Goal: Task Accomplishment & Management: Manage account settings

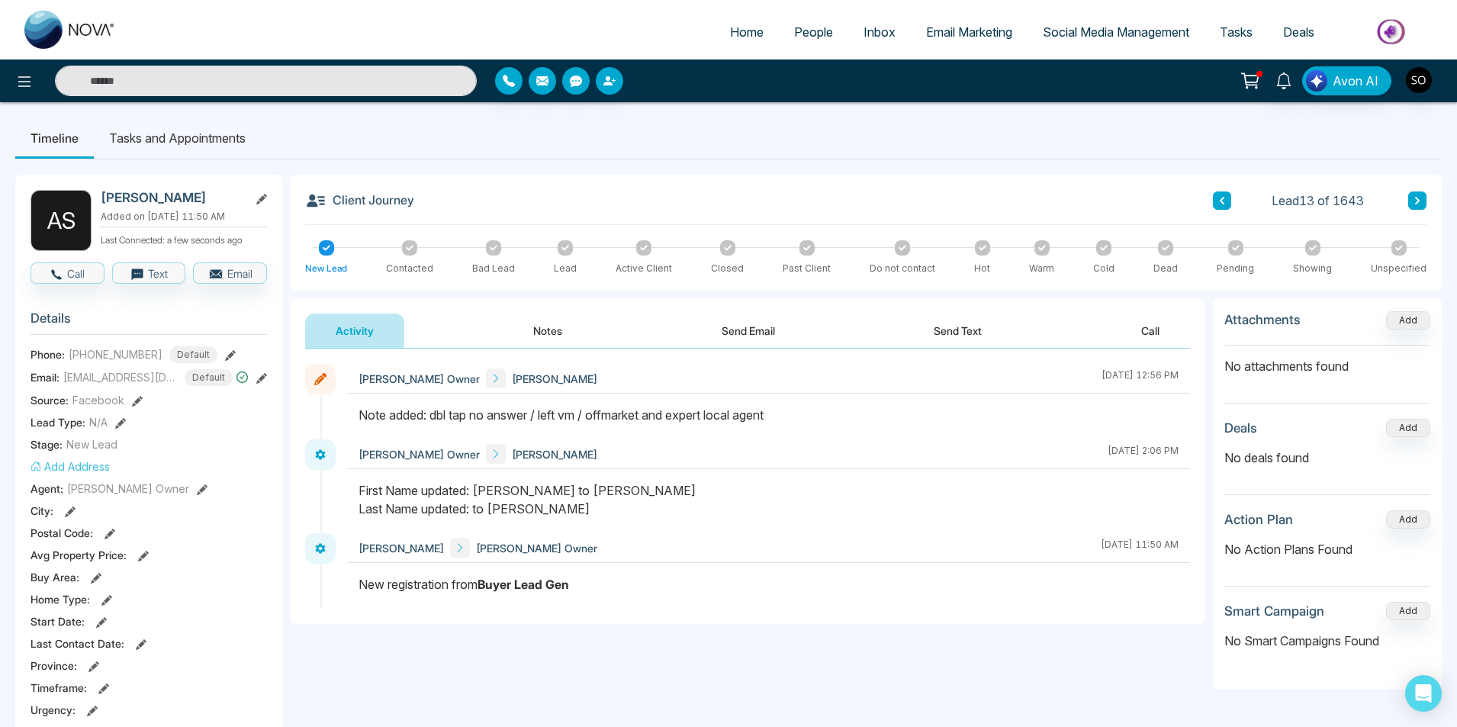
click at [561, 630] on div "**********" at bounding box center [747, 501] width 915 height 305
click at [1226, 208] on button at bounding box center [1222, 200] width 18 height 18
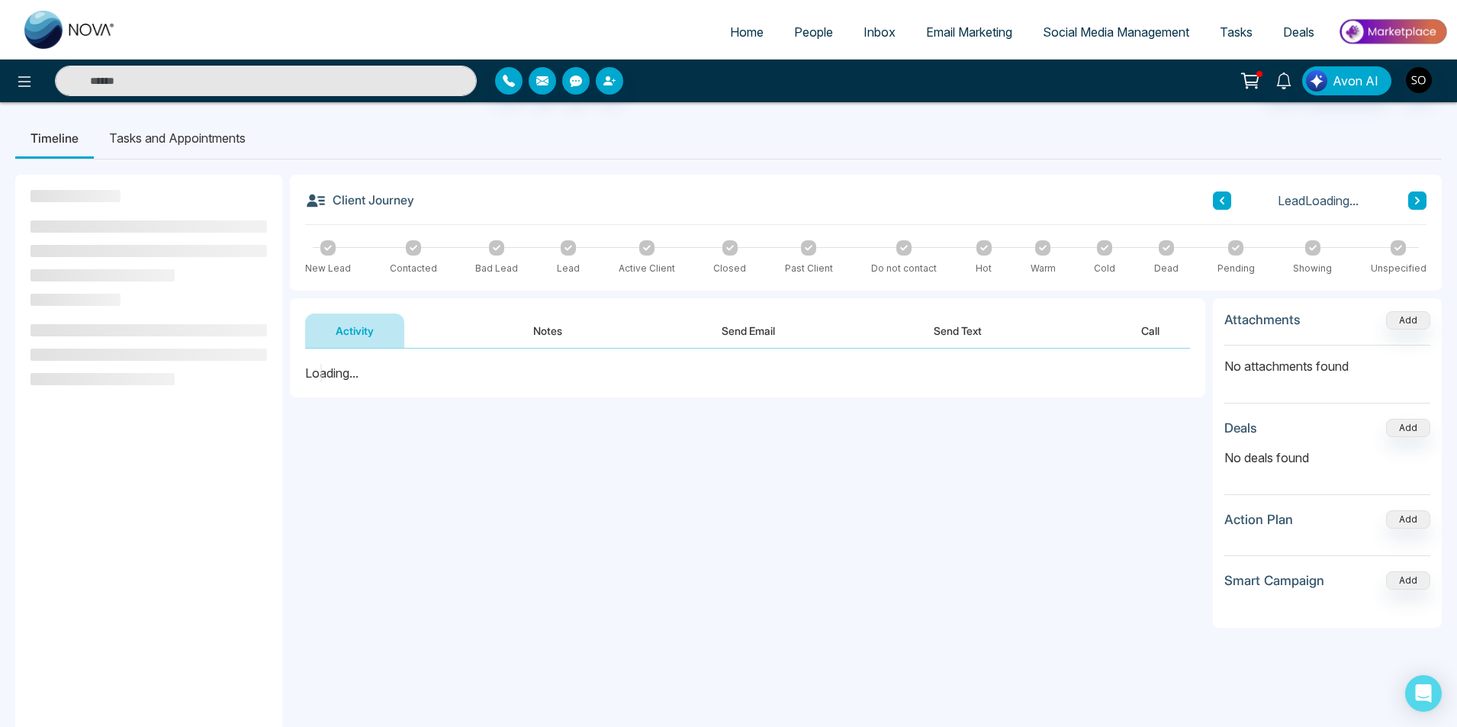
click at [1224, 200] on icon at bounding box center [1222, 200] width 8 height 9
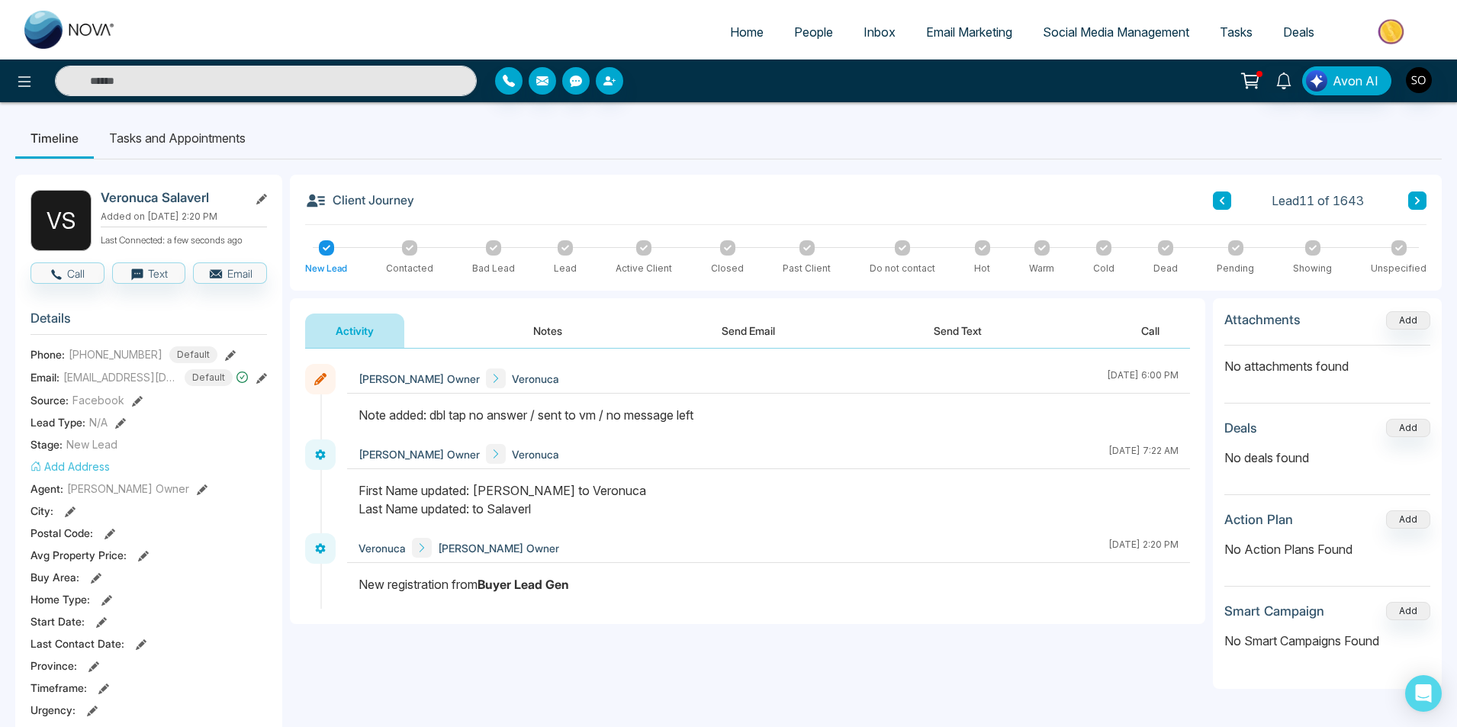
click at [535, 333] on button "Notes" at bounding box center [548, 330] width 90 height 34
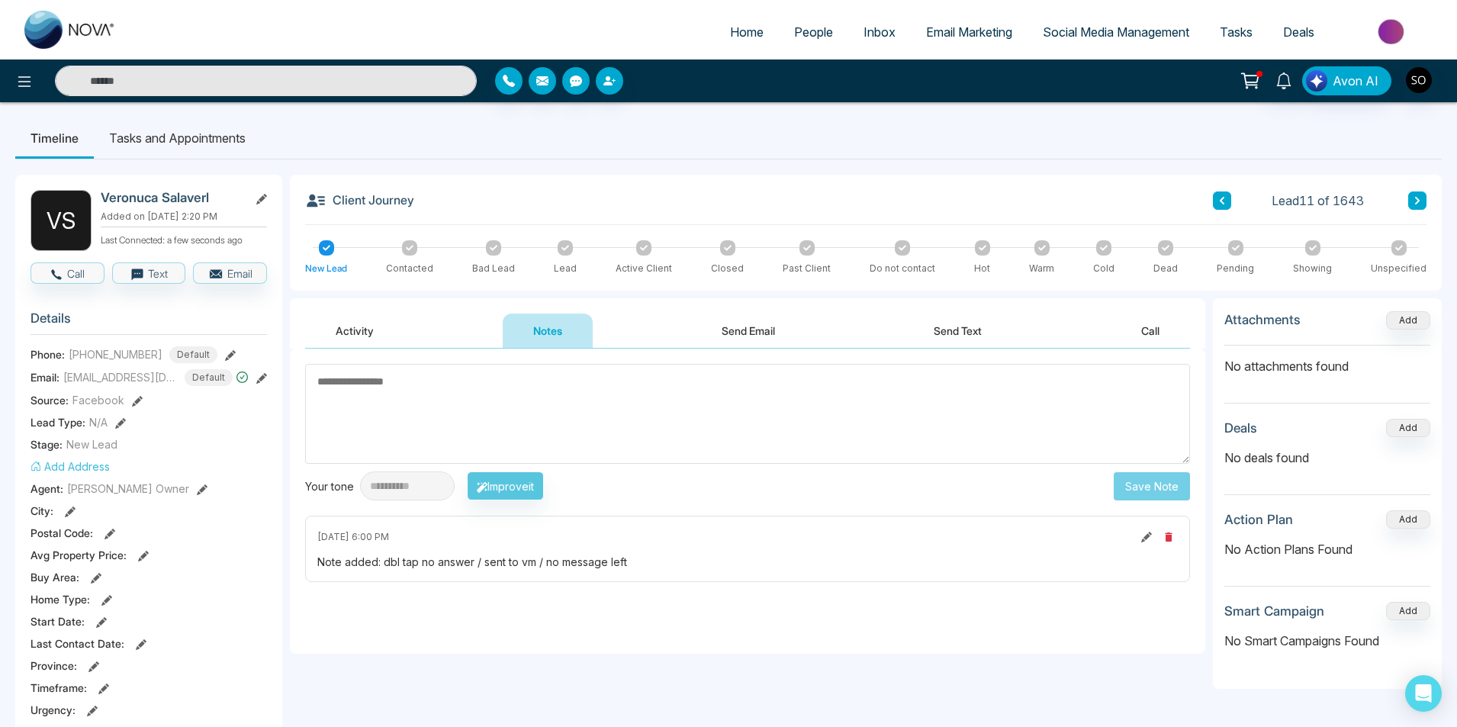
click at [394, 426] on textarea at bounding box center [747, 414] width 885 height 100
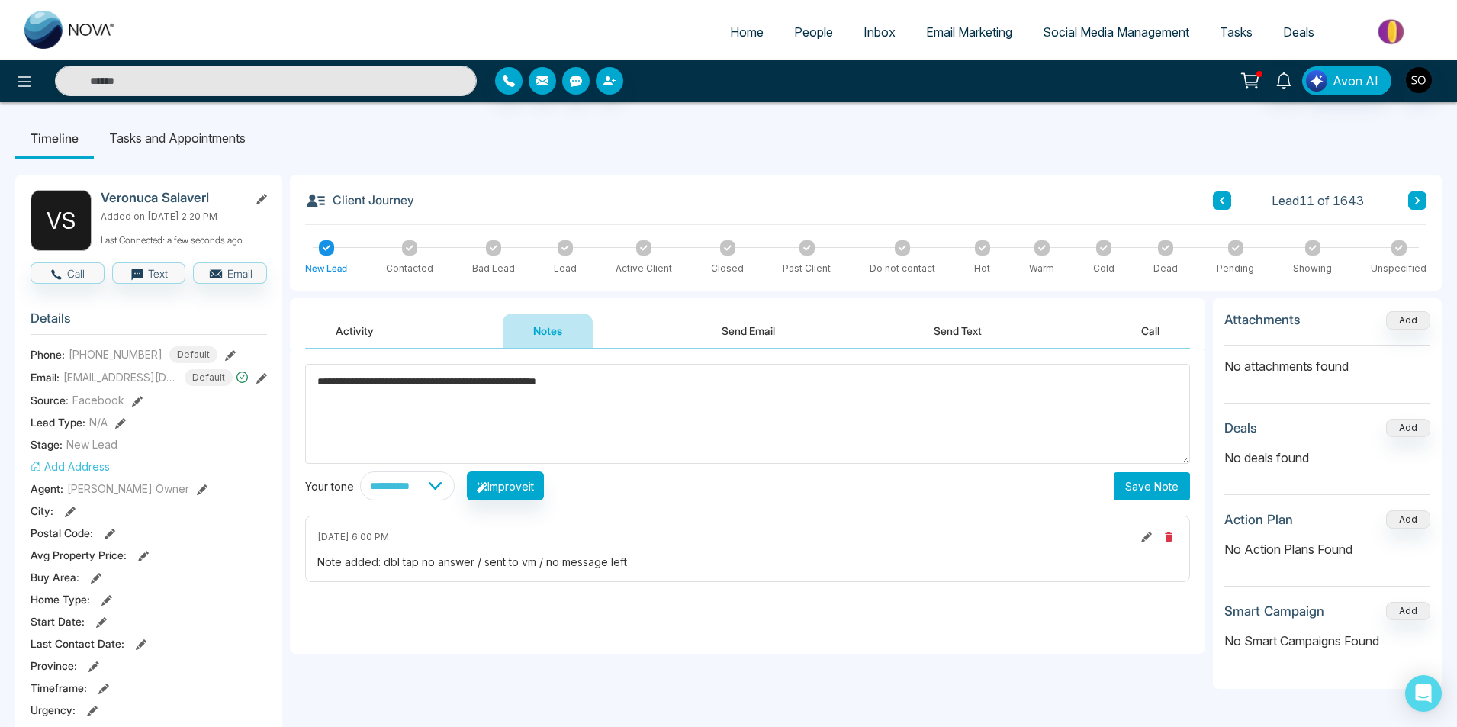
type textarea "**********"
click at [1184, 474] on button "Save Note" at bounding box center [1151, 486] width 76 height 28
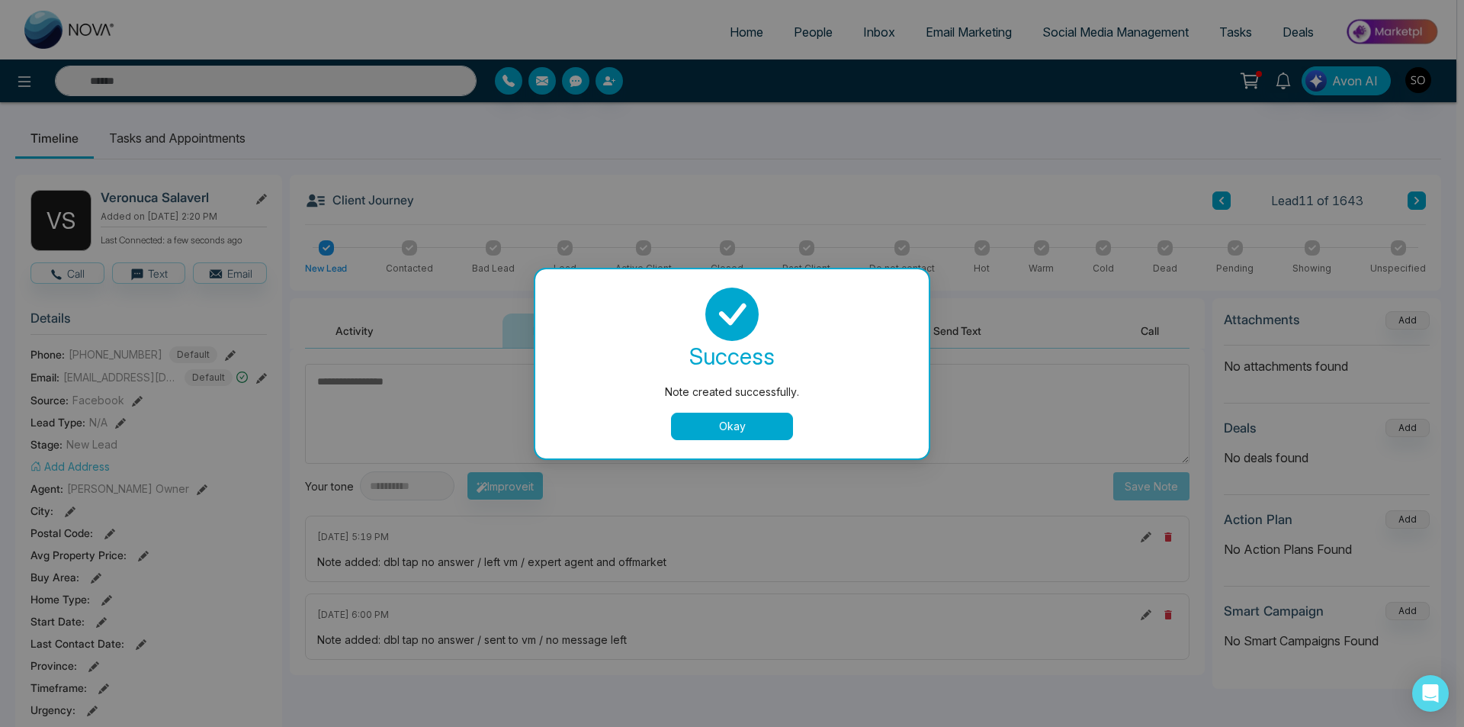
click at [727, 436] on button "Okay" at bounding box center [732, 426] width 122 height 27
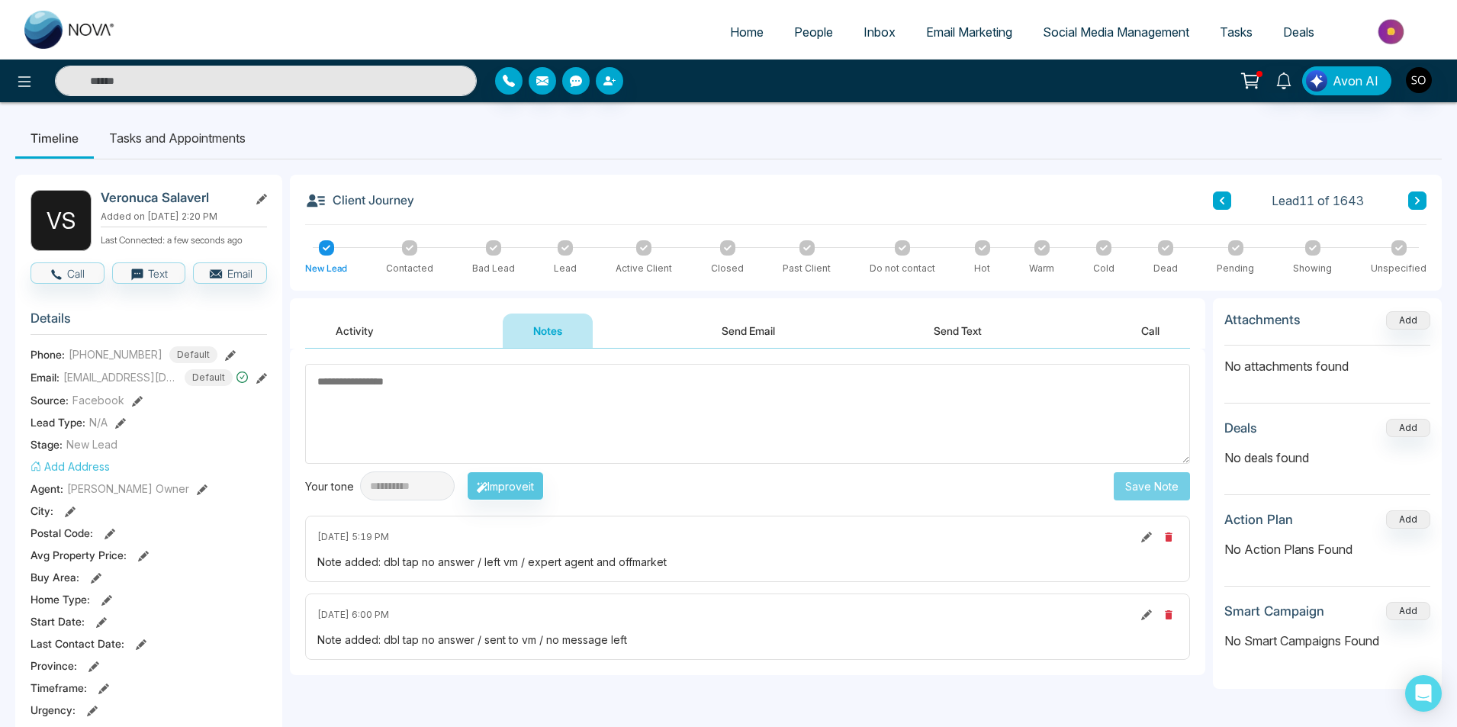
click at [1223, 199] on icon at bounding box center [1222, 200] width 8 height 9
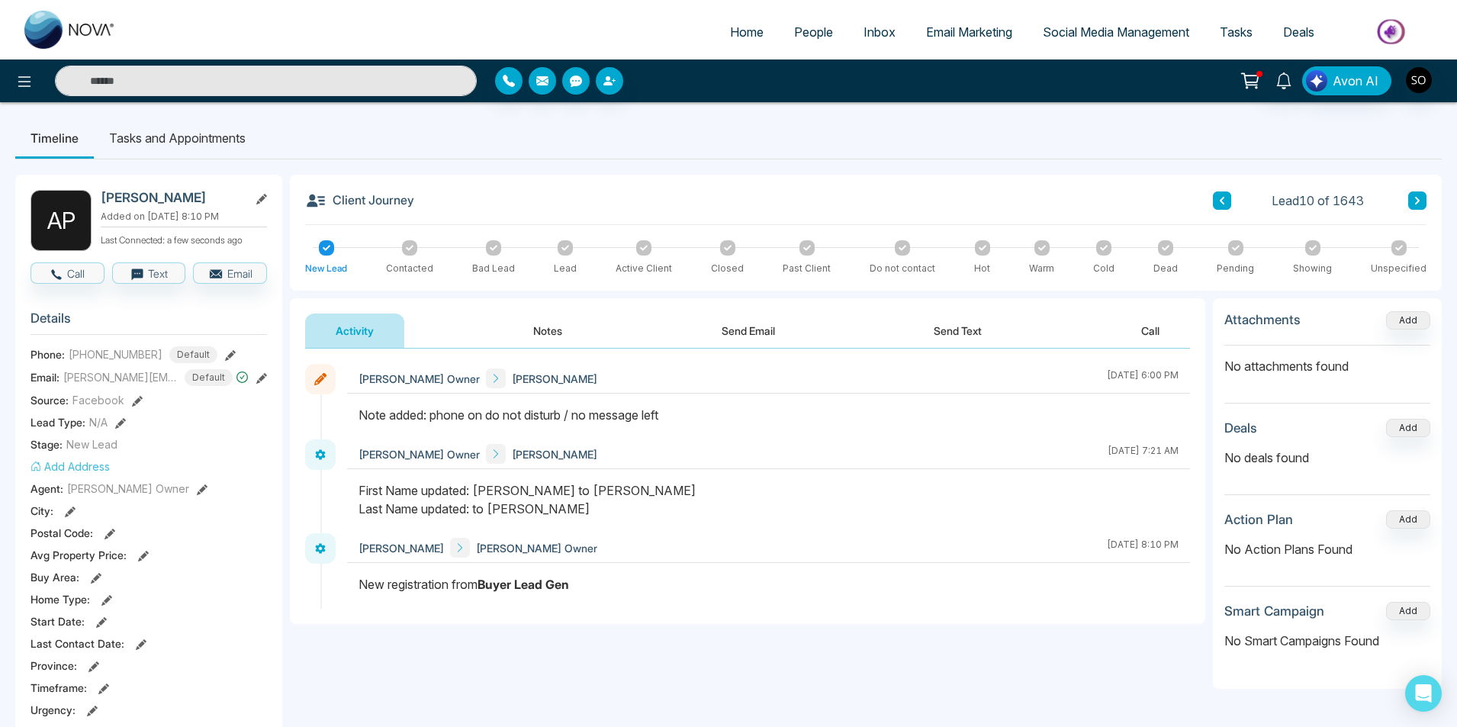
click at [555, 320] on button "Notes" at bounding box center [548, 330] width 90 height 34
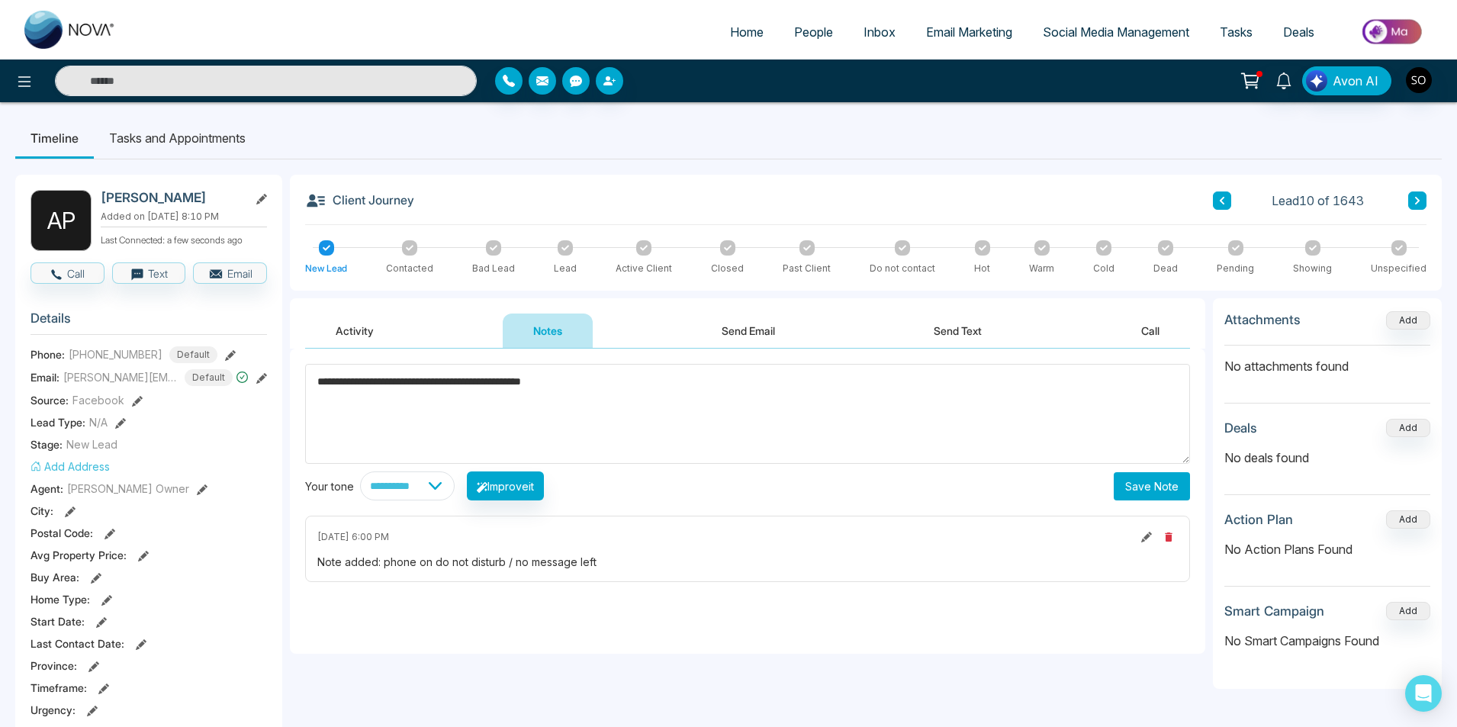
type textarea "**********"
click at [1143, 479] on button "Save Note" at bounding box center [1151, 486] width 76 height 28
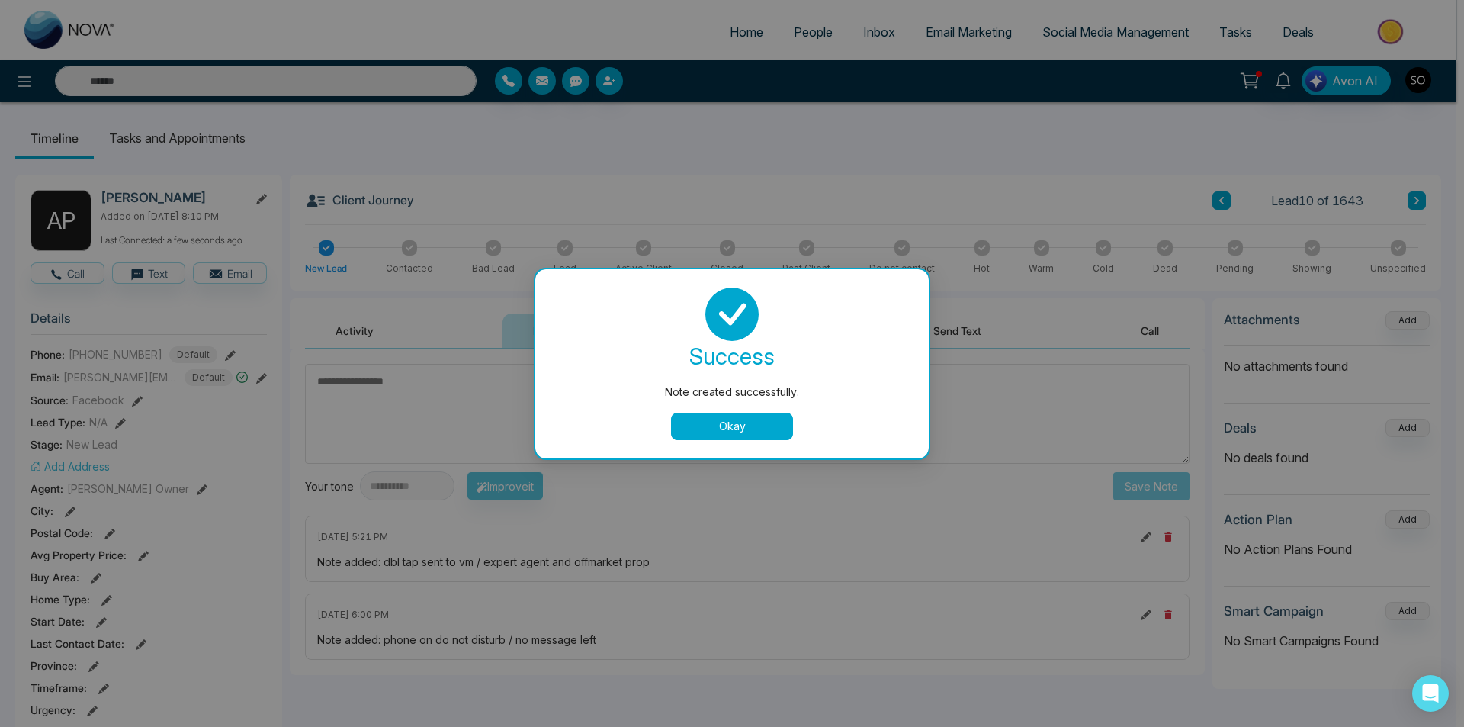
click at [755, 420] on button "Okay" at bounding box center [732, 426] width 122 height 27
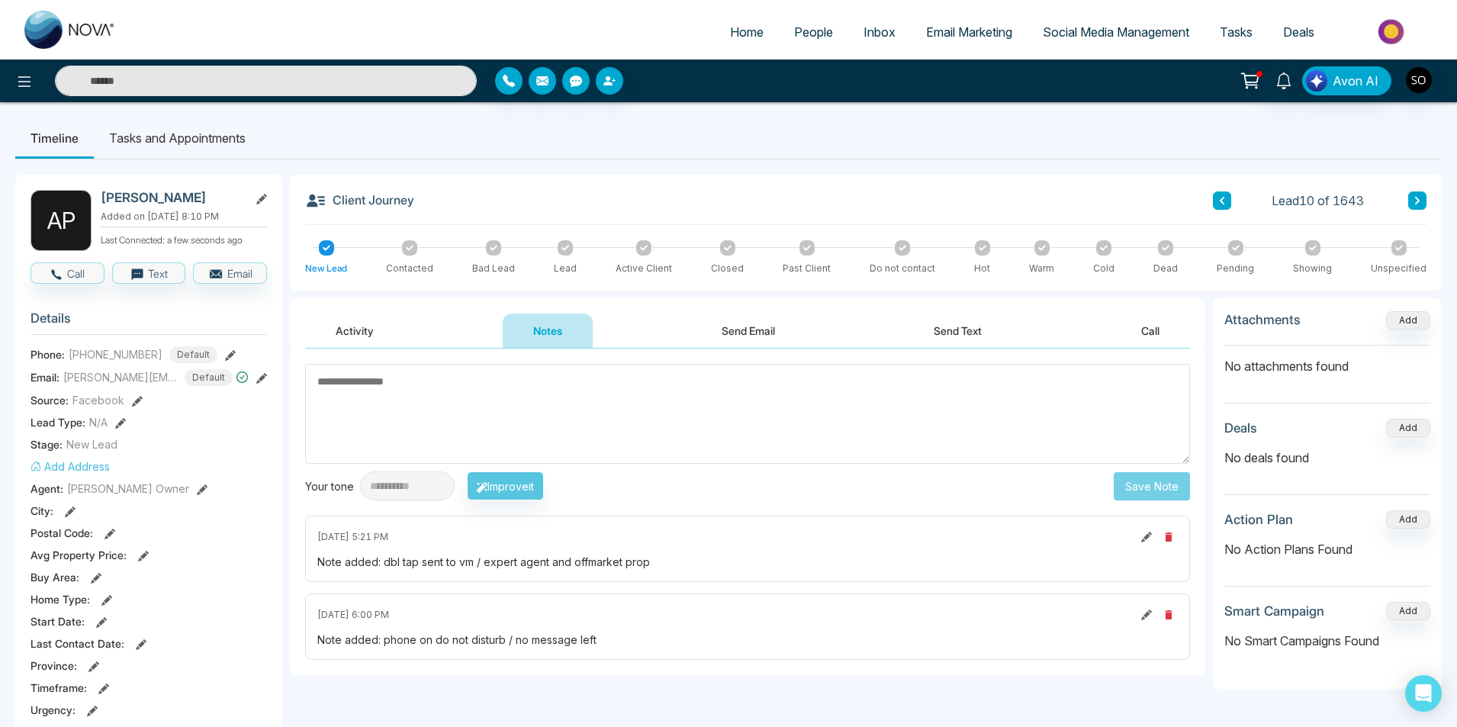
click at [1226, 200] on button at bounding box center [1222, 200] width 18 height 18
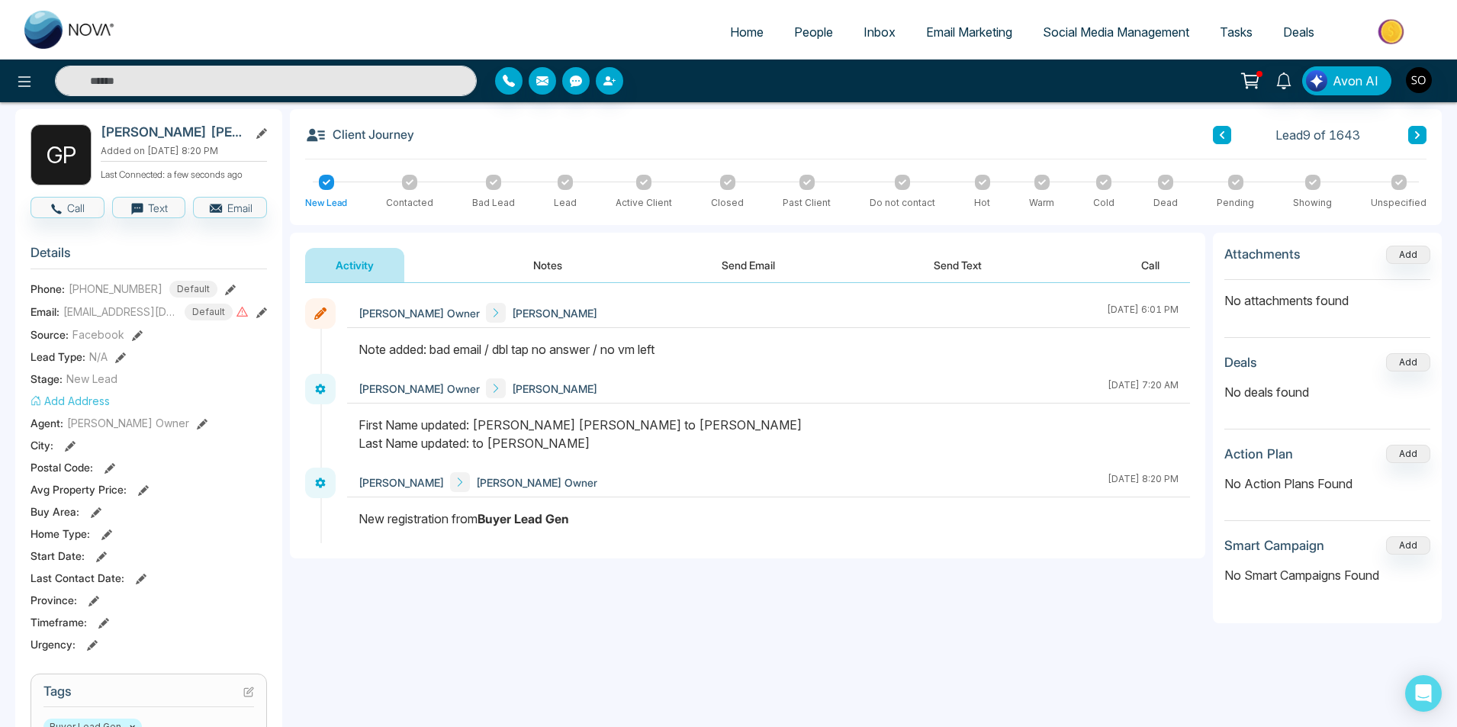
scroll to position [51, 0]
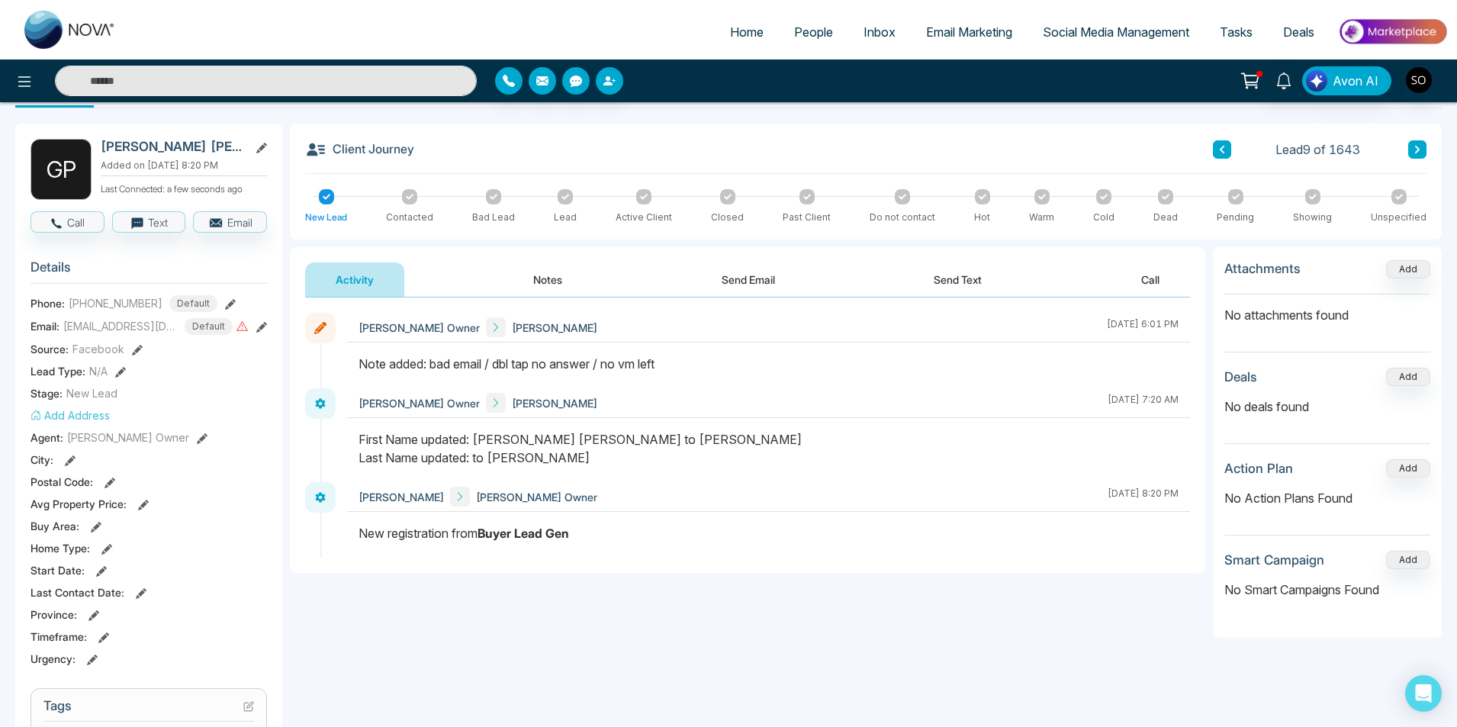
click at [567, 280] on button "Notes" at bounding box center [548, 279] width 90 height 34
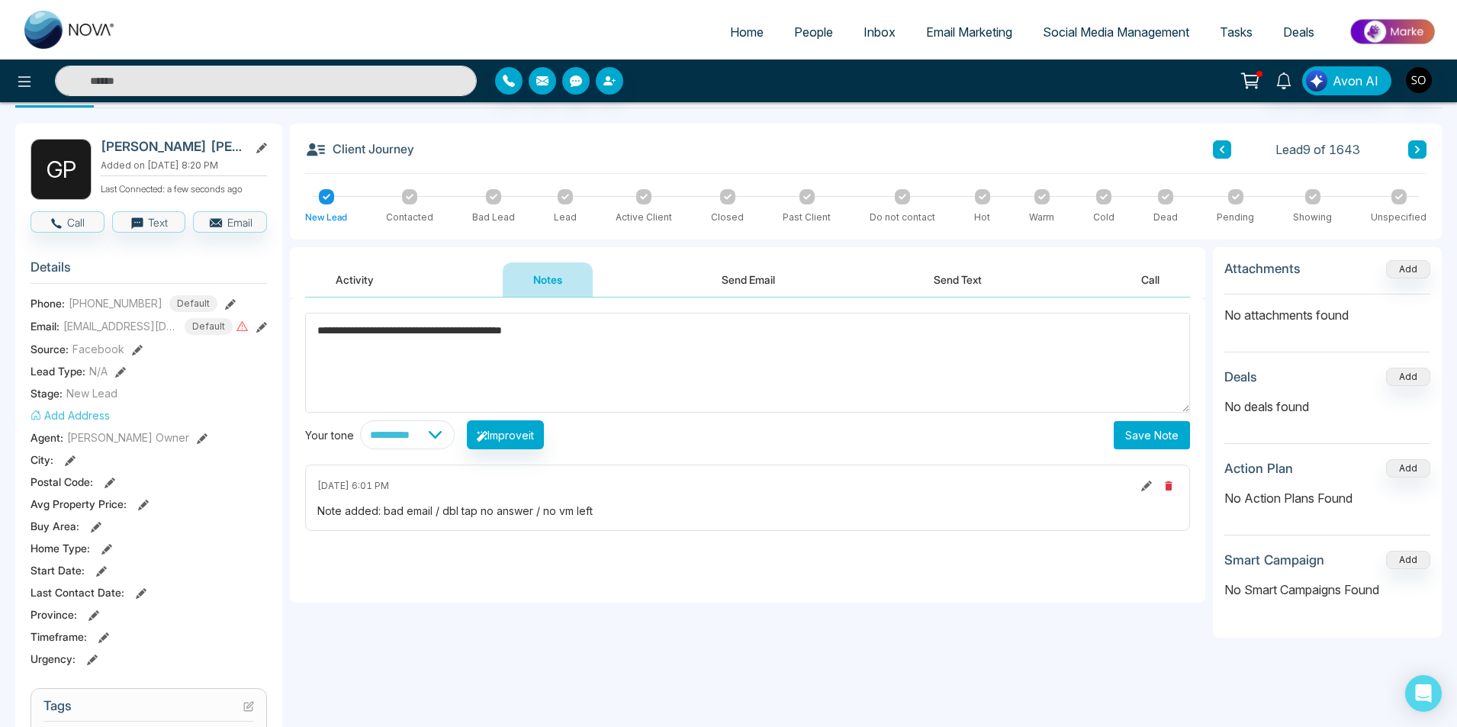
type textarea "**********"
click at [1161, 430] on button "Save Note" at bounding box center [1151, 435] width 76 height 28
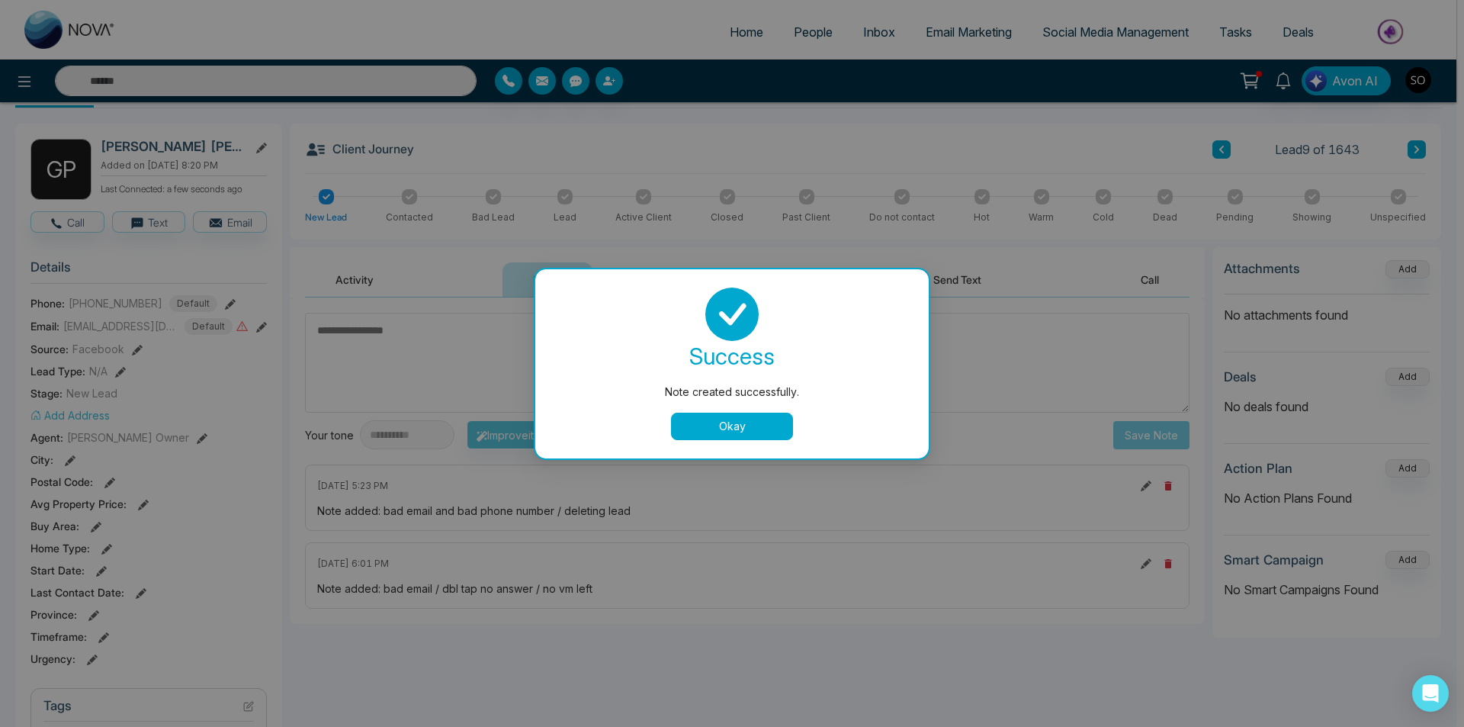
click at [688, 421] on button "Okay" at bounding box center [732, 426] width 122 height 27
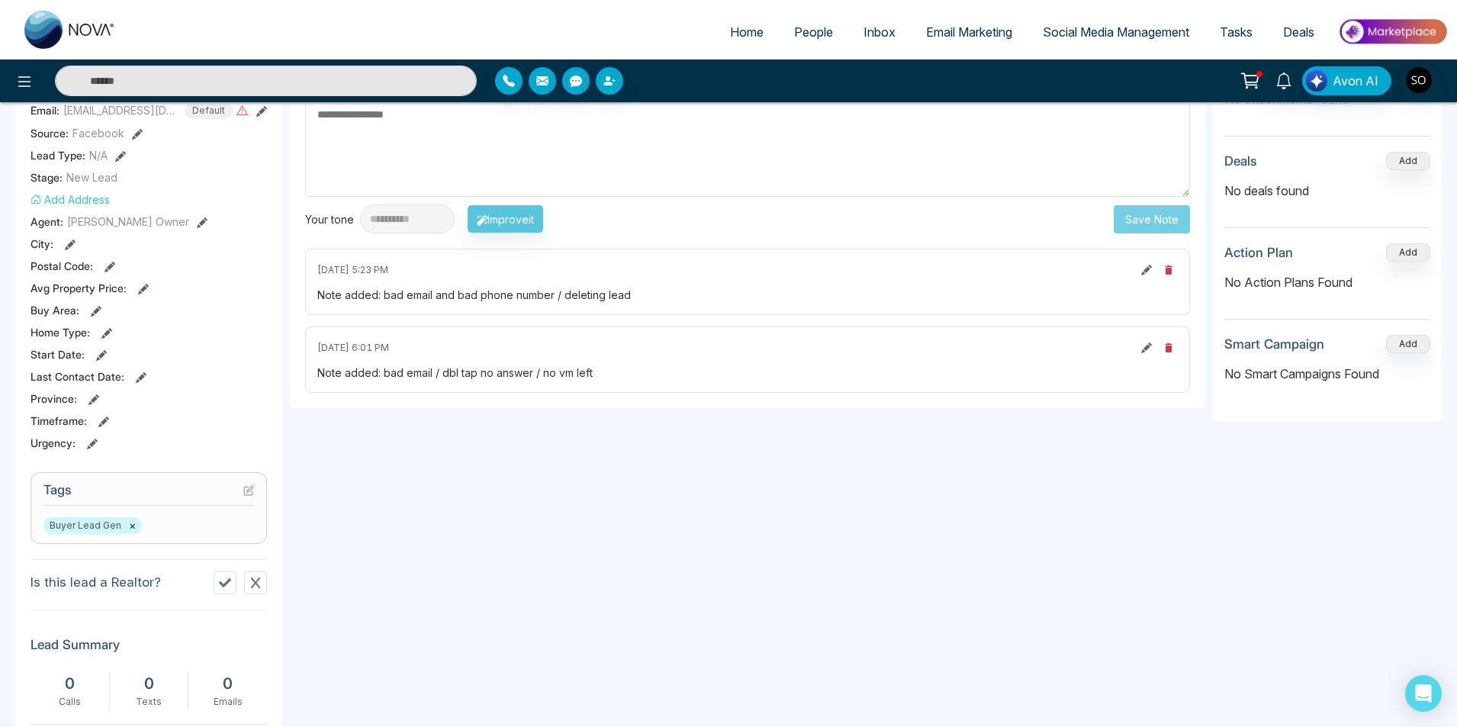
scroll to position [577, 0]
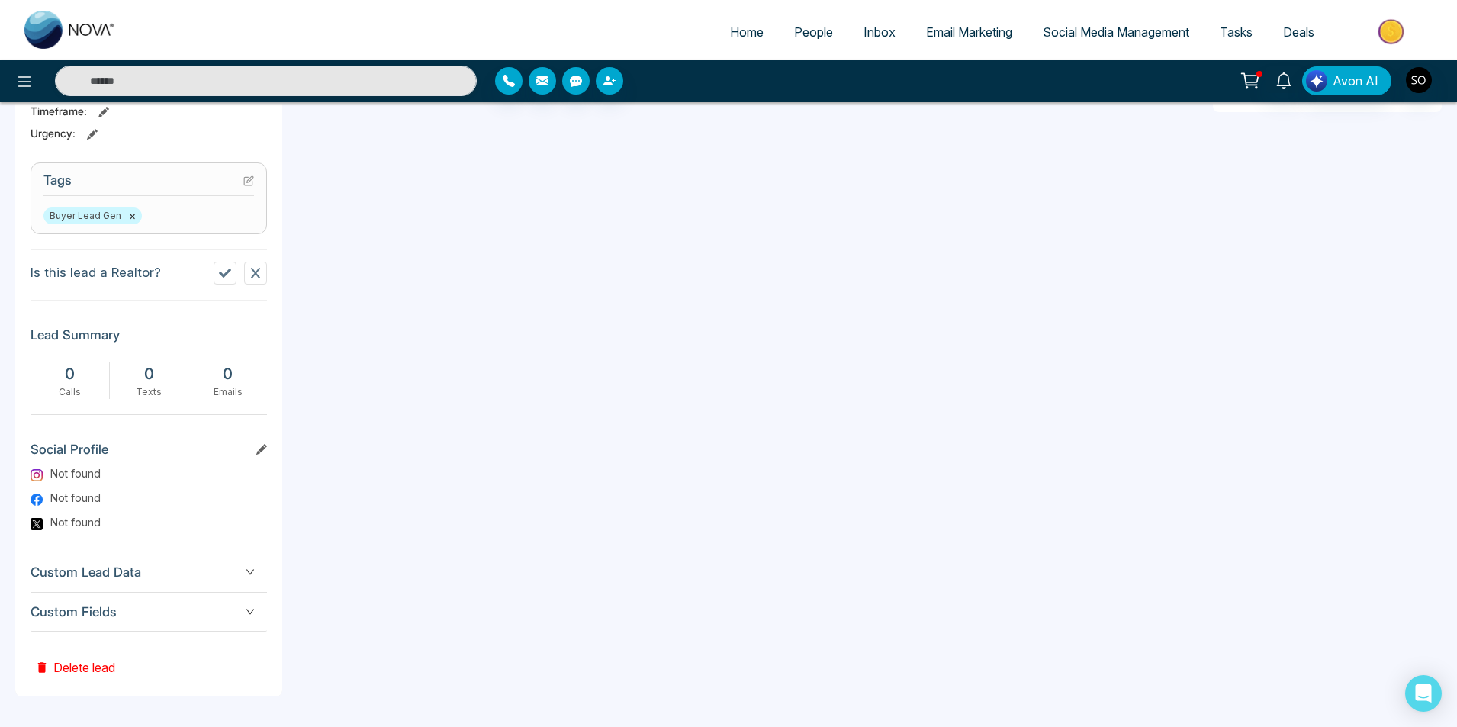
click at [97, 663] on button "Delete lead" at bounding box center [75, 656] width 89 height 50
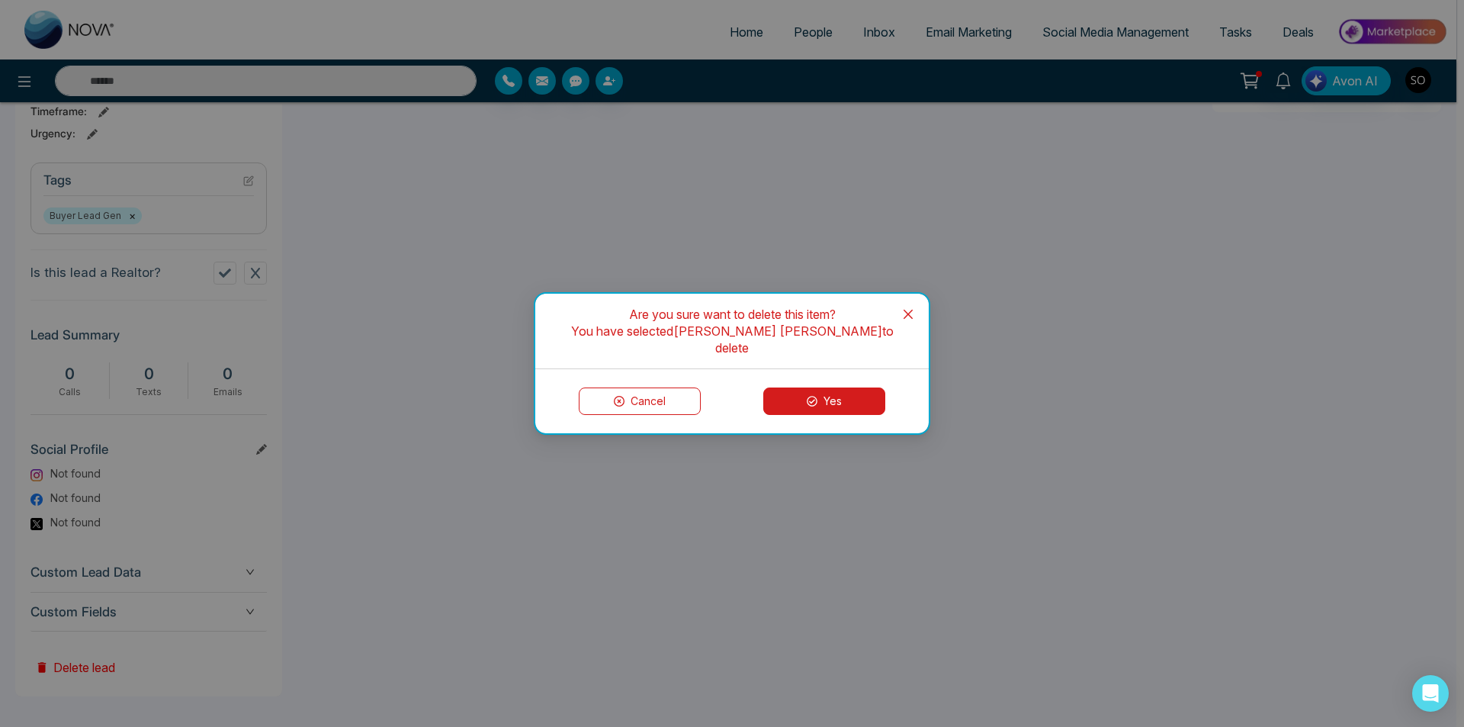
click at [808, 387] on button "Yes" at bounding box center [824, 400] width 122 height 27
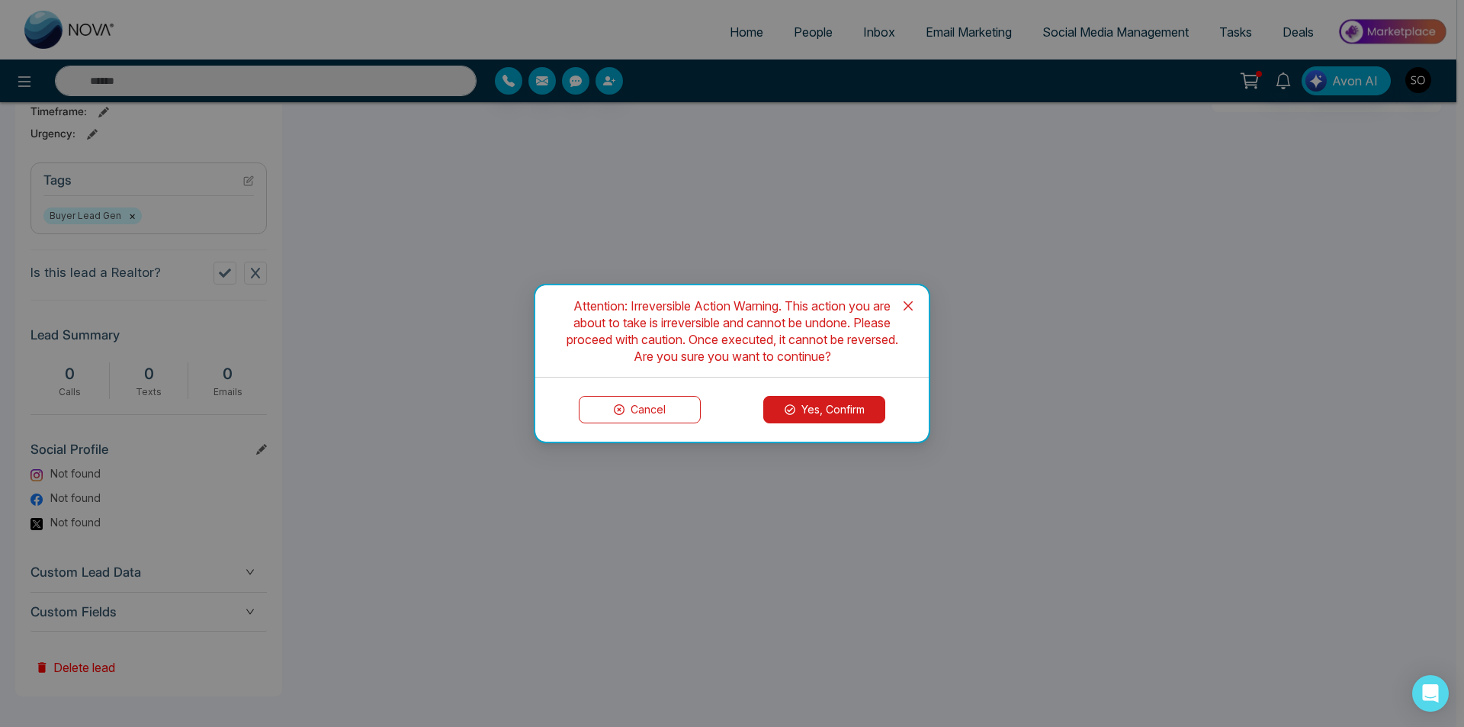
click at [824, 407] on button "Yes, Confirm" at bounding box center [824, 409] width 122 height 27
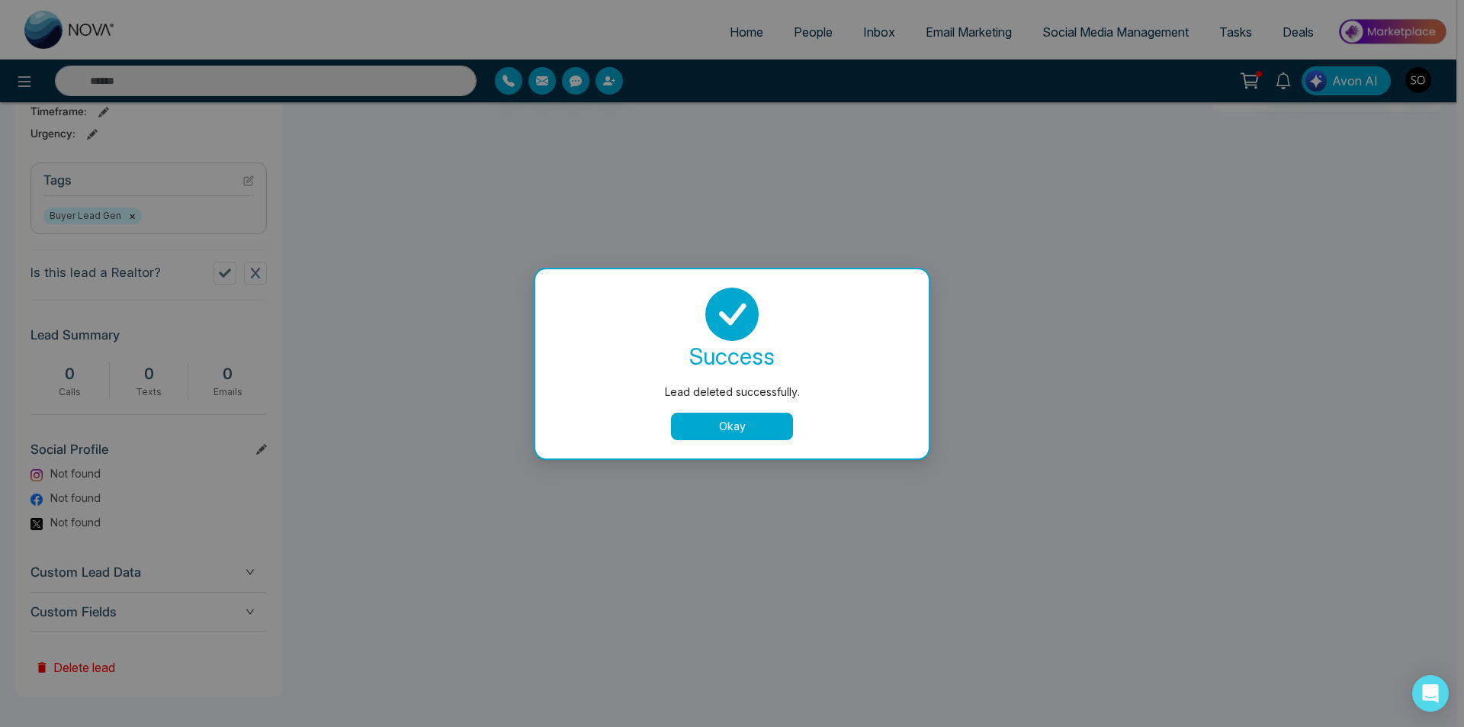
click at [762, 442] on div "success Lead deleted successfully. Okay" at bounding box center [732, 363] width 394 height 189
click at [742, 419] on button "Okay" at bounding box center [732, 426] width 122 height 27
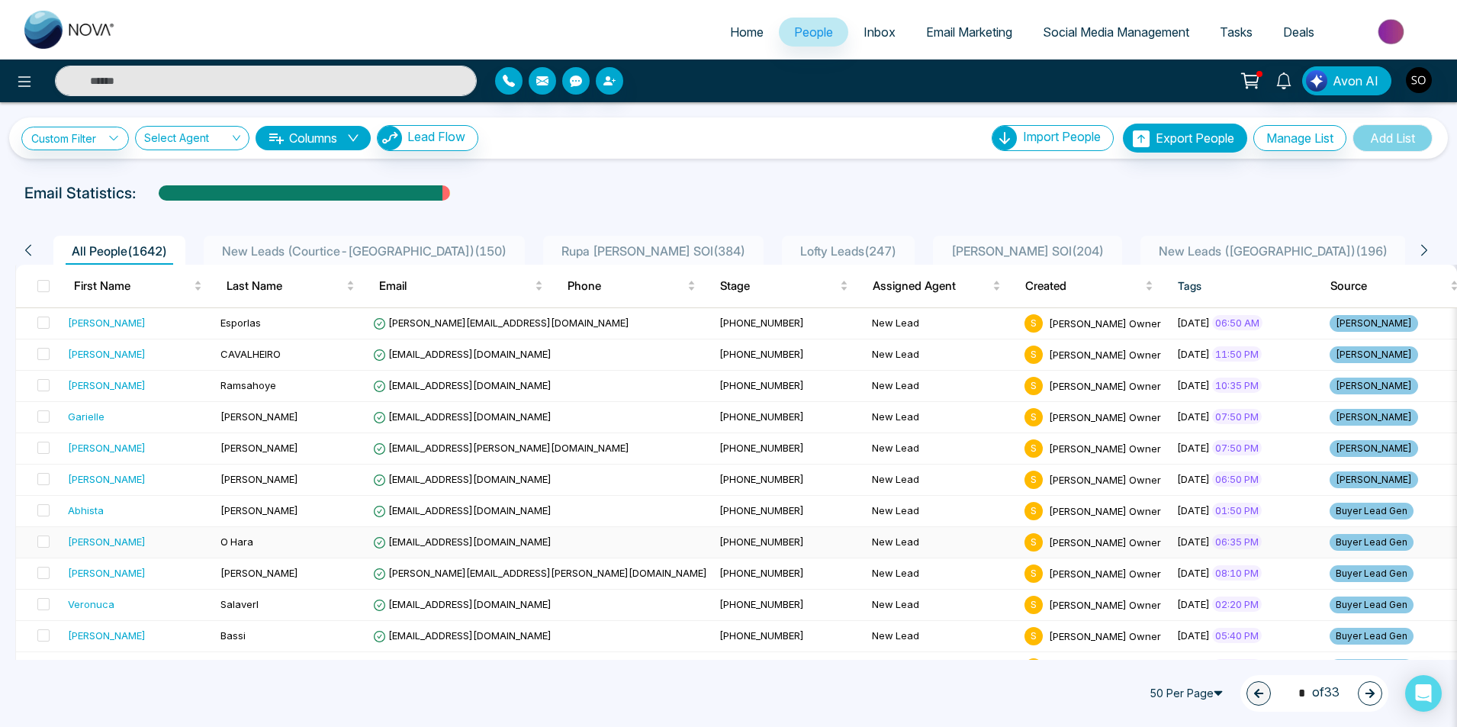
click at [127, 547] on div "[PERSON_NAME]" at bounding box center [138, 541] width 140 height 15
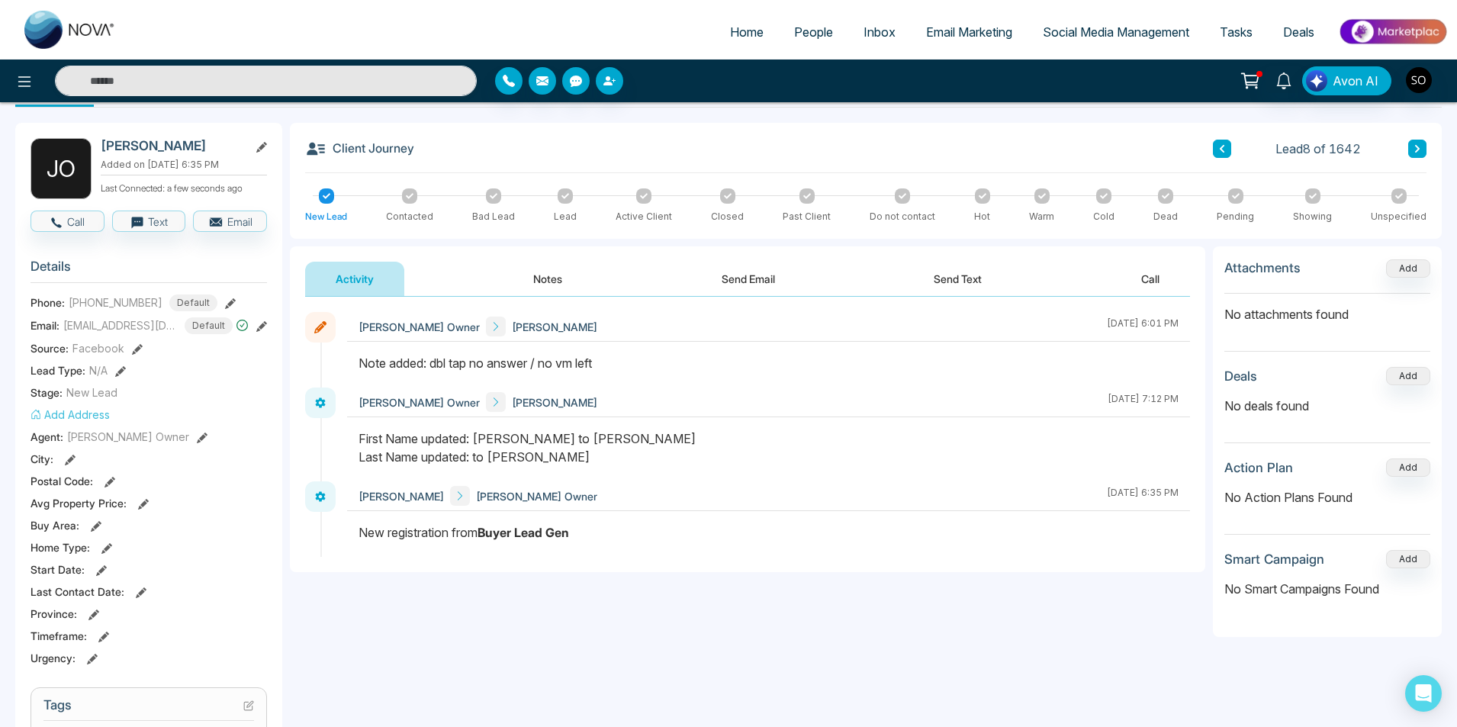
scroll to position [51, 0]
click at [1222, 144] on button at bounding box center [1222, 149] width 18 height 18
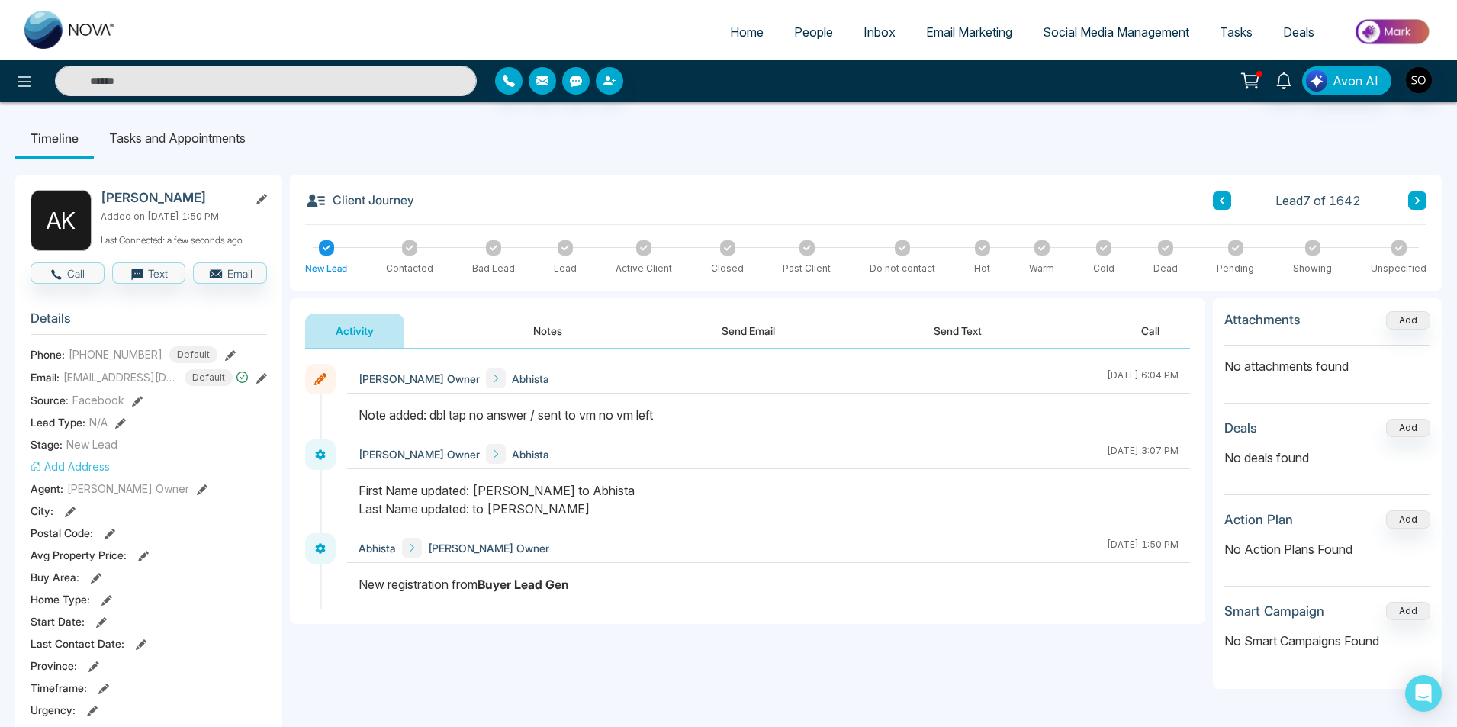
click at [1228, 202] on button at bounding box center [1222, 200] width 18 height 18
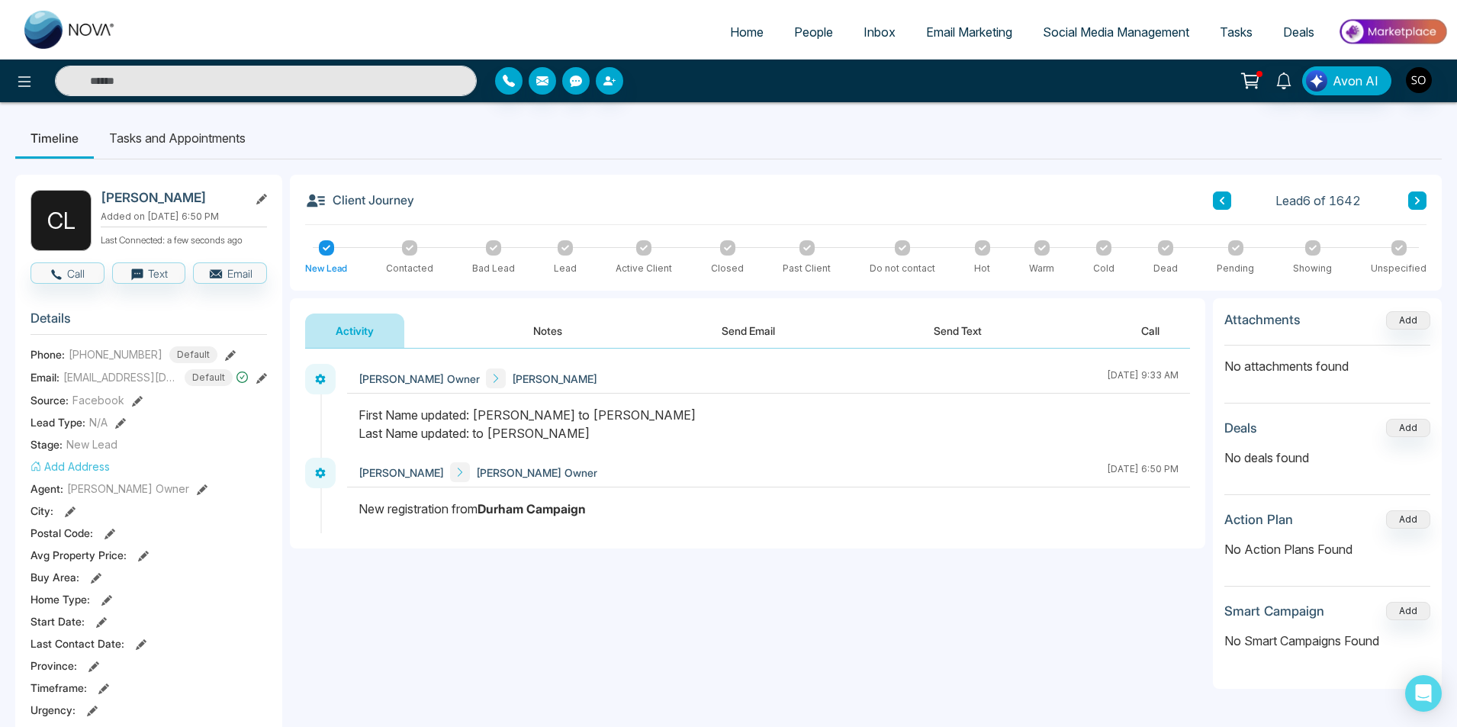
click at [549, 326] on button "Notes" at bounding box center [548, 330] width 90 height 34
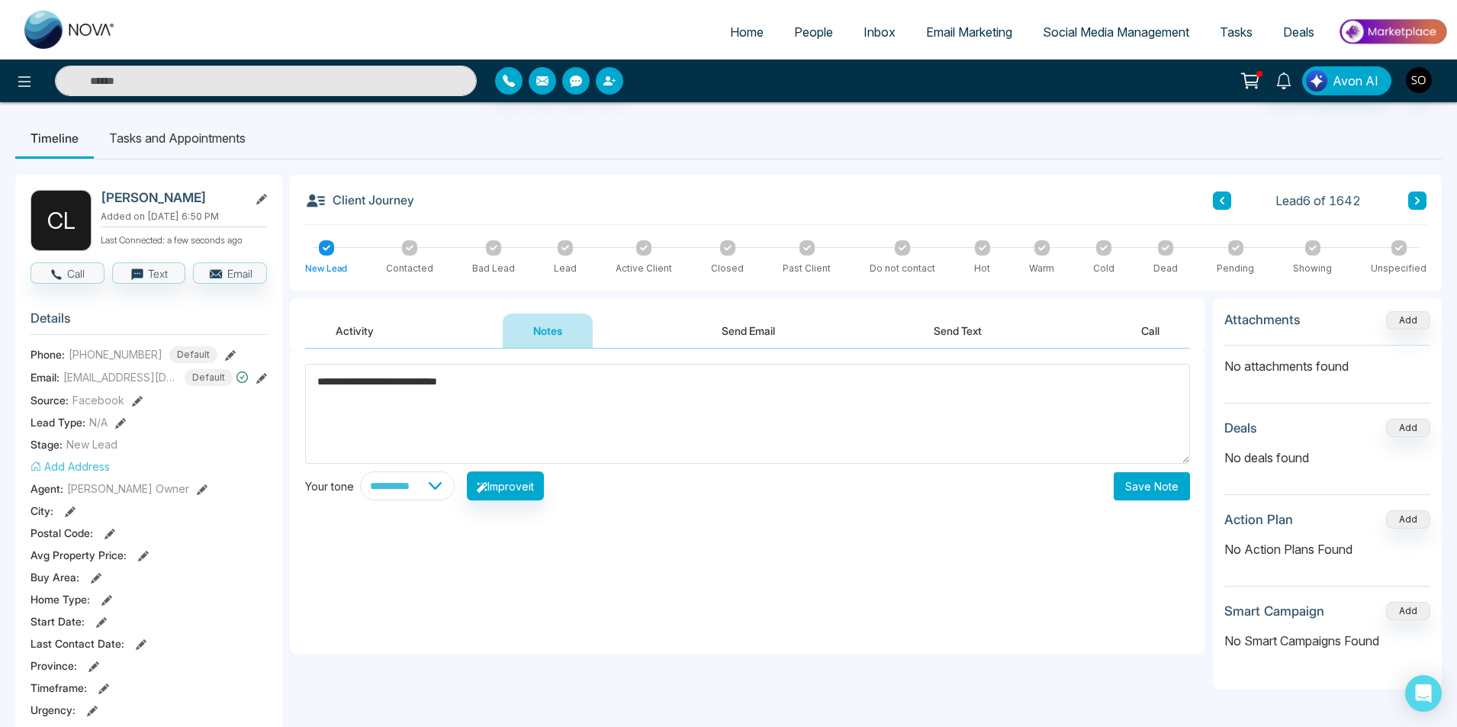
type textarea "**********"
click at [1146, 485] on button "Save Note" at bounding box center [1151, 486] width 76 height 28
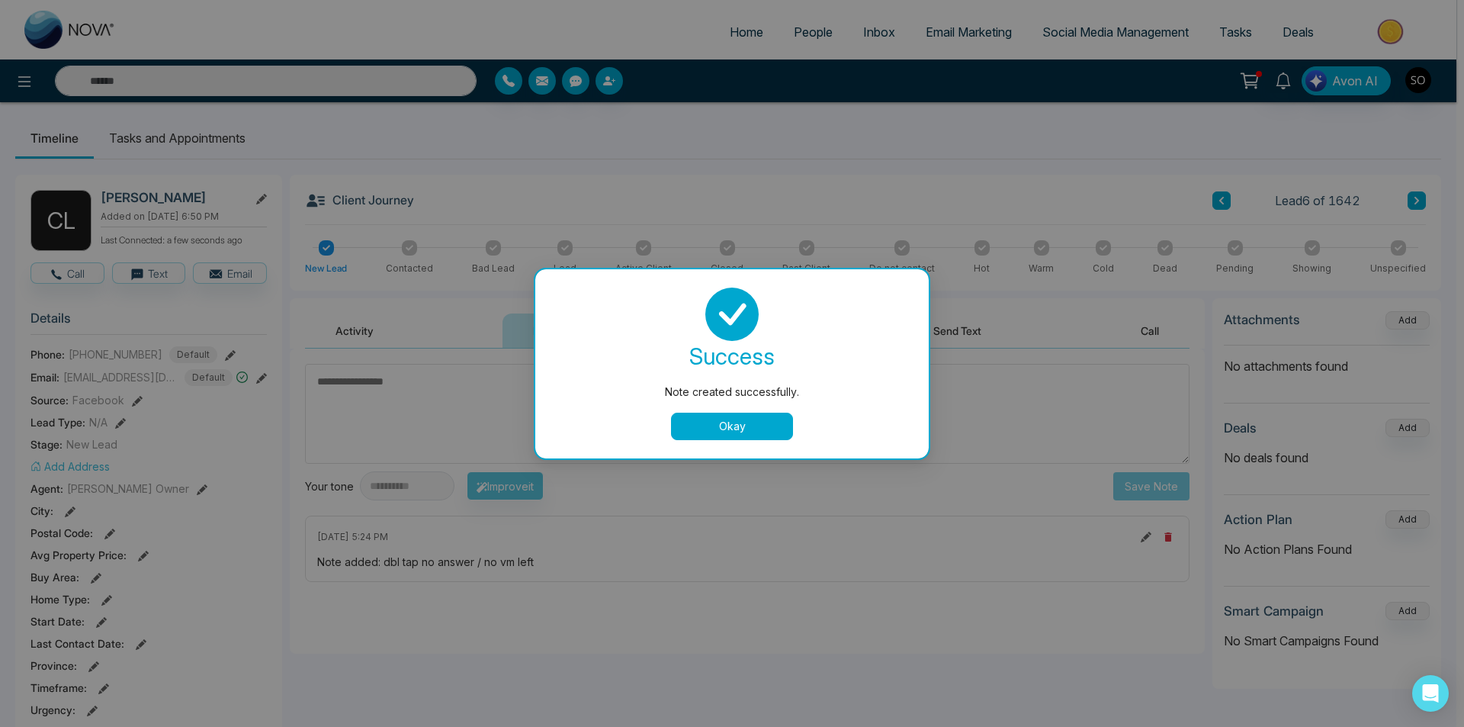
click at [717, 428] on button "Okay" at bounding box center [732, 426] width 122 height 27
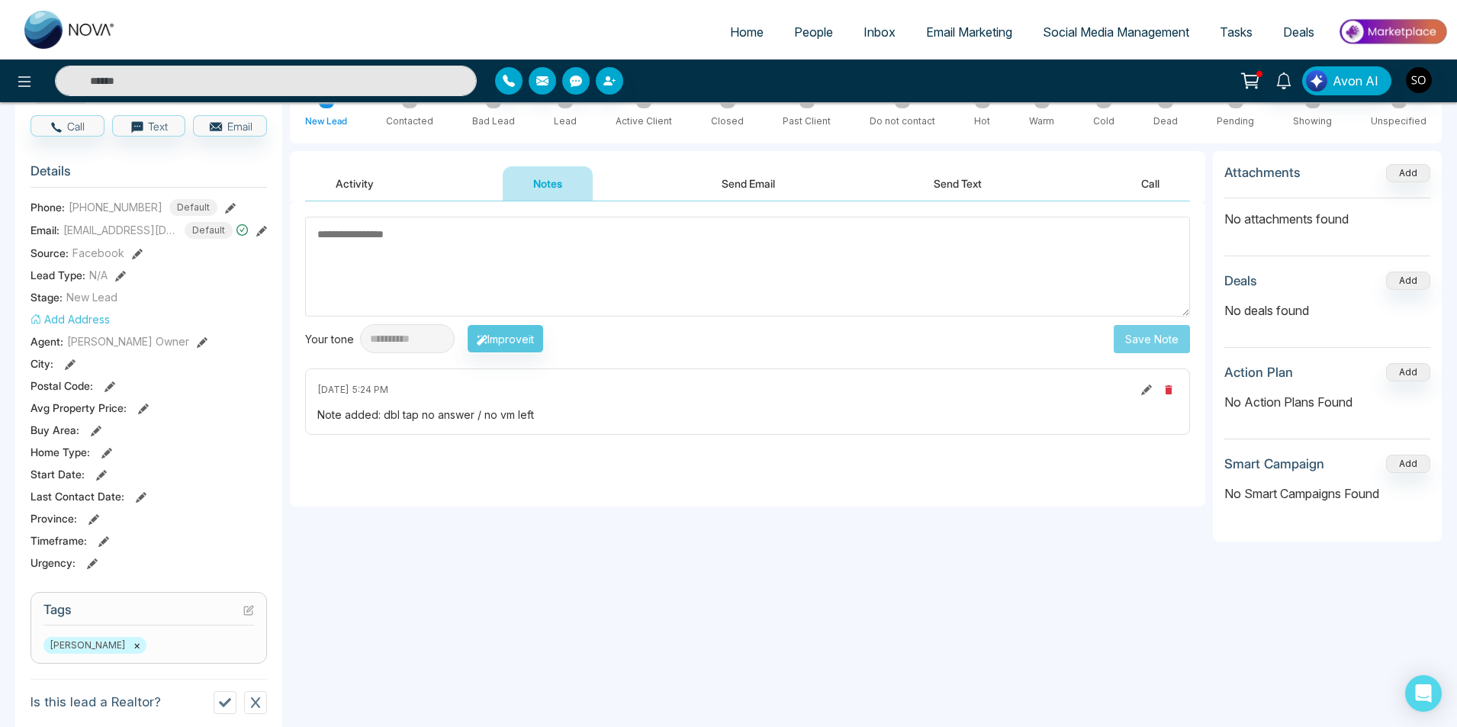
scroll to position [153, 0]
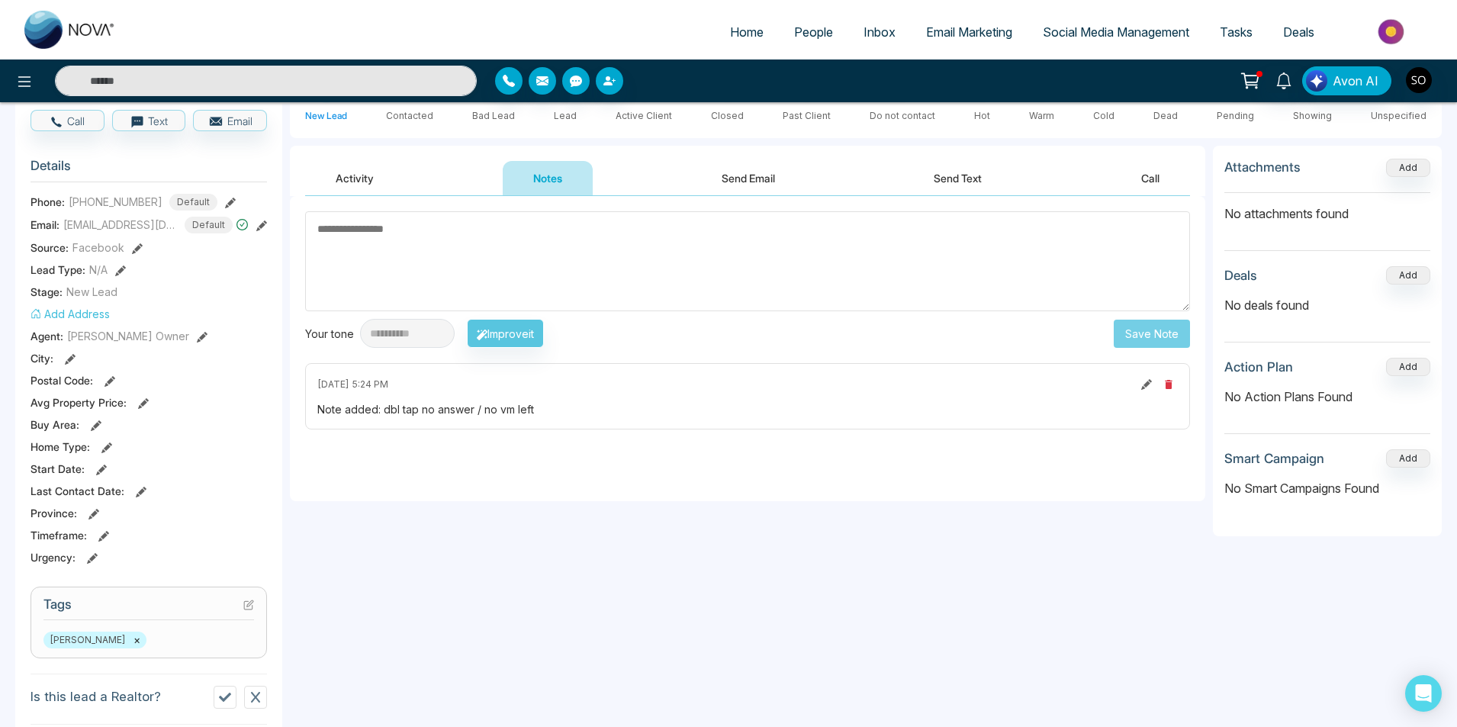
click at [197, 337] on icon at bounding box center [202, 337] width 11 height 11
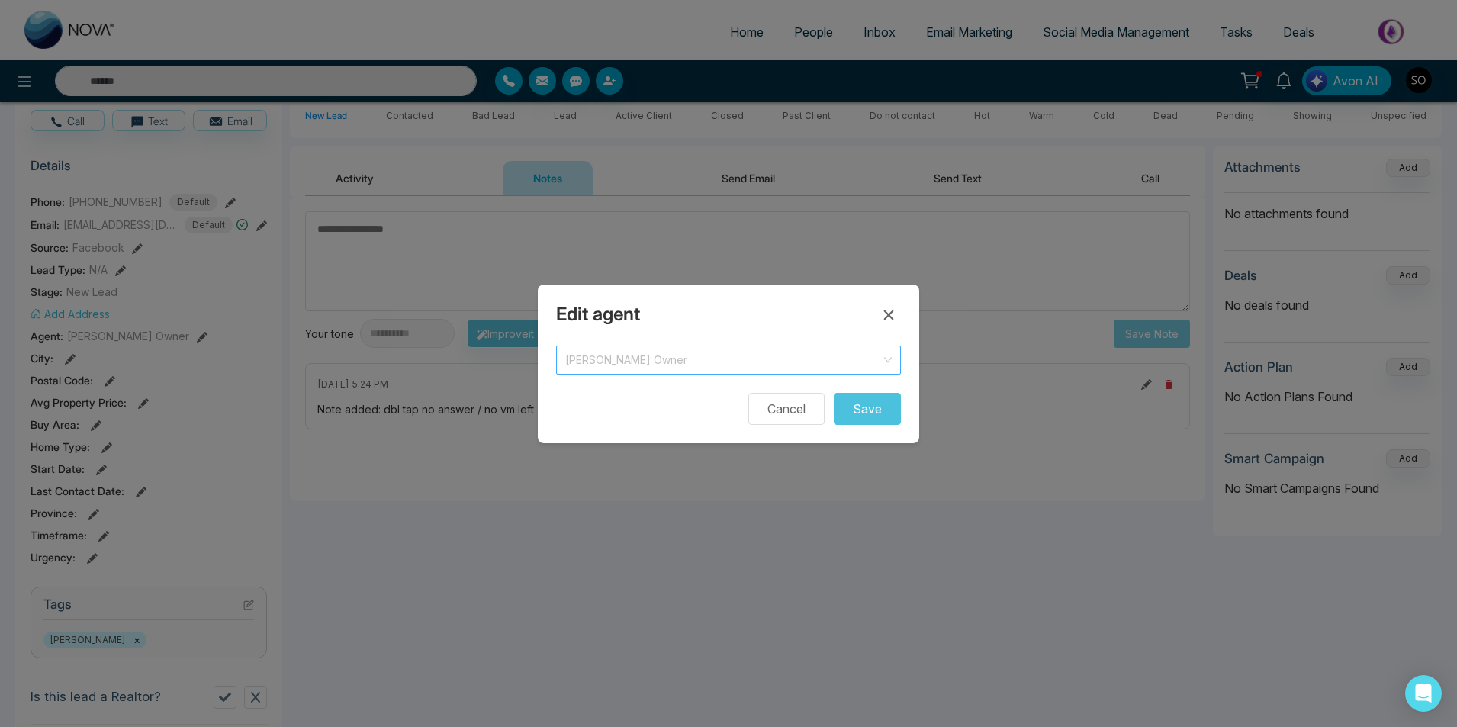
click at [660, 349] on span "[PERSON_NAME] Owner" at bounding box center [728, 359] width 326 height 21
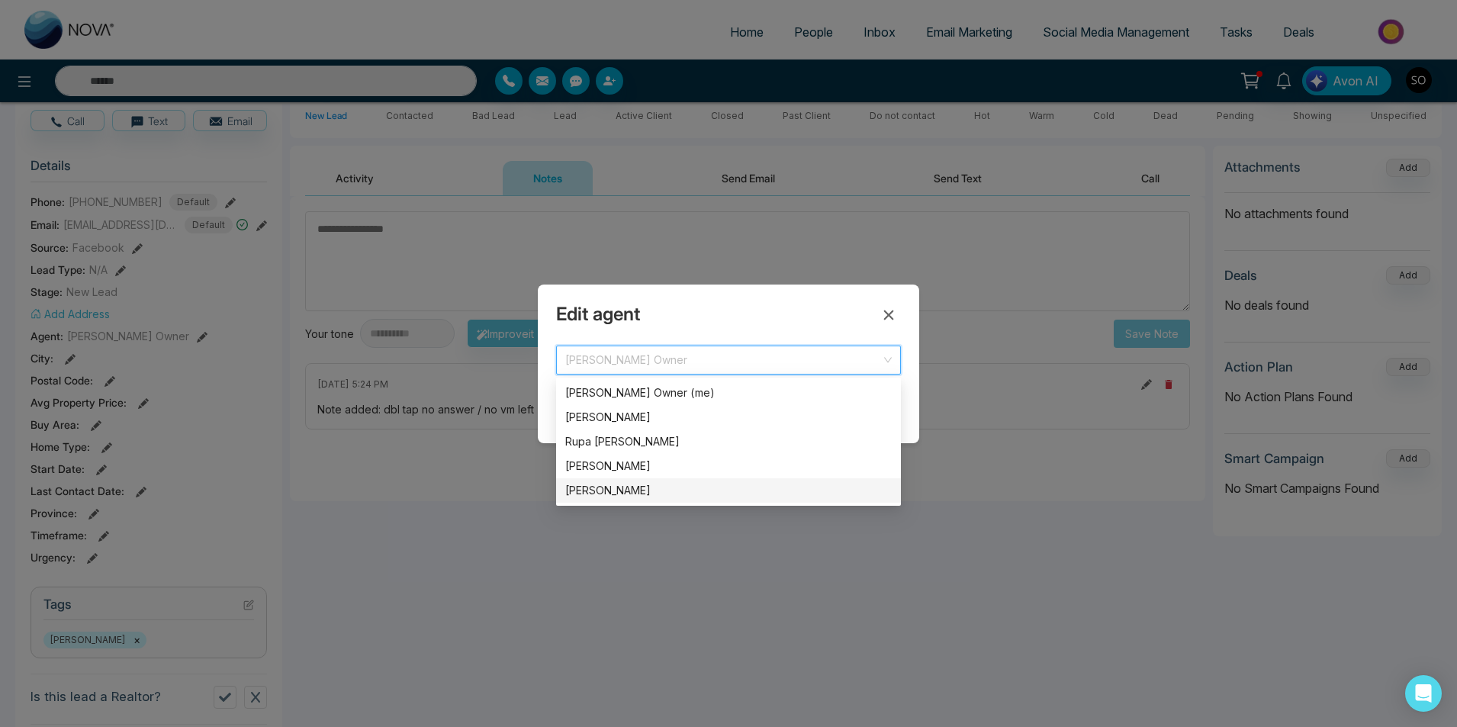
click at [621, 489] on div "[PERSON_NAME]" at bounding box center [728, 490] width 326 height 17
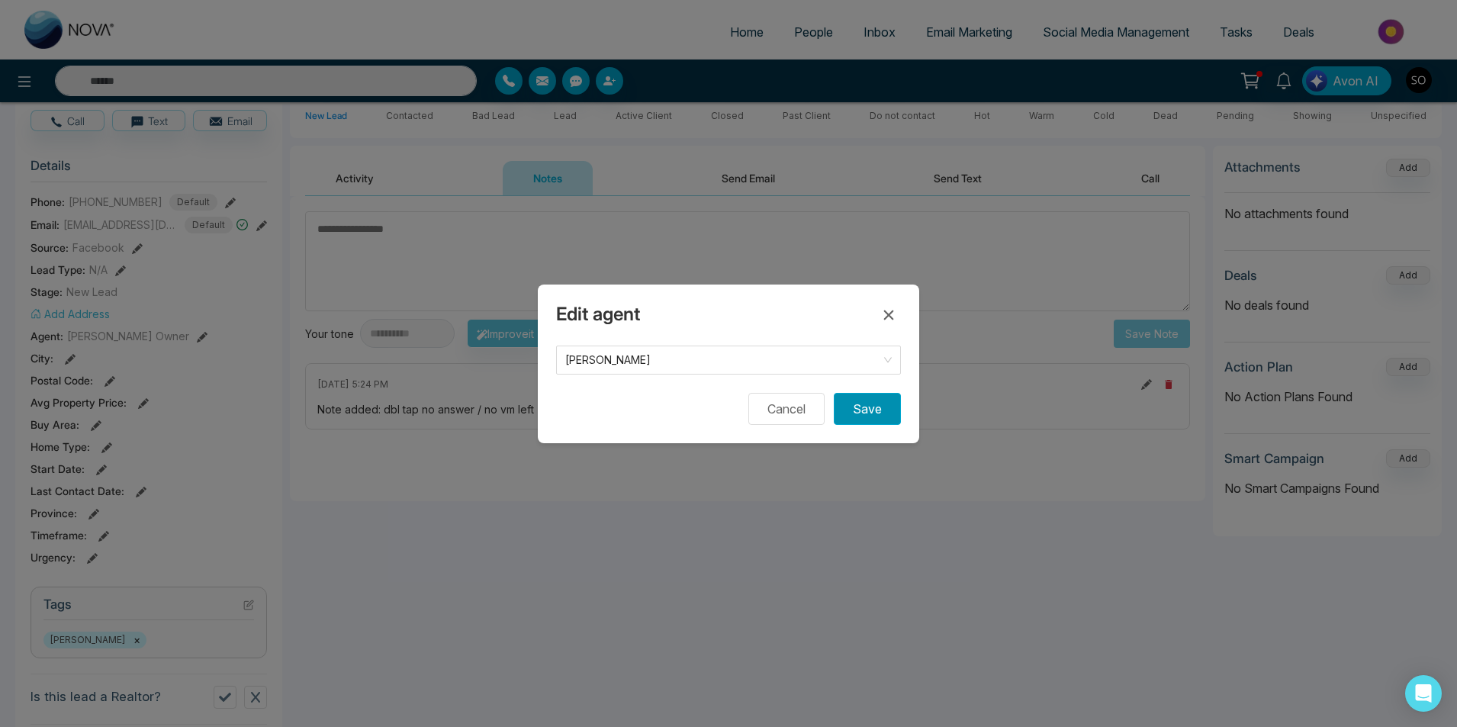
click at [876, 419] on button "Save" at bounding box center [867, 409] width 67 height 32
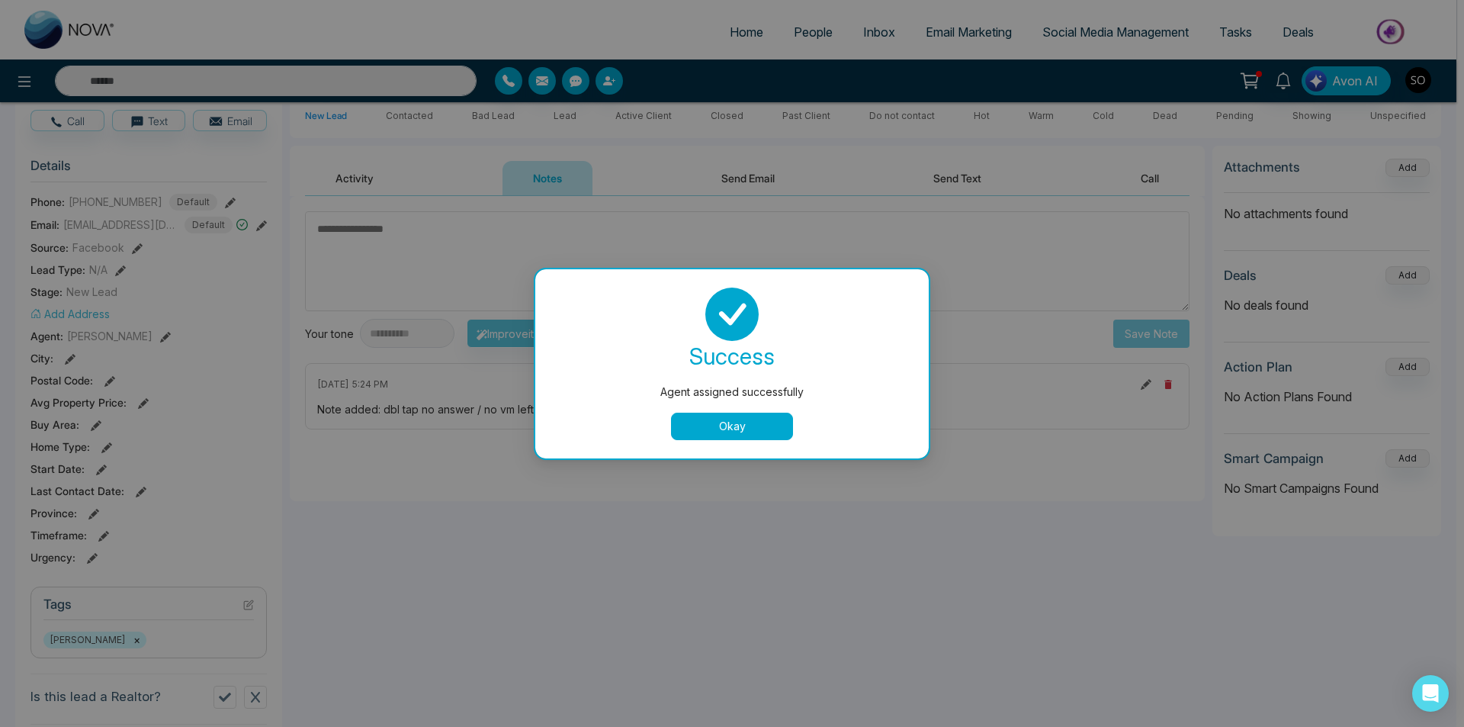
click at [744, 425] on button "Okay" at bounding box center [732, 426] width 122 height 27
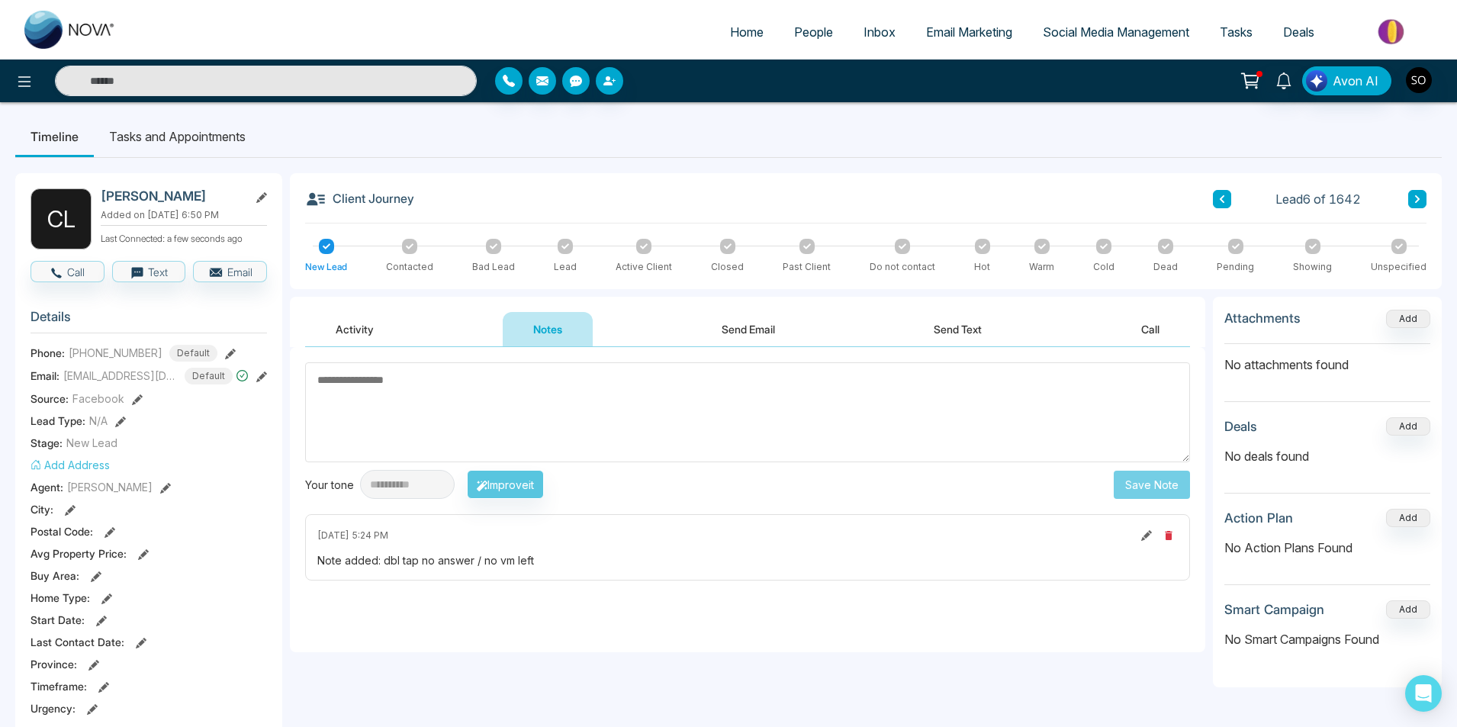
scroll to position [0, 0]
click at [1219, 195] on button at bounding box center [1222, 200] width 18 height 18
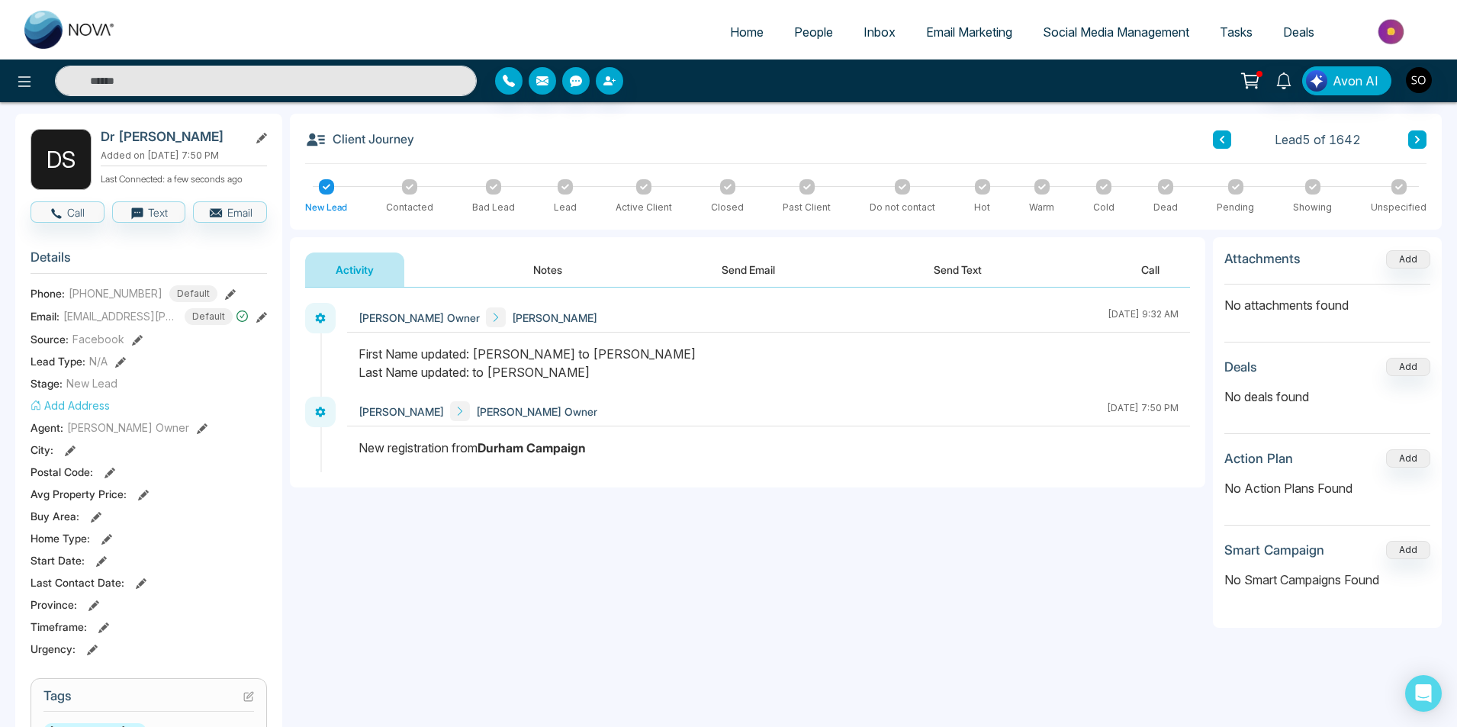
scroll to position [51, 0]
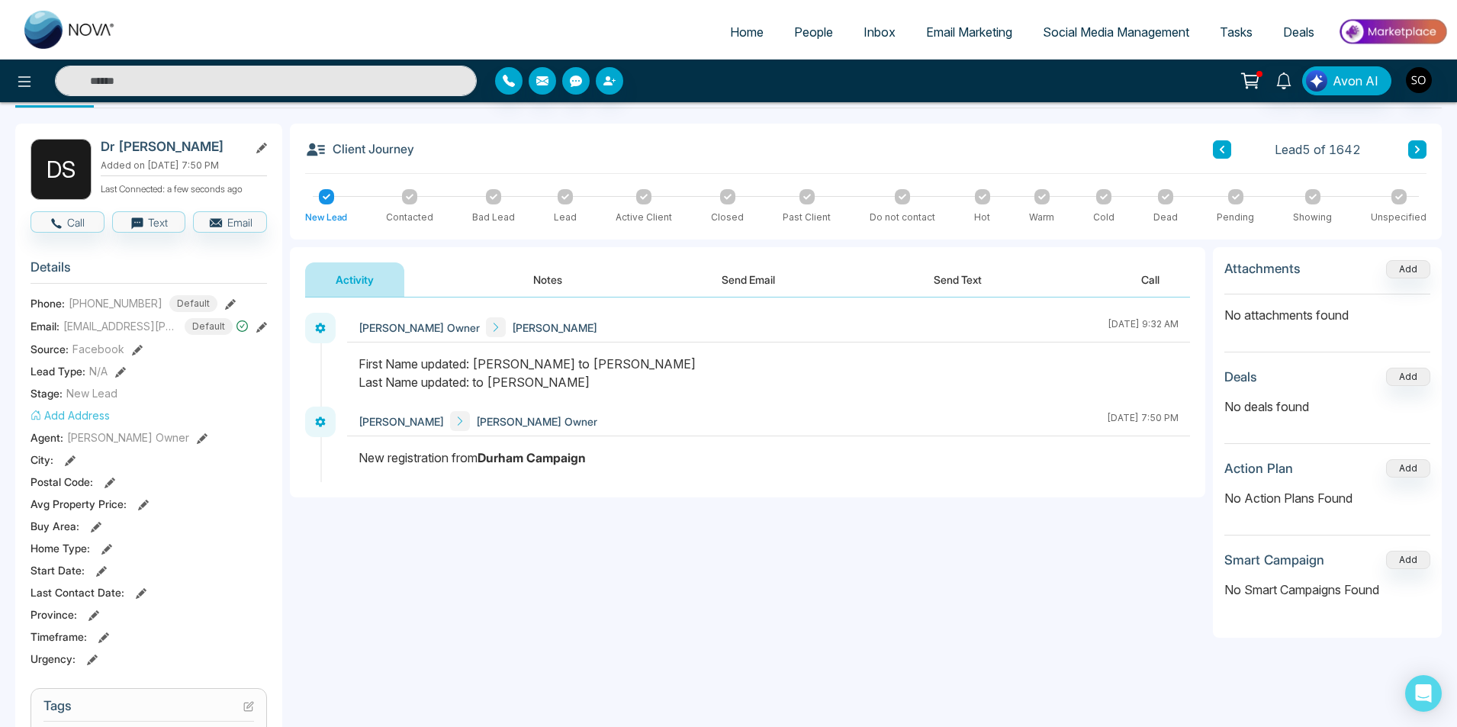
click at [577, 275] on button "Notes" at bounding box center [548, 279] width 90 height 34
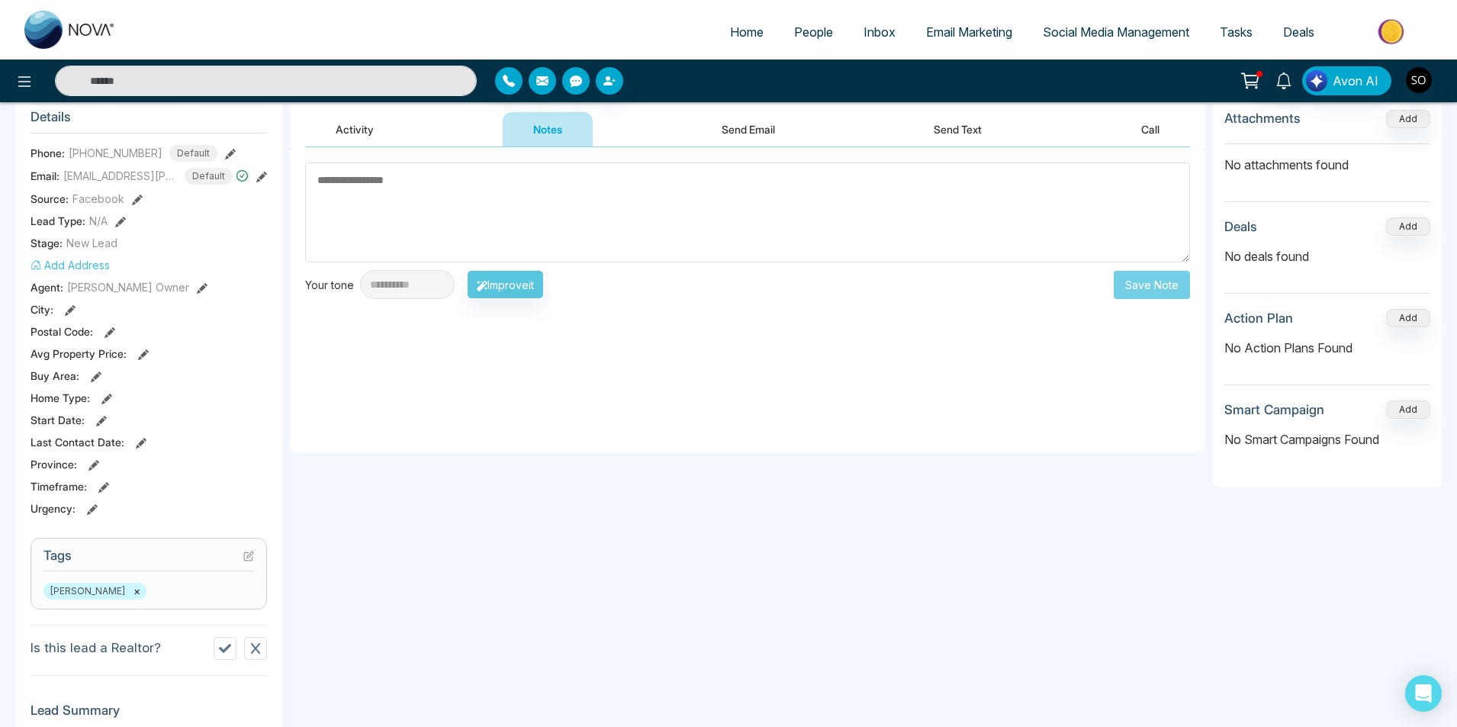
scroll to position [170, 0]
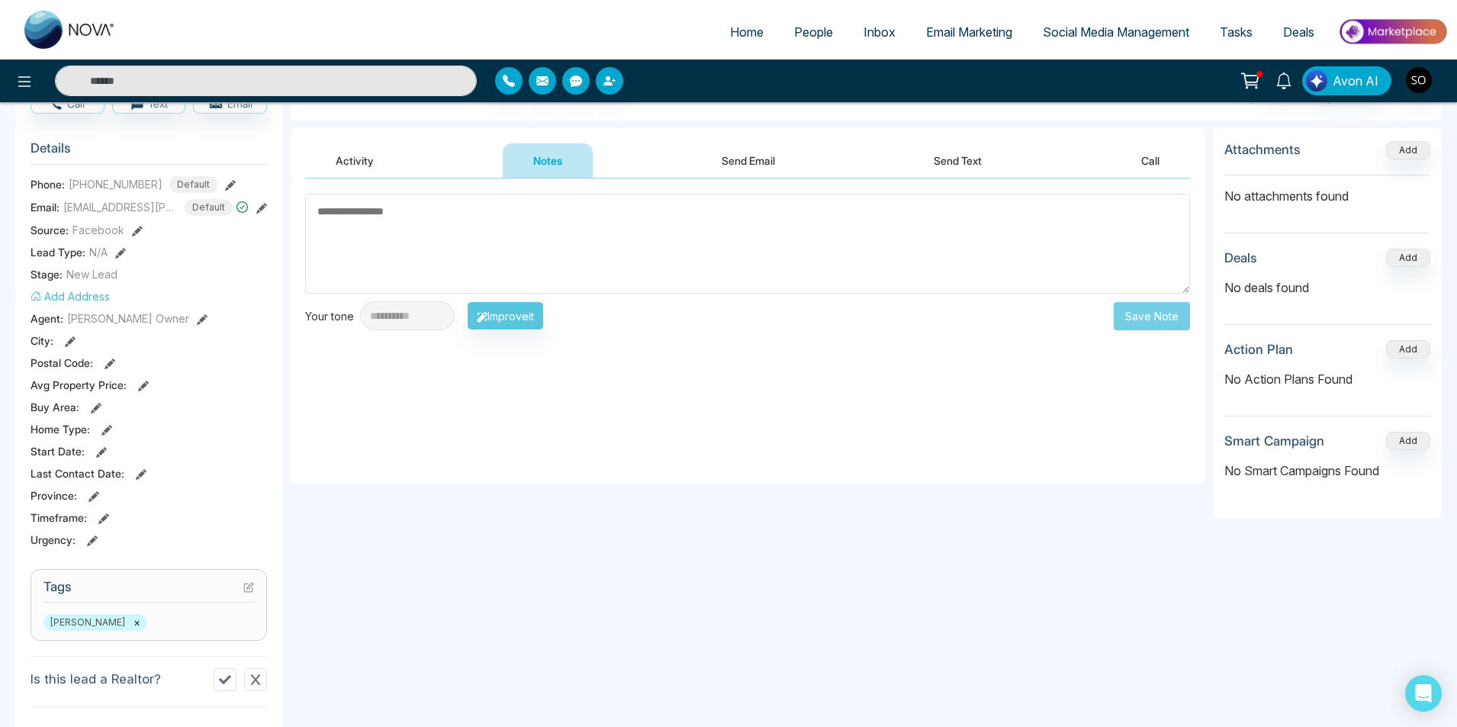
click at [226, 185] on icon at bounding box center [230, 185] width 11 height 11
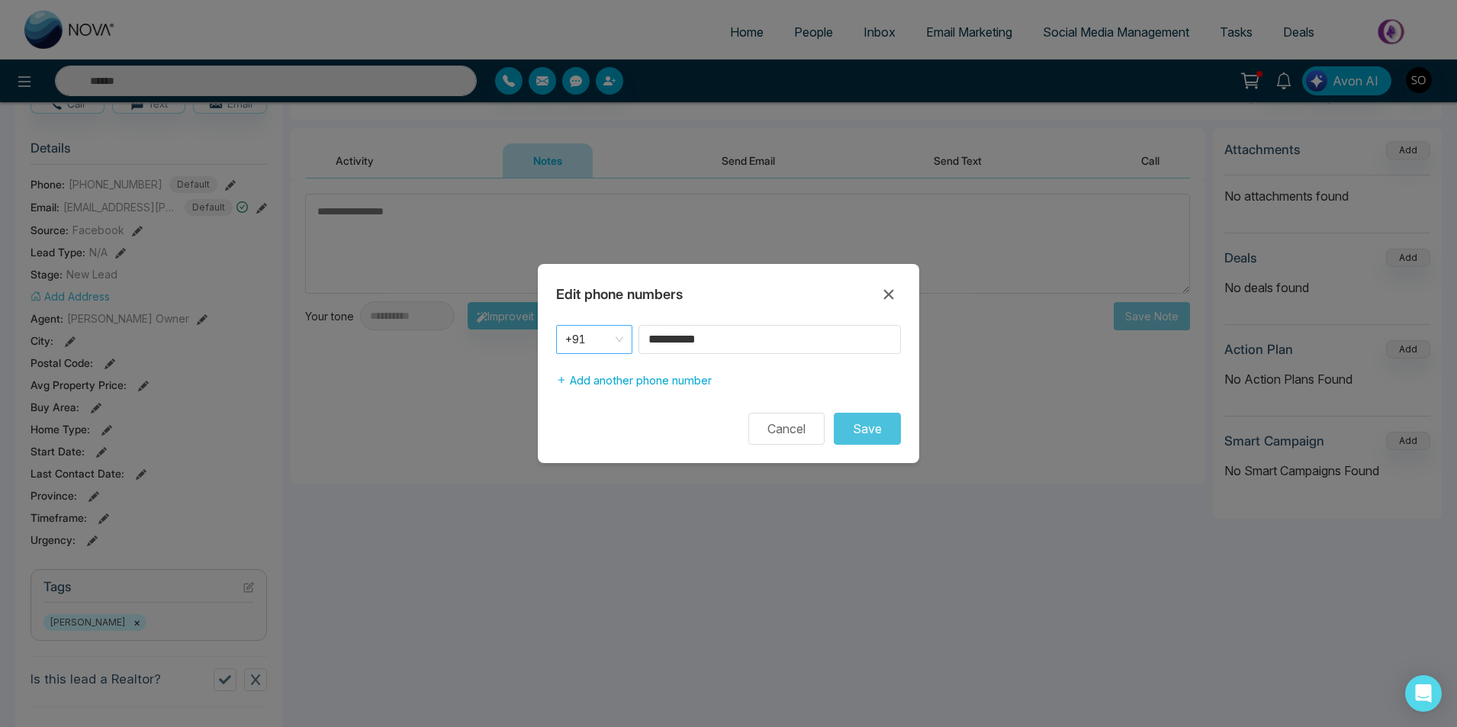
click at [602, 342] on span "+91" at bounding box center [594, 339] width 58 height 21
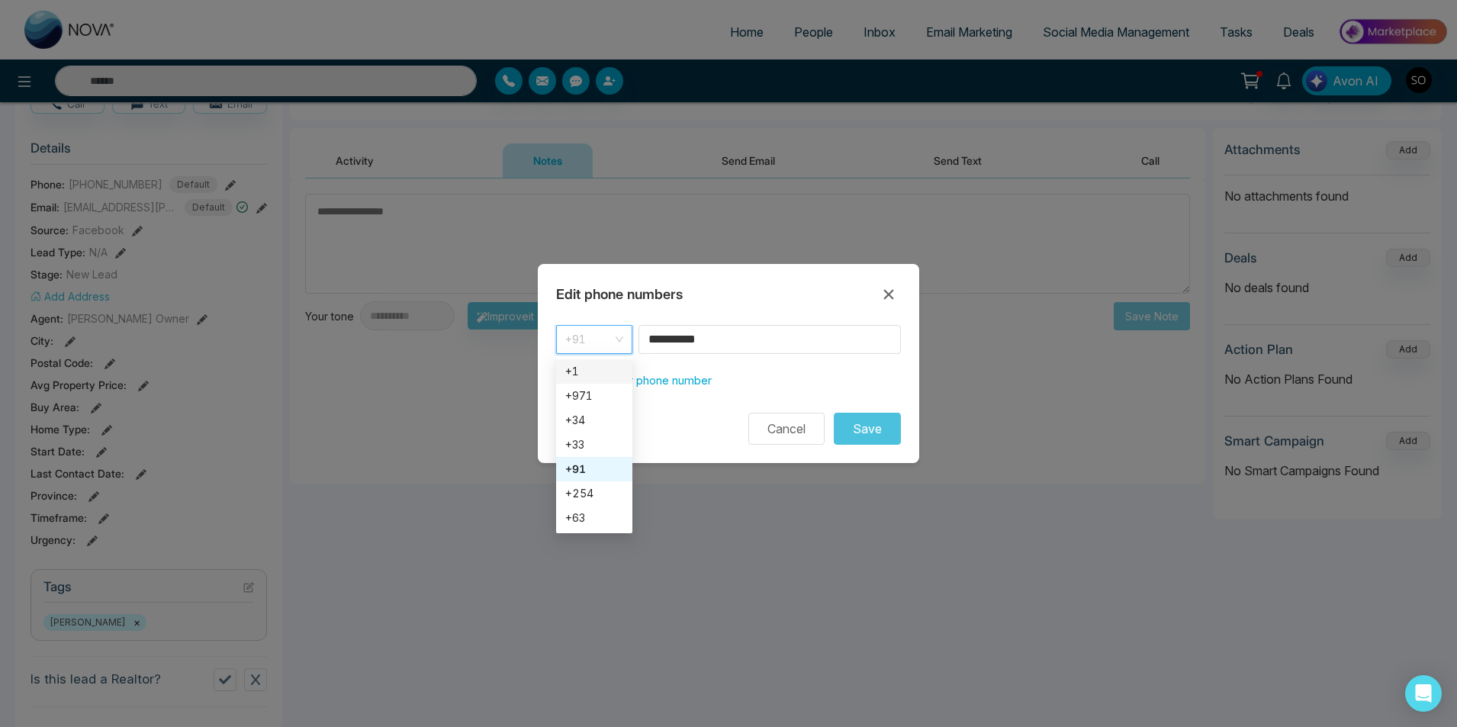
click at [596, 371] on div "+1" at bounding box center [594, 371] width 58 height 17
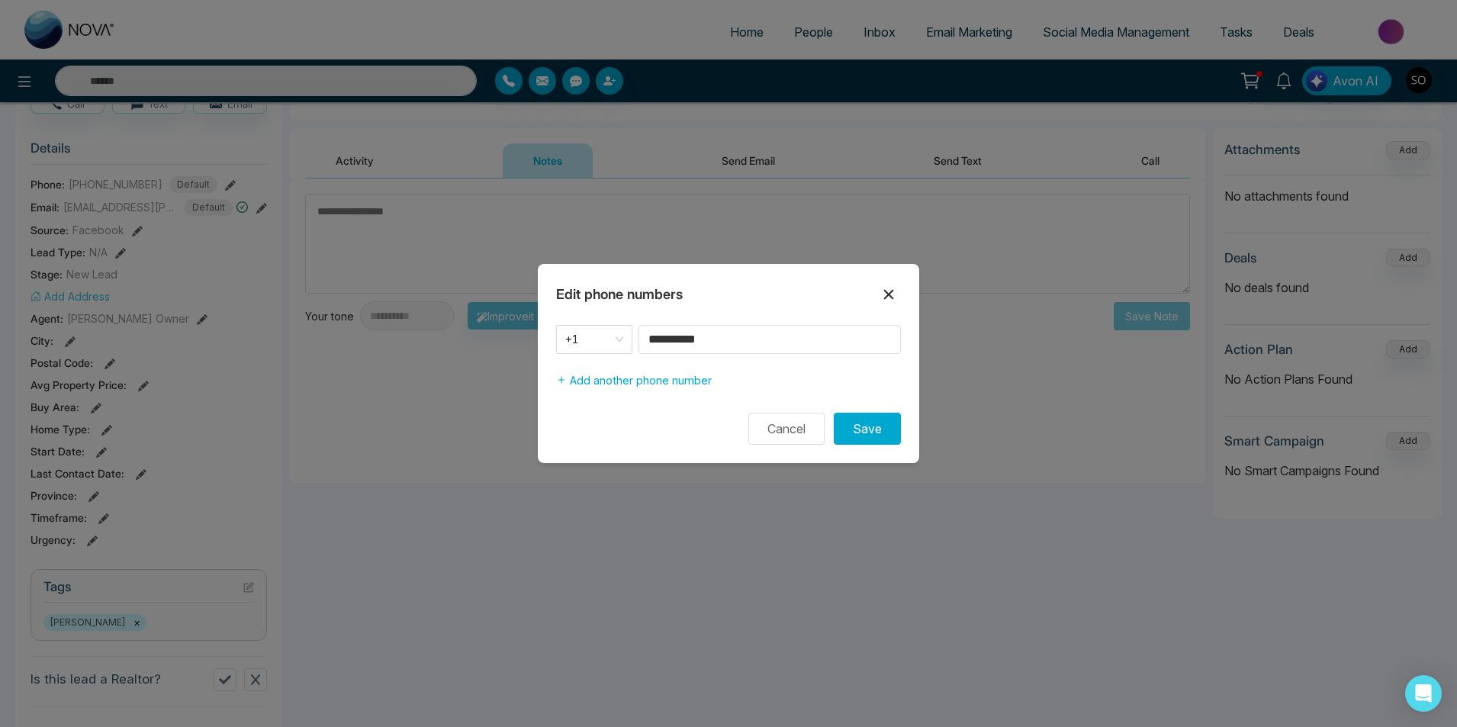
click at [892, 290] on icon at bounding box center [888, 294] width 18 height 18
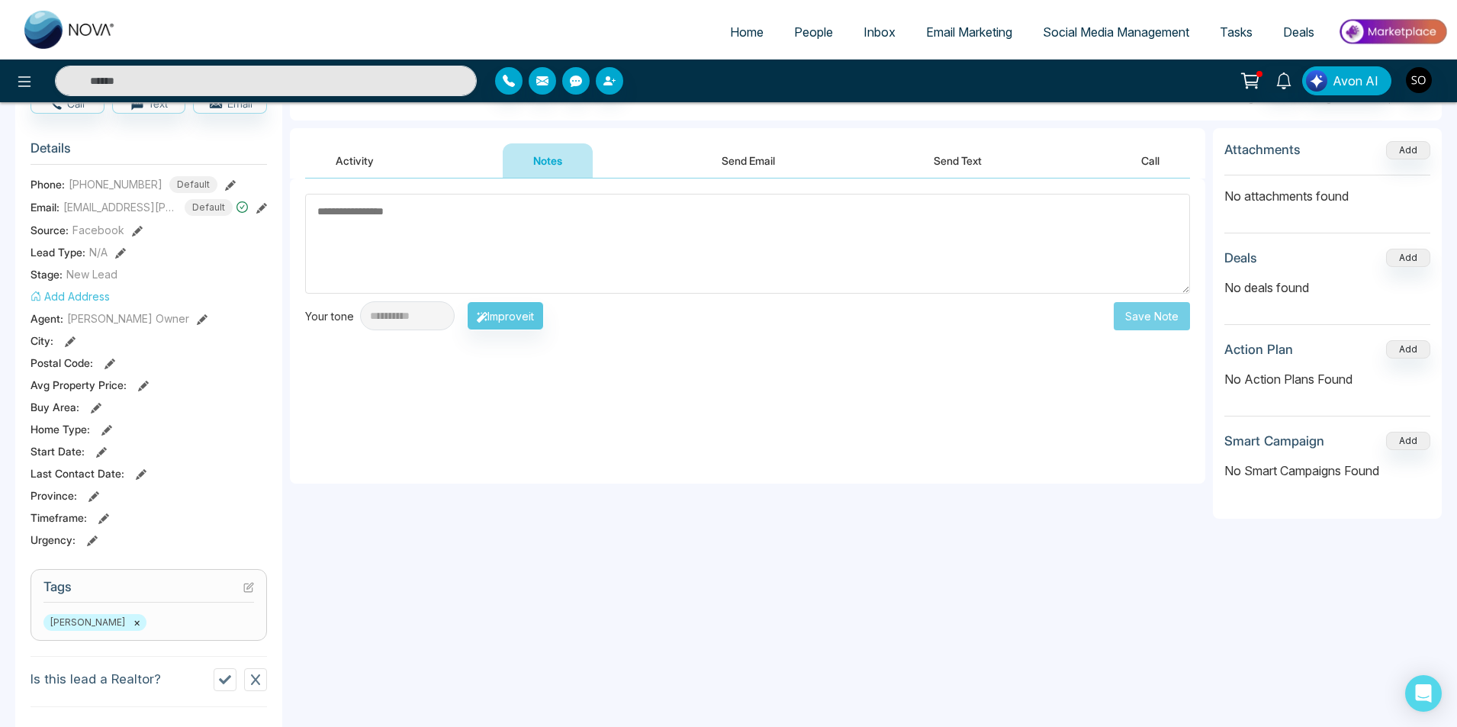
click at [356, 224] on textarea at bounding box center [747, 244] width 885 height 100
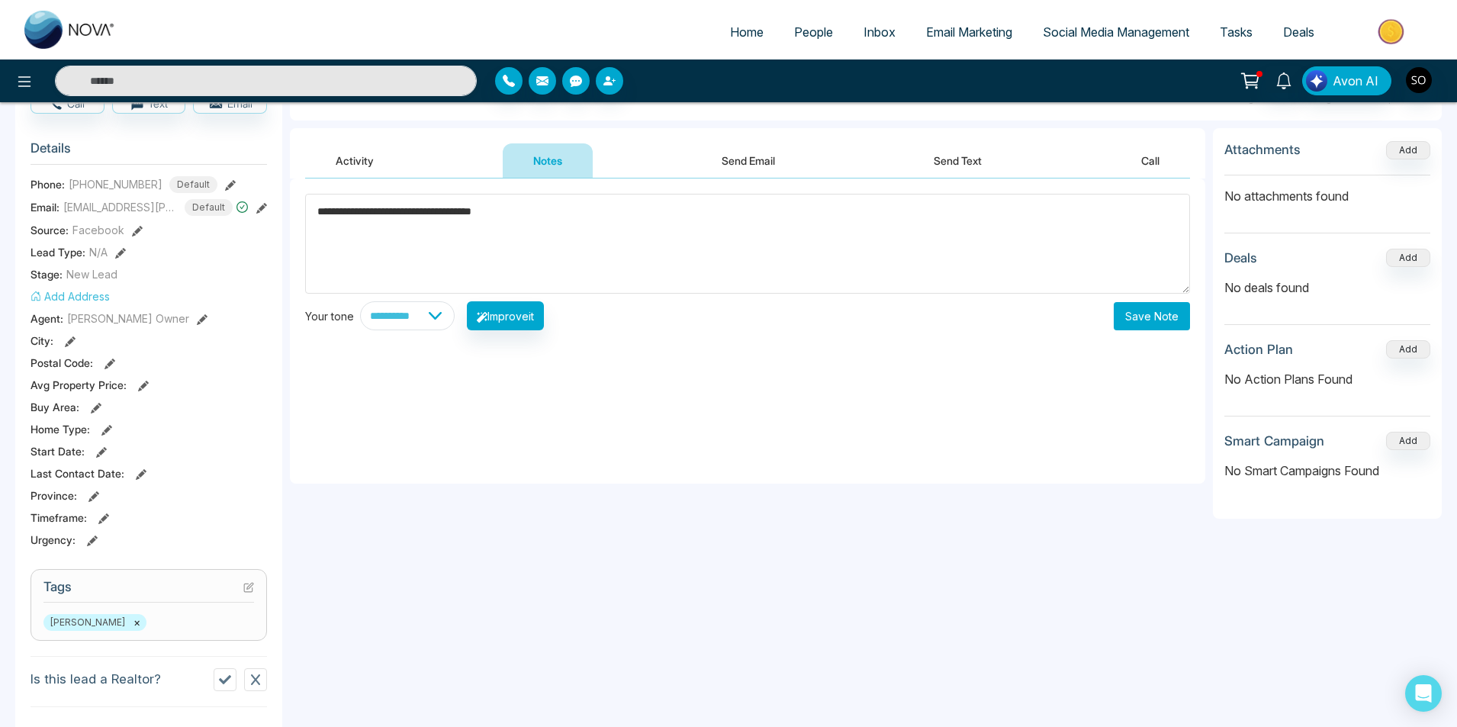
type textarea "**********"
click at [1151, 321] on button "Save Note" at bounding box center [1151, 316] width 76 height 28
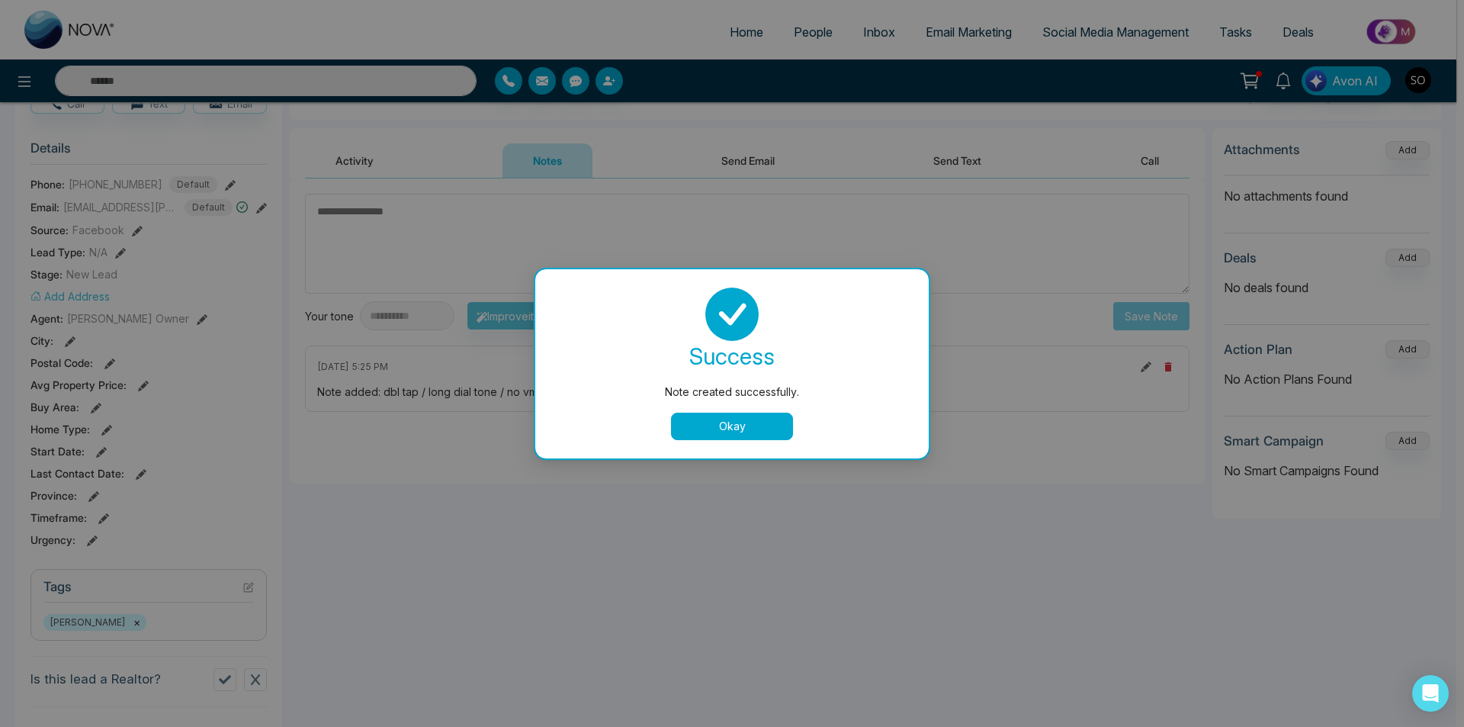
click at [758, 416] on button "Okay" at bounding box center [732, 426] width 122 height 27
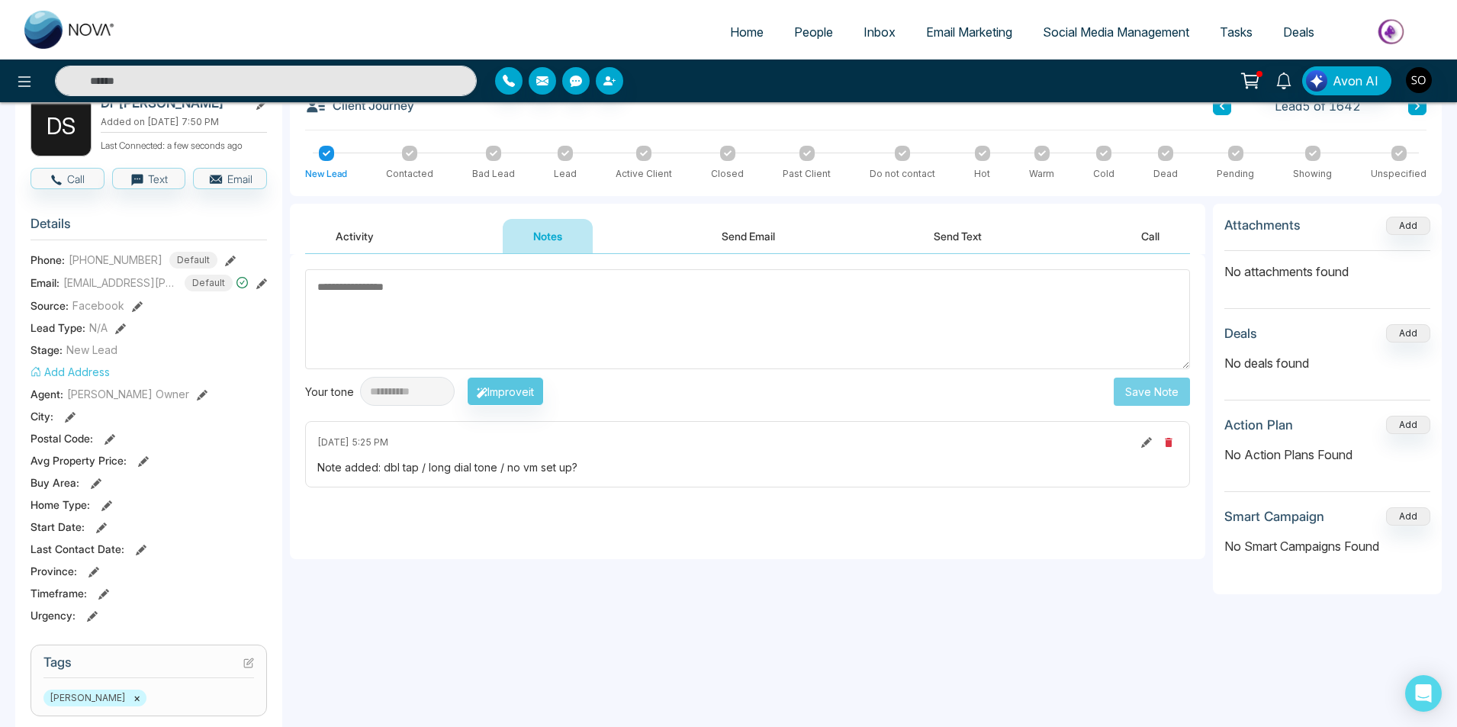
scroll to position [0, 0]
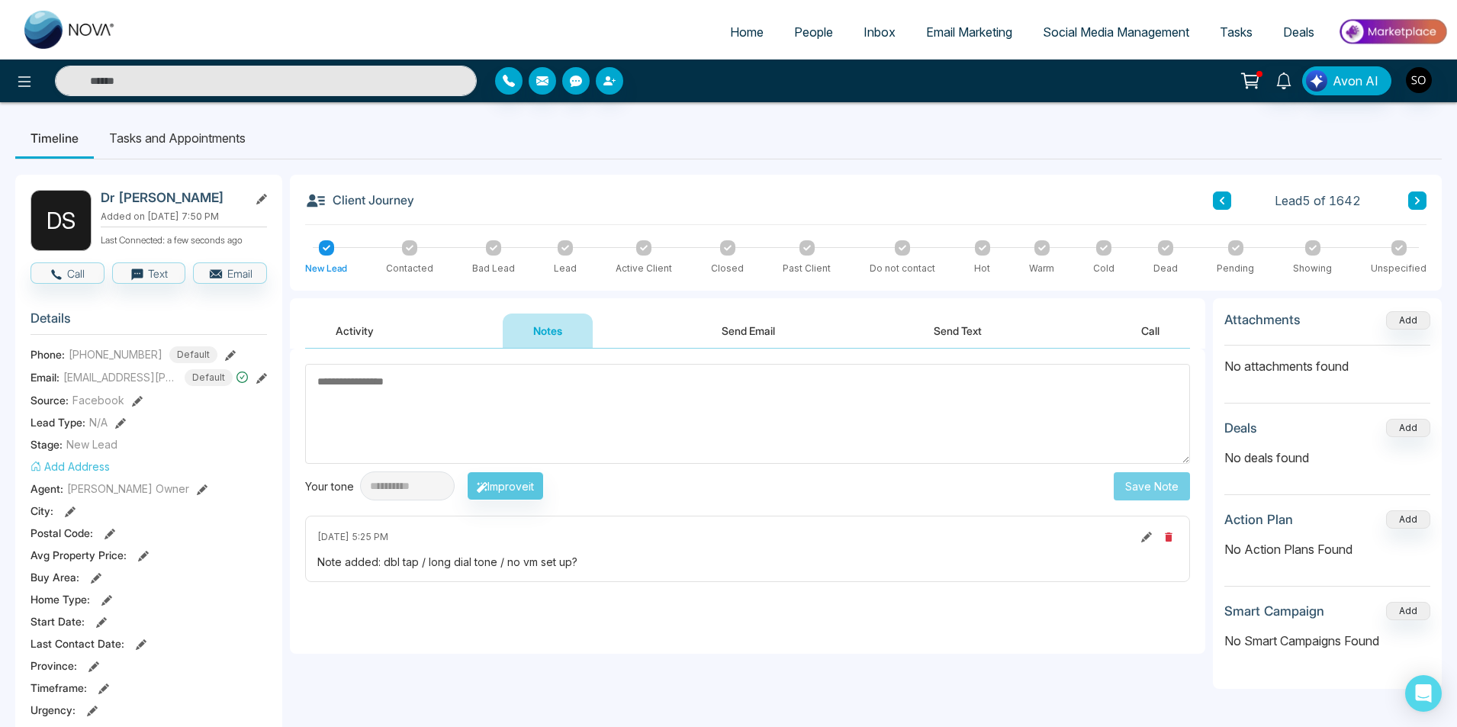
click at [1222, 190] on div "Client Journey Lead 5 of 1642" at bounding box center [865, 207] width 1121 height 35
click at [1220, 204] on icon at bounding box center [1222, 200] width 8 height 9
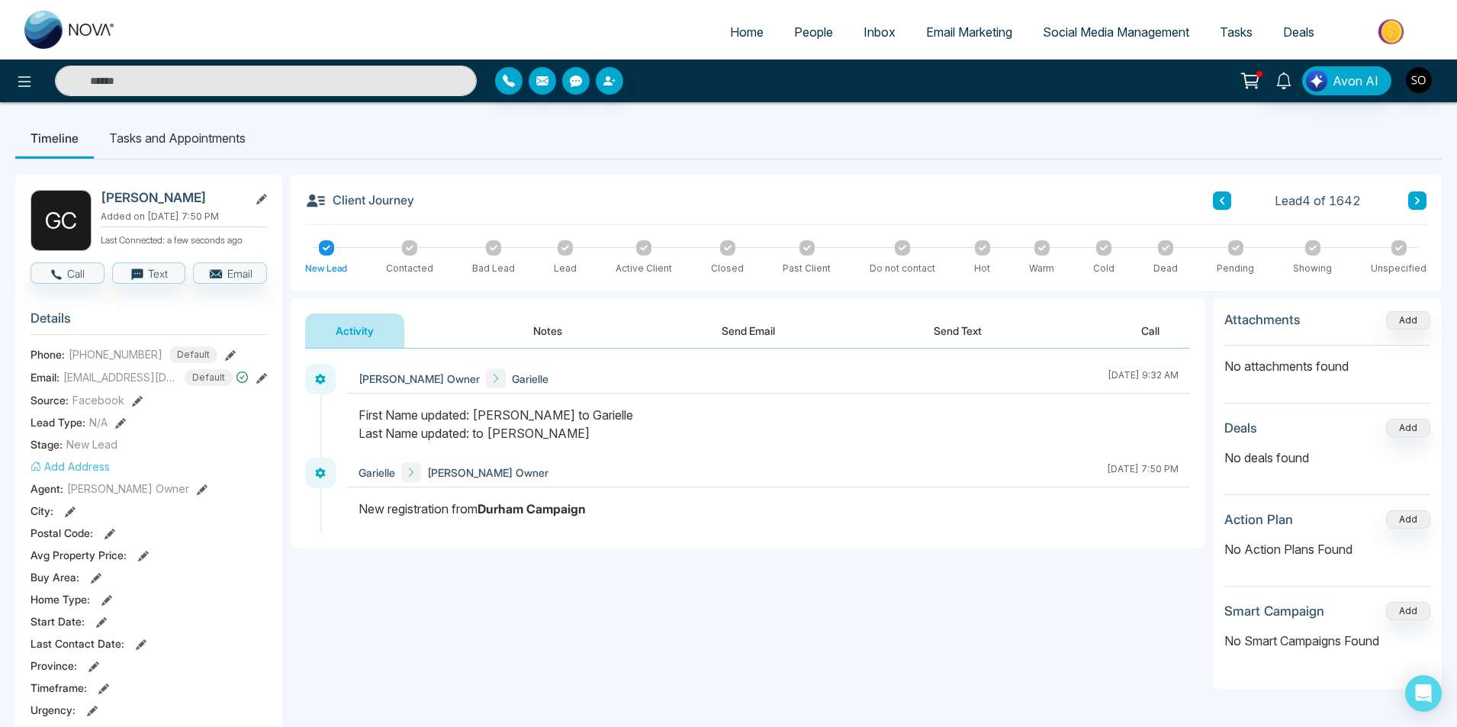
click at [544, 336] on button "Notes" at bounding box center [548, 330] width 90 height 34
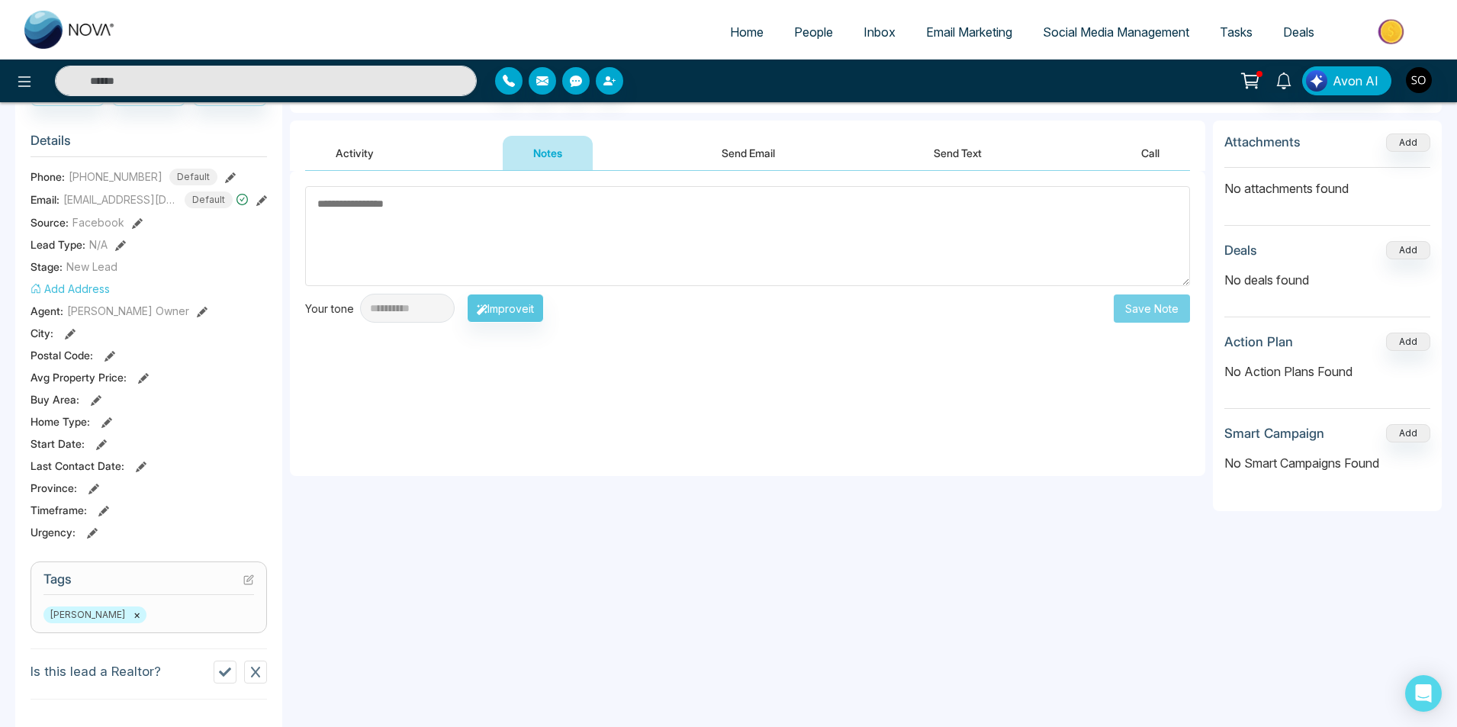
scroll to position [153, 0]
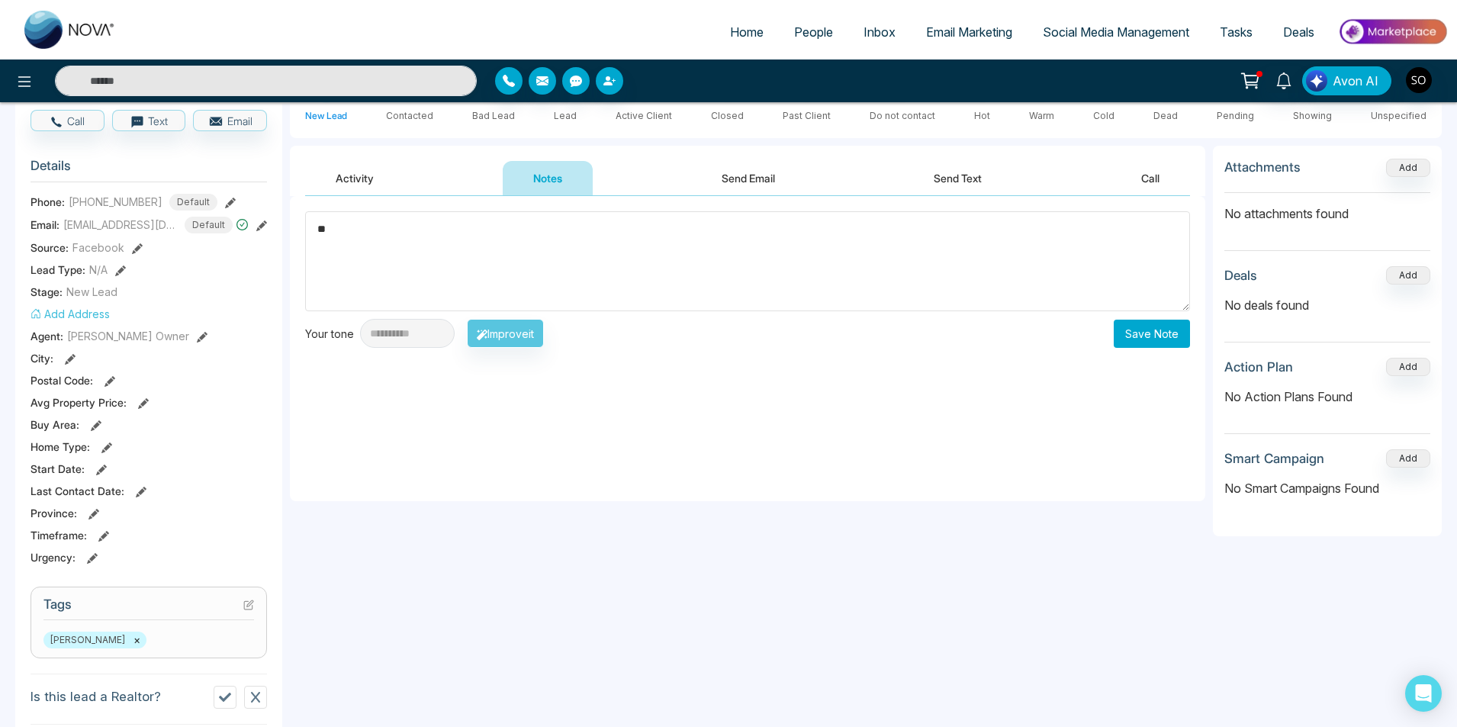
type textarea "*"
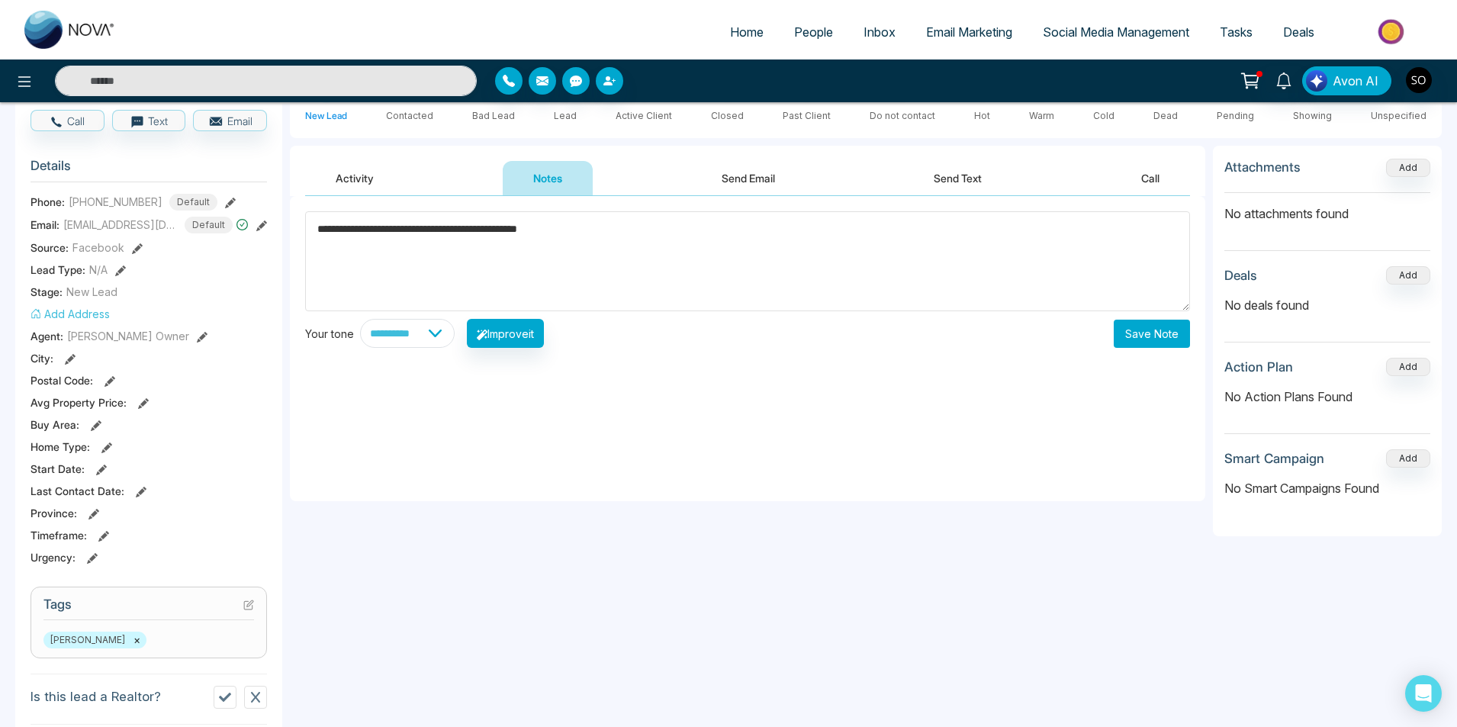
type textarea "**********"
drag, startPoint x: 1145, startPoint y: 330, endPoint x: 1124, endPoint y: 326, distance: 21.7
click at [1145, 330] on button "Save Note" at bounding box center [1151, 334] width 76 height 28
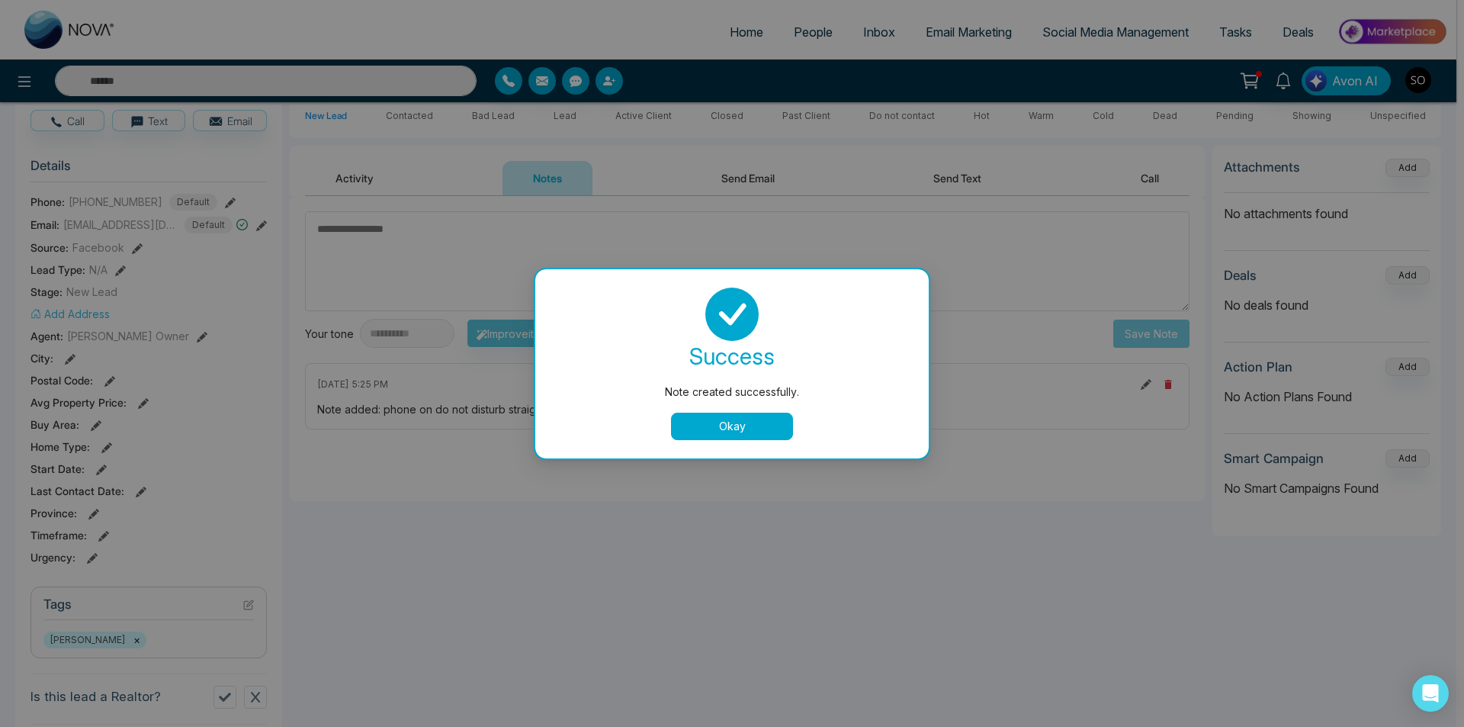
click at [765, 429] on button "Okay" at bounding box center [732, 426] width 122 height 27
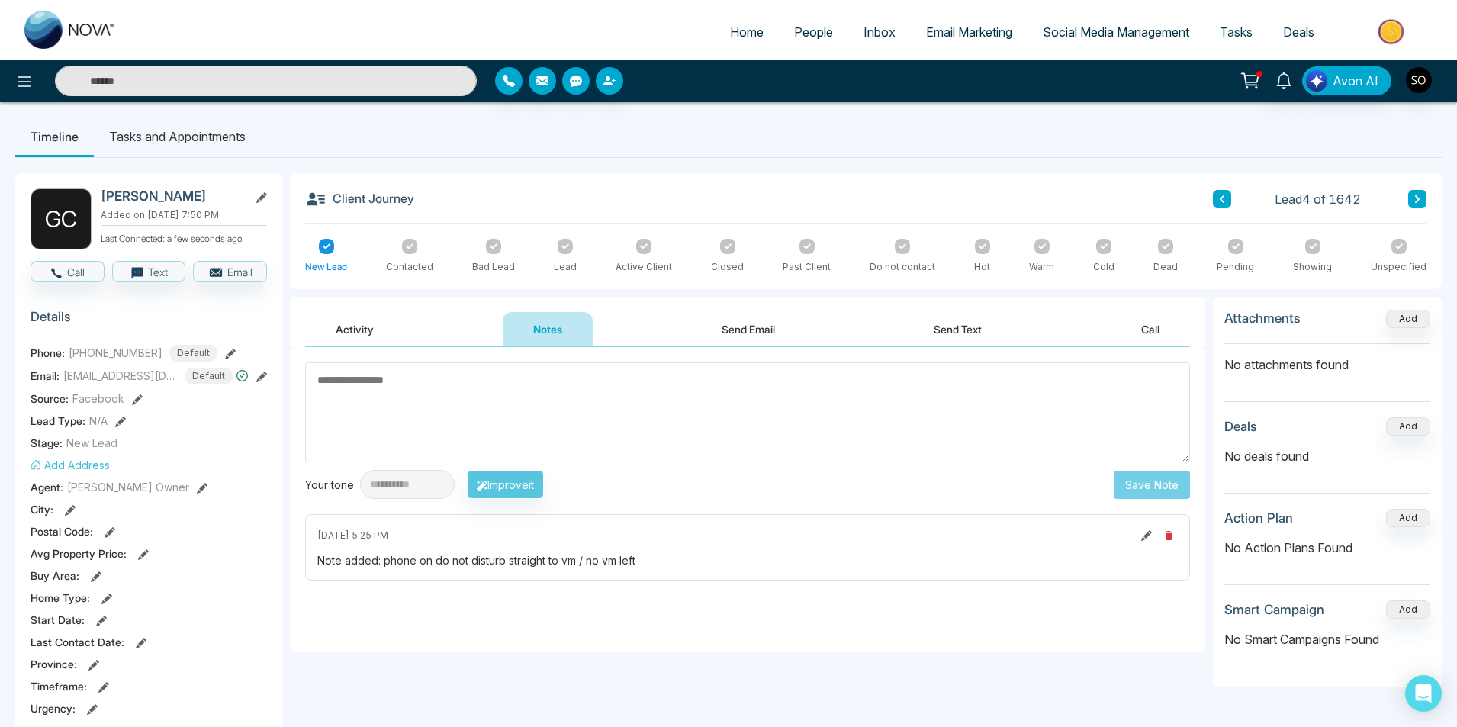
scroll to position [0, 0]
click at [197, 493] on icon at bounding box center [202, 489] width 11 height 11
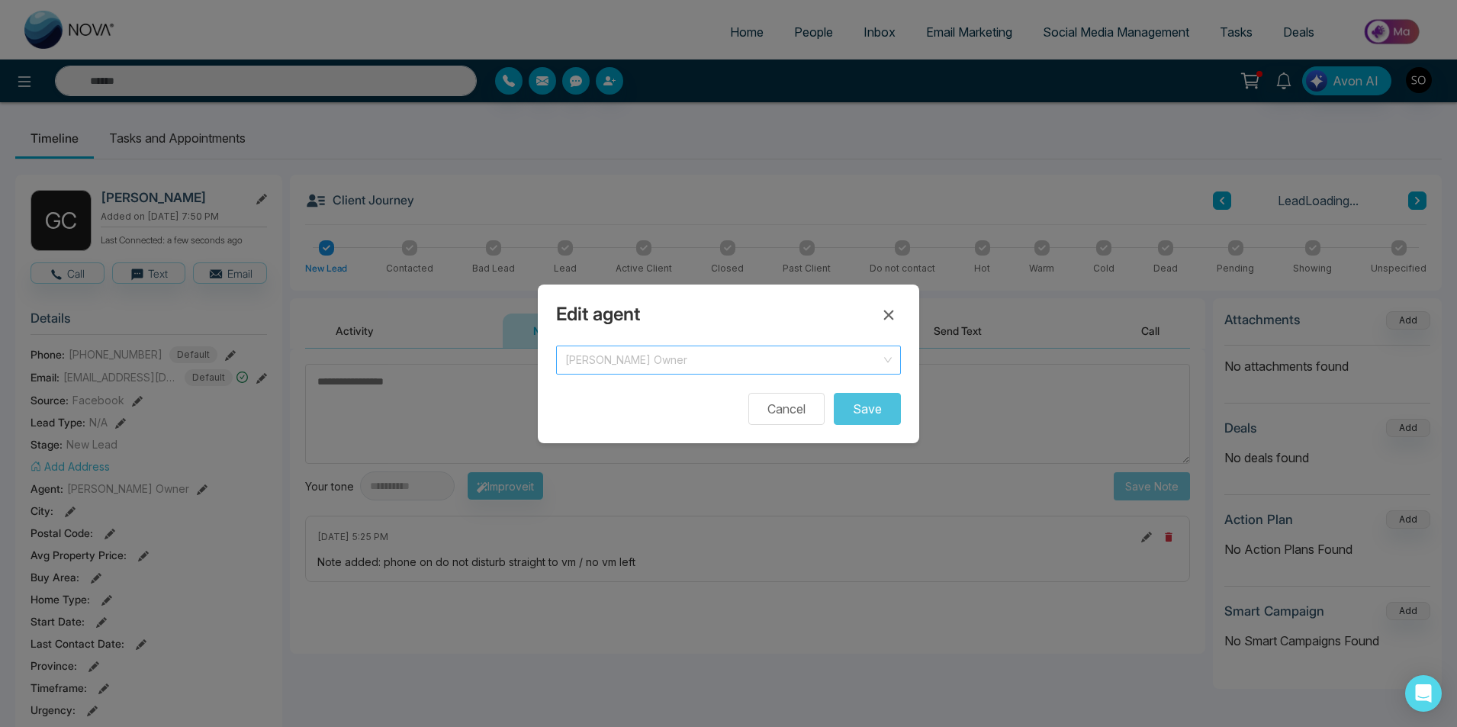
click at [680, 365] on span "[PERSON_NAME] Owner" at bounding box center [728, 359] width 326 height 21
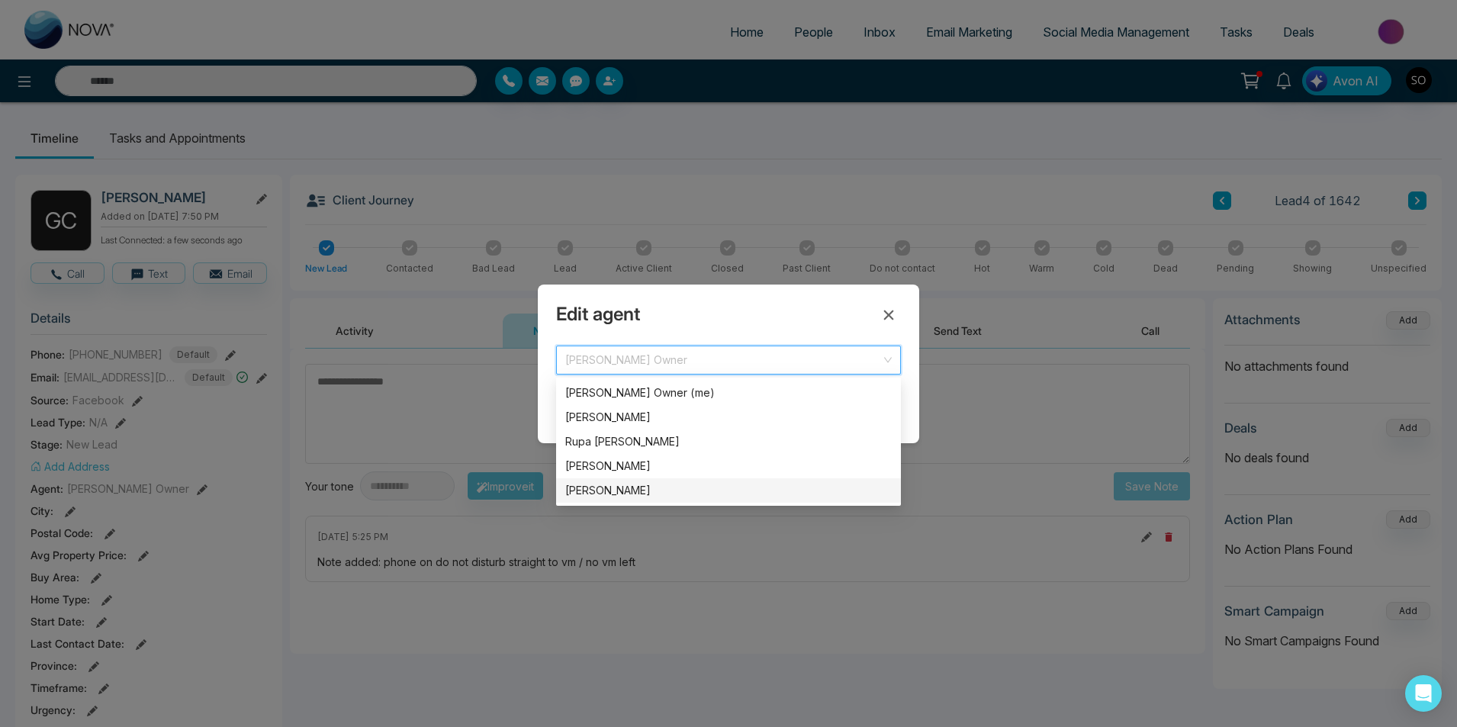
click at [588, 490] on div "[PERSON_NAME]" at bounding box center [728, 490] width 326 height 17
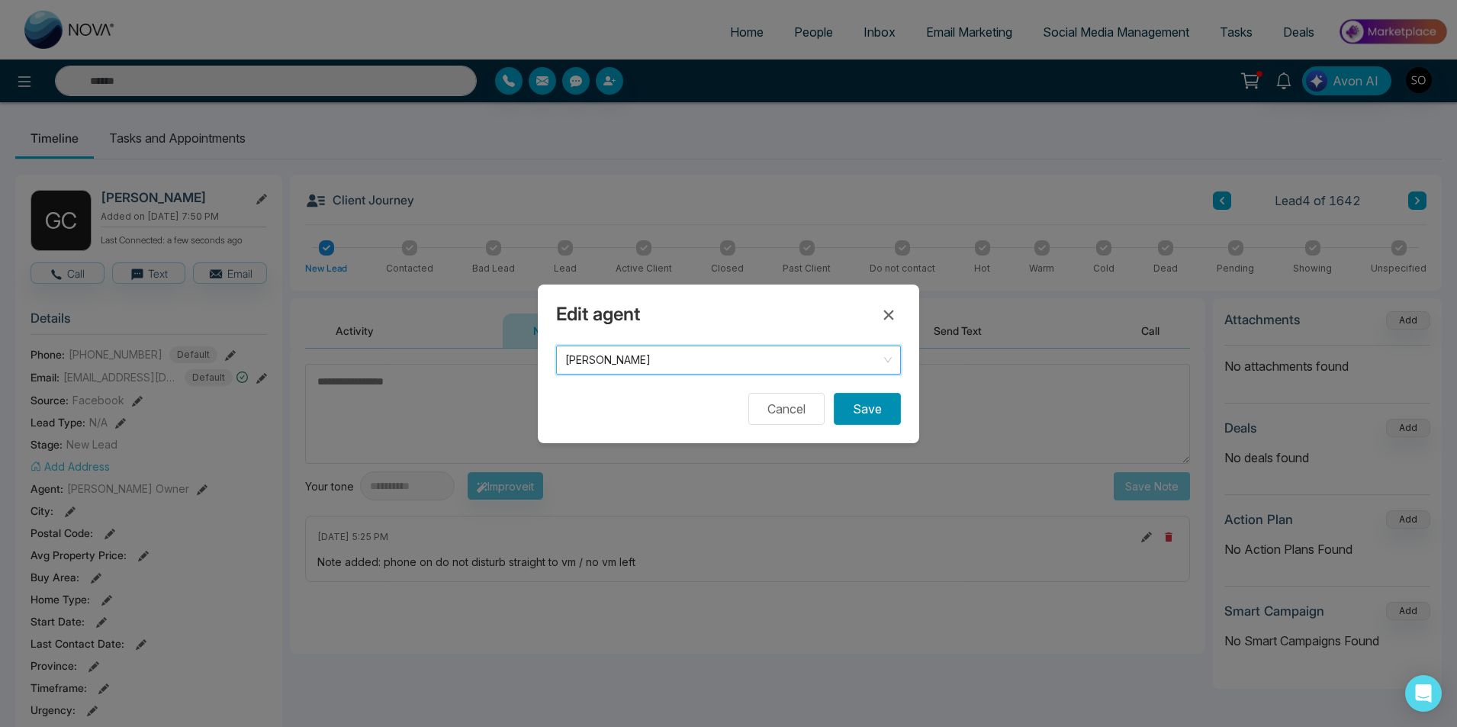
click at [859, 406] on button "Save" at bounding box center [867, 409] width 67 height 32
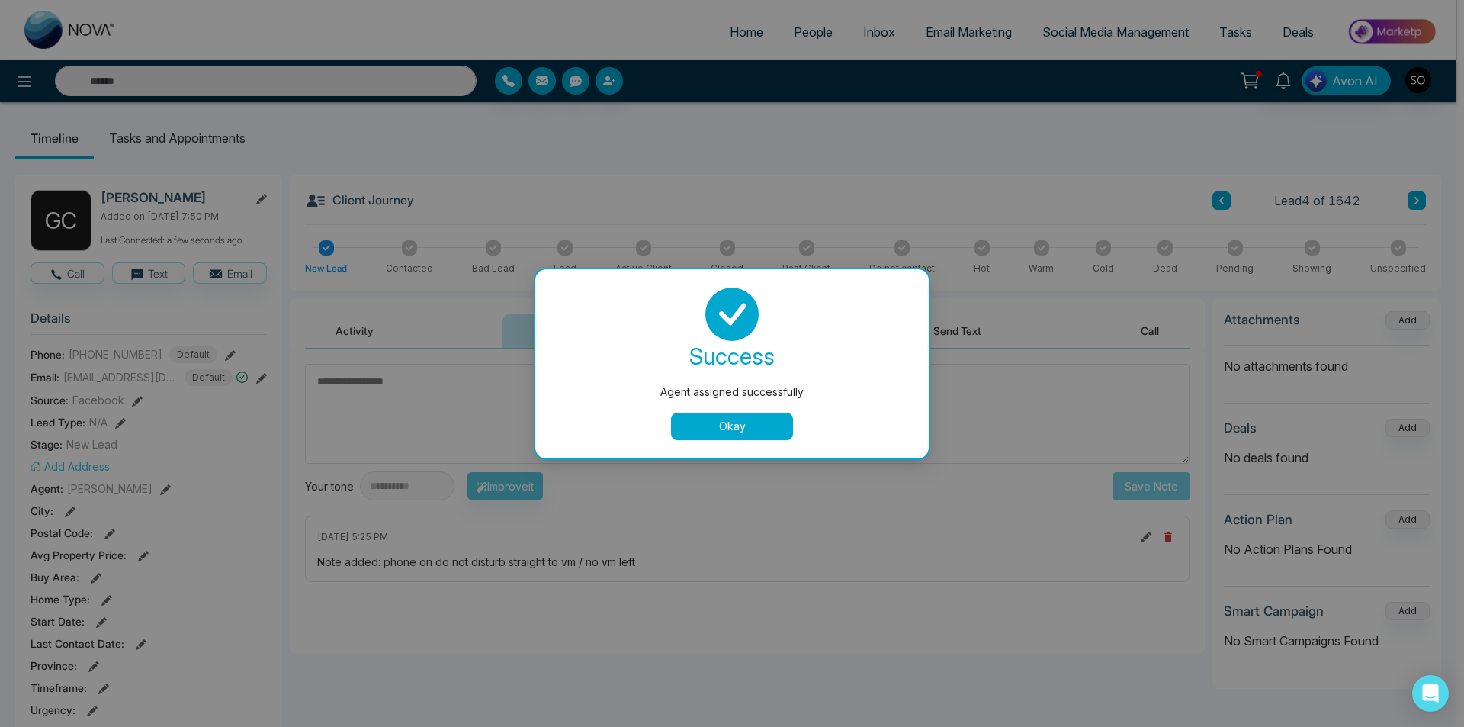
click at [754, 425] on button "Okay" at bounding box center [732, 426] width 122 height 27
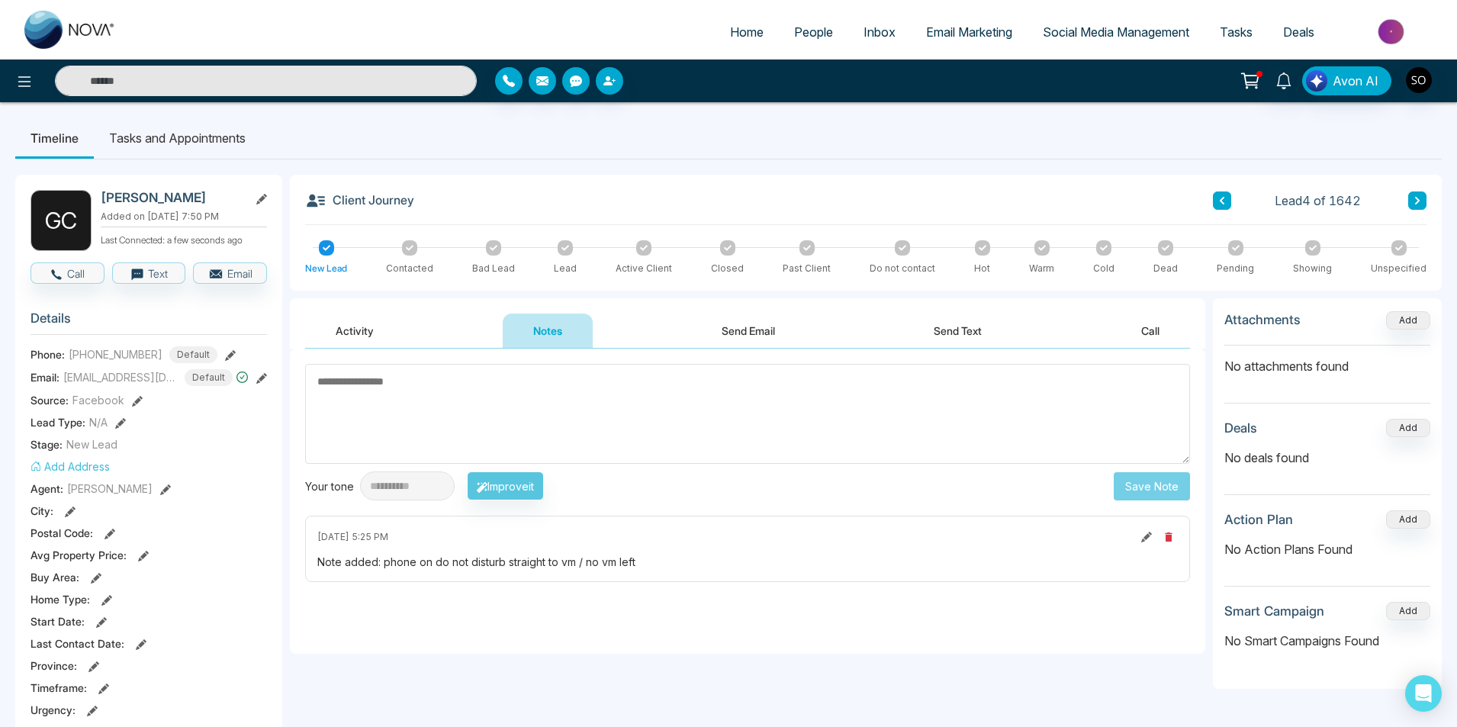
click at [1215, 195] on button at bounding box center [1222, 200] width 18 height 18
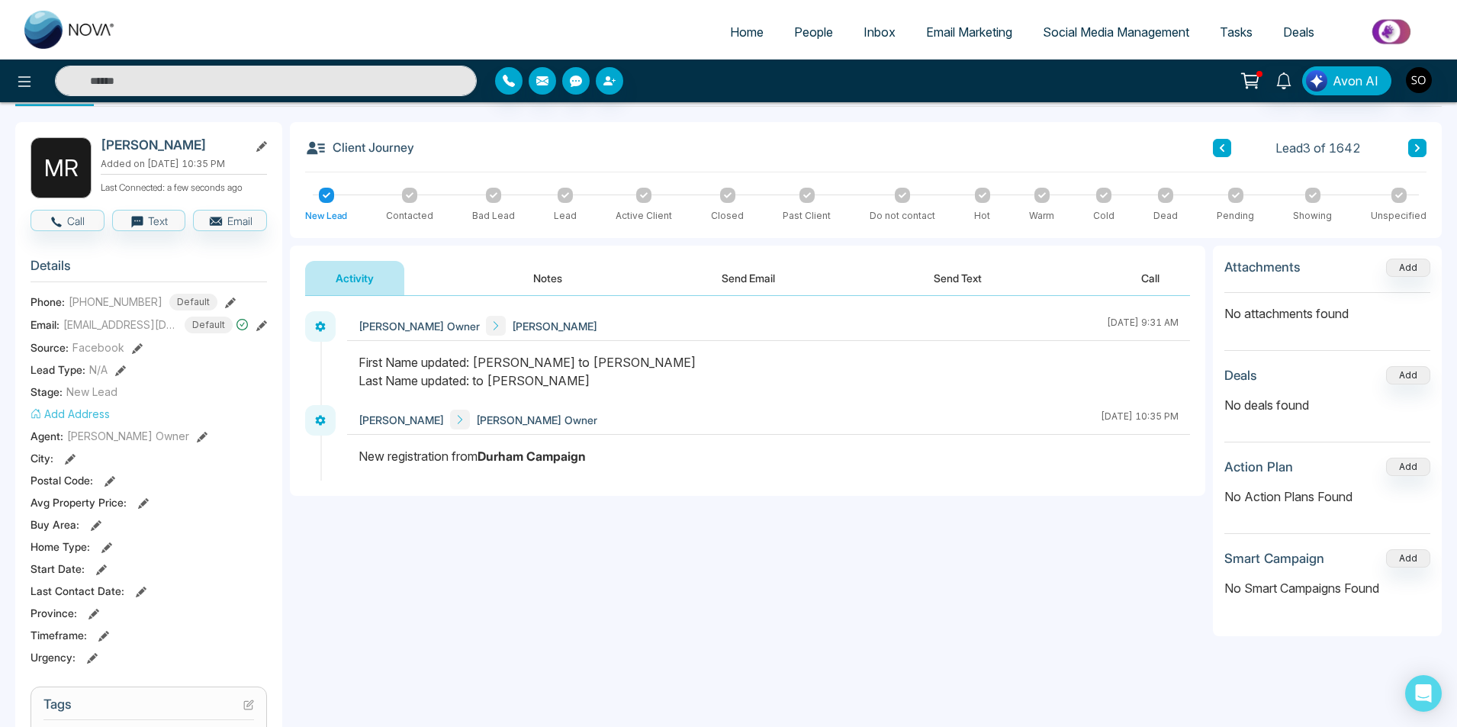
scroll to position [51, 0]
click at [540, 278] on button "Notes" at bounding box center [548, 279] width 90 height 34
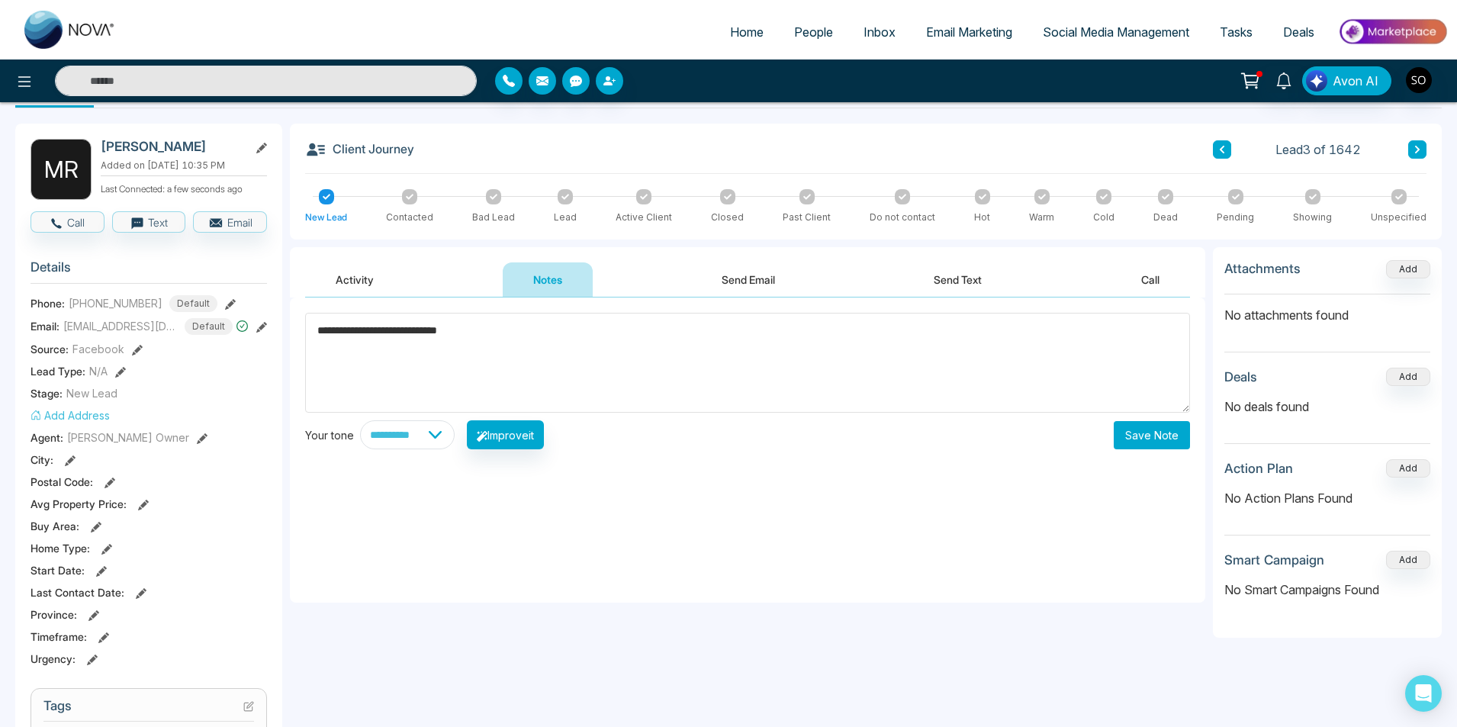
type textarea "**********"
click at [1141, 442] on button "Save Note" at bounding box center [1151, 435] width 76 height 28
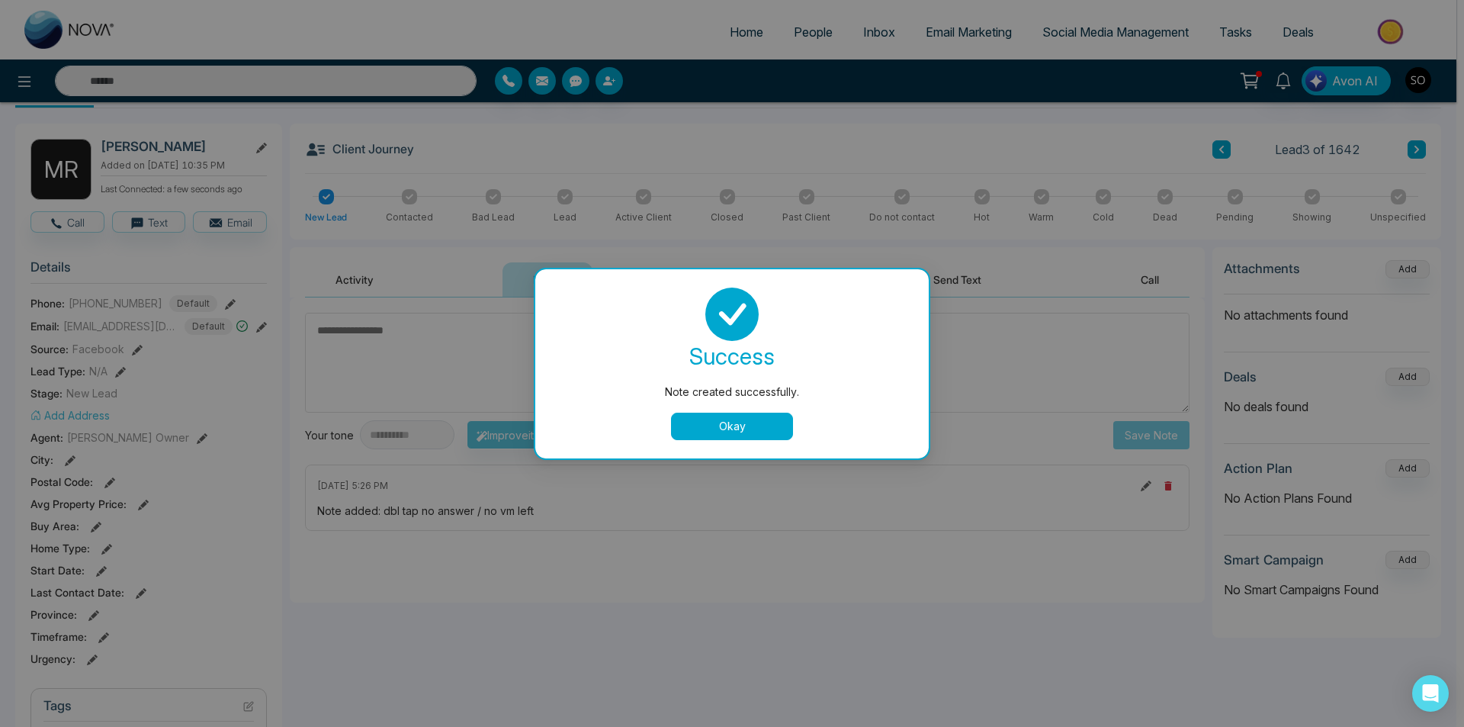
click at [779, 420] on button "Okay" at bounding box center [732, 426] width 122 height 27
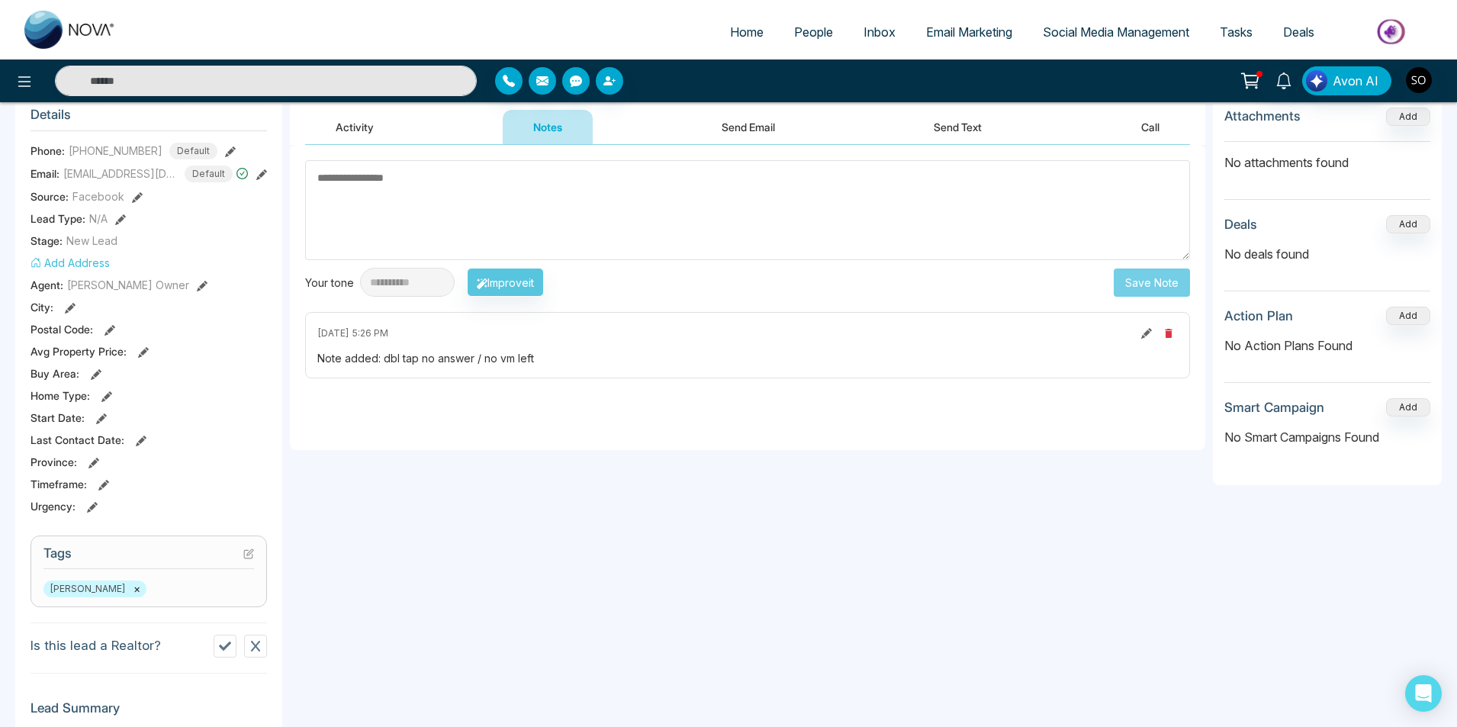
scroll to position [153, 0]
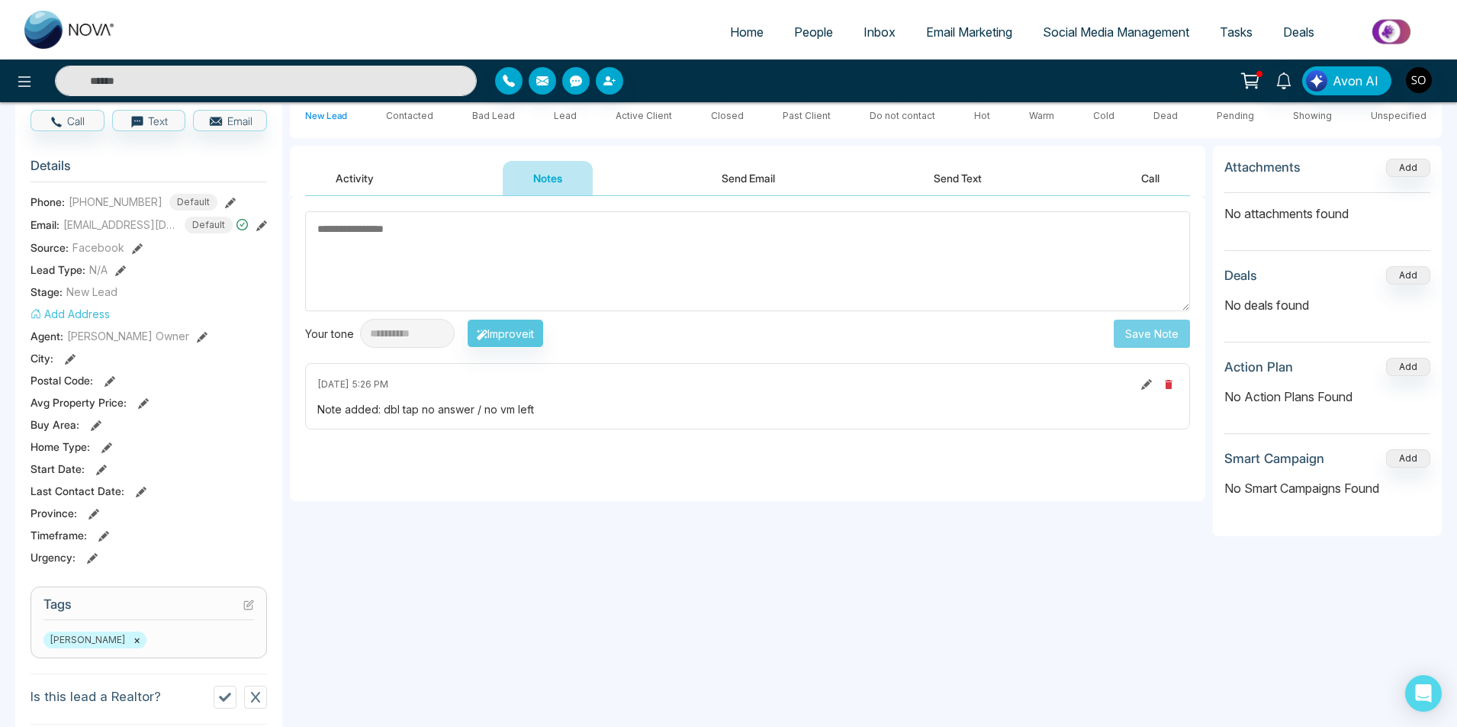
click at [197, 330] on button at bounding box center [202, 336] width 11 height 16
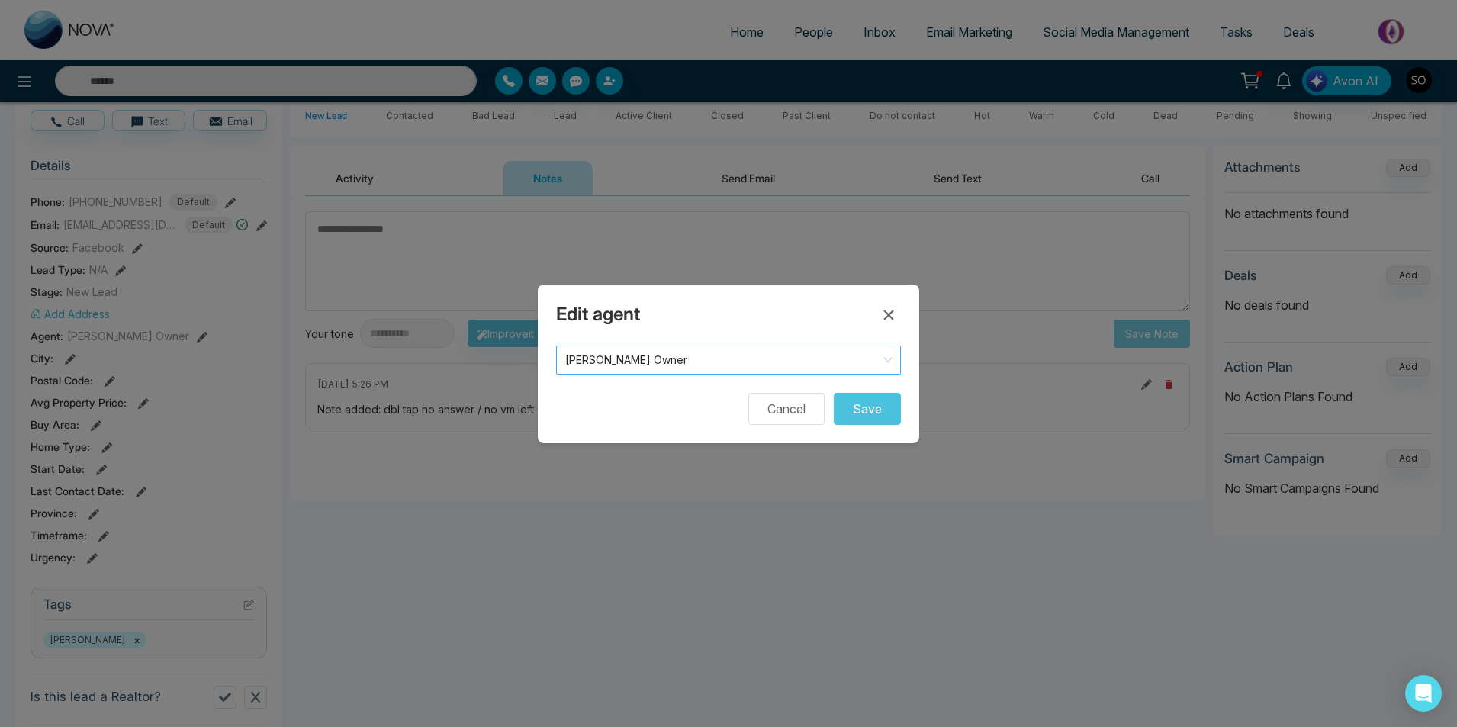
click at [657, 346] on input "search" at bounding box center [723, 357] width 316 height 23
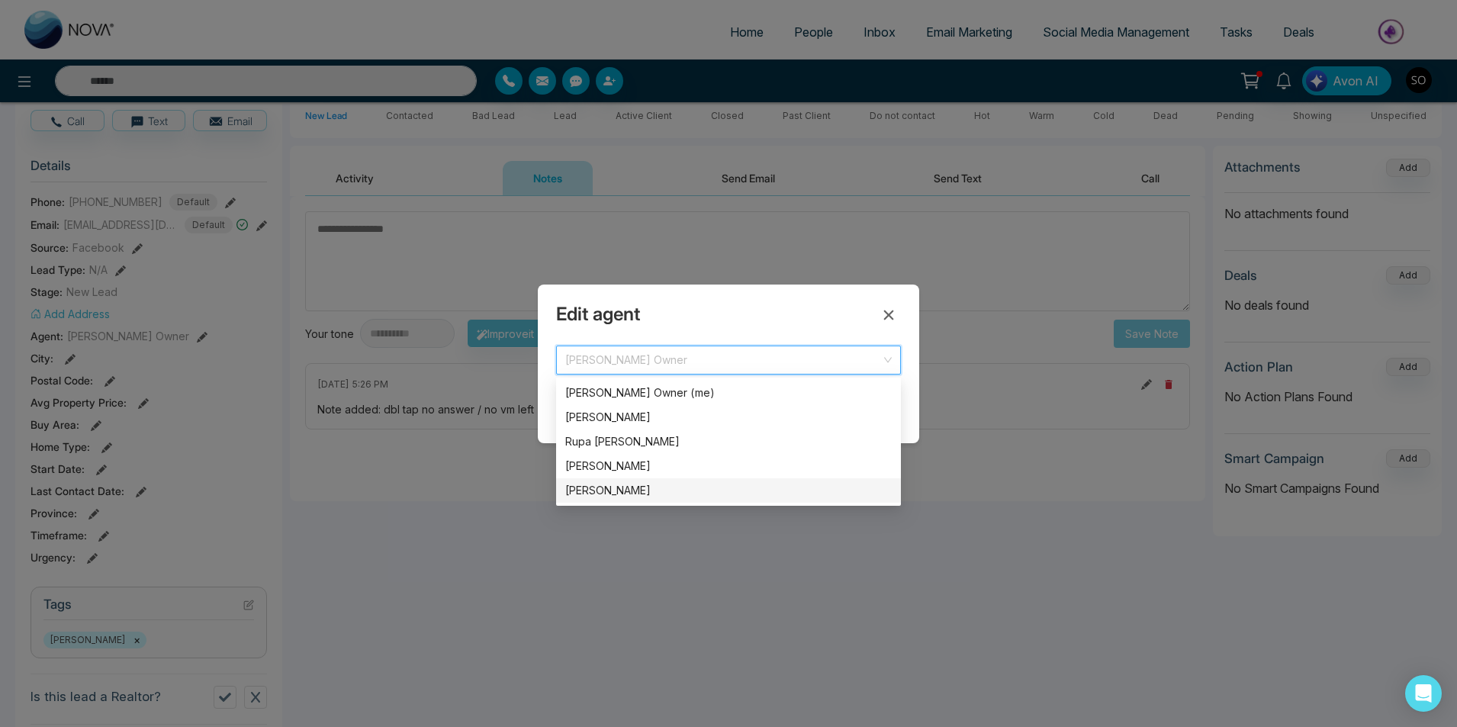
click at [610, 487] on div "[PERSON_NAME]" at bounding box center [728, 490] width 326 height 17
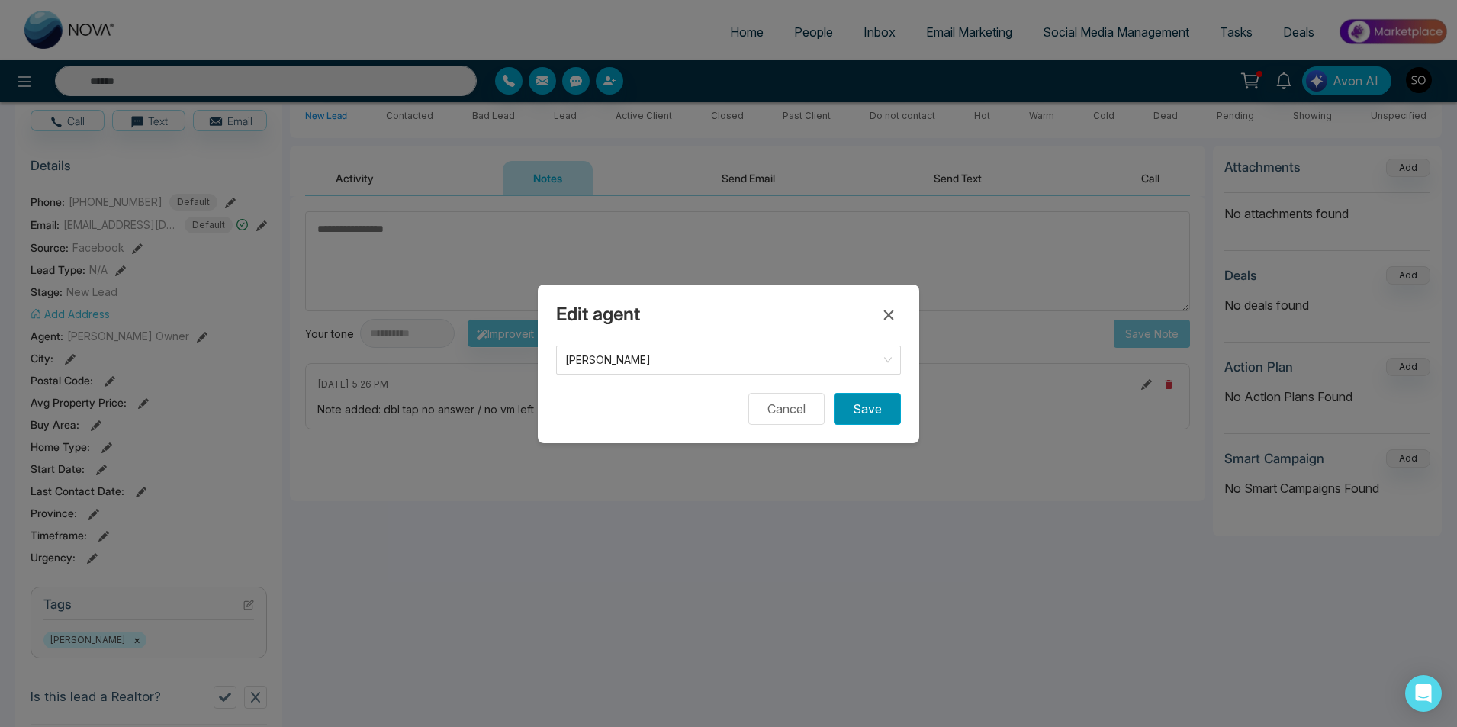
click at [851, 414] on button "Save" at bounding box center [867, 409] width 67 height 32
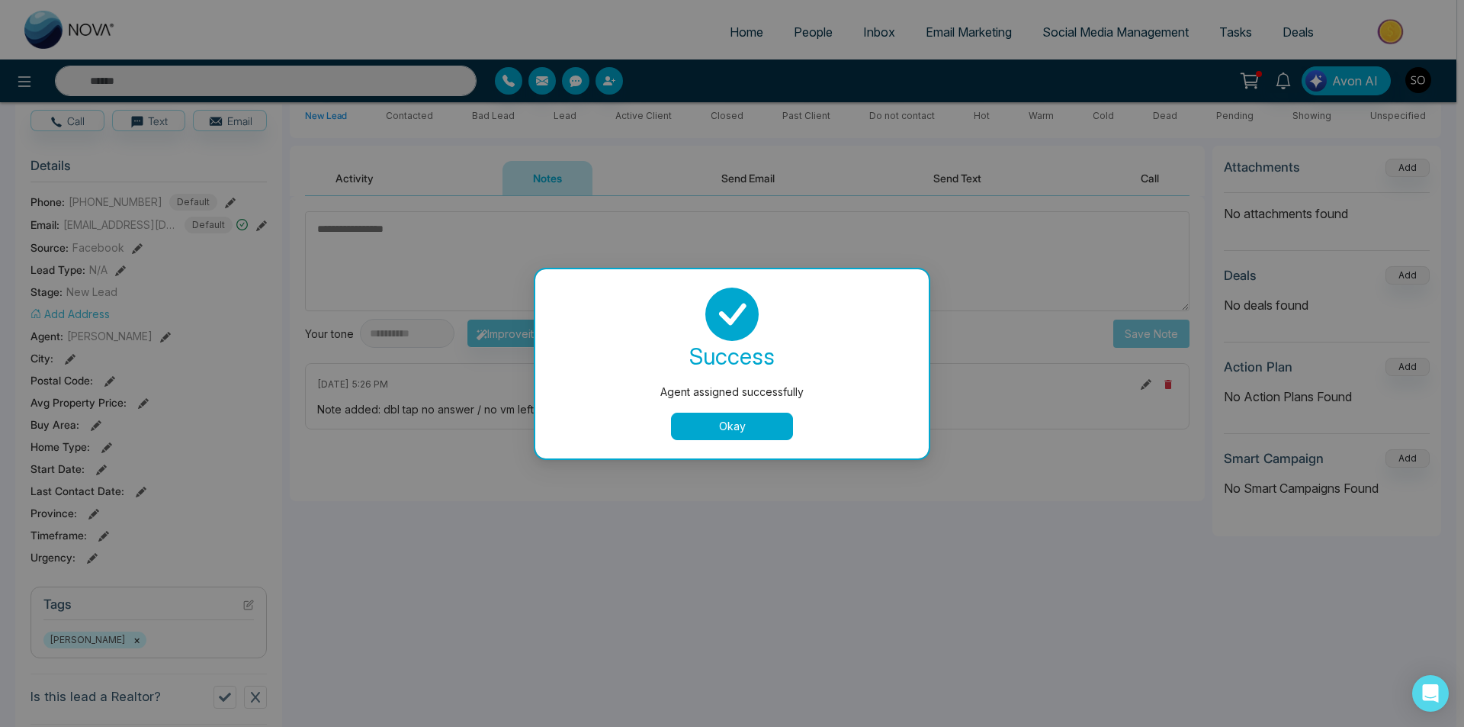
click at [753, 429] on button "Okay" at bounding box center [732, 426] width 122 height 27
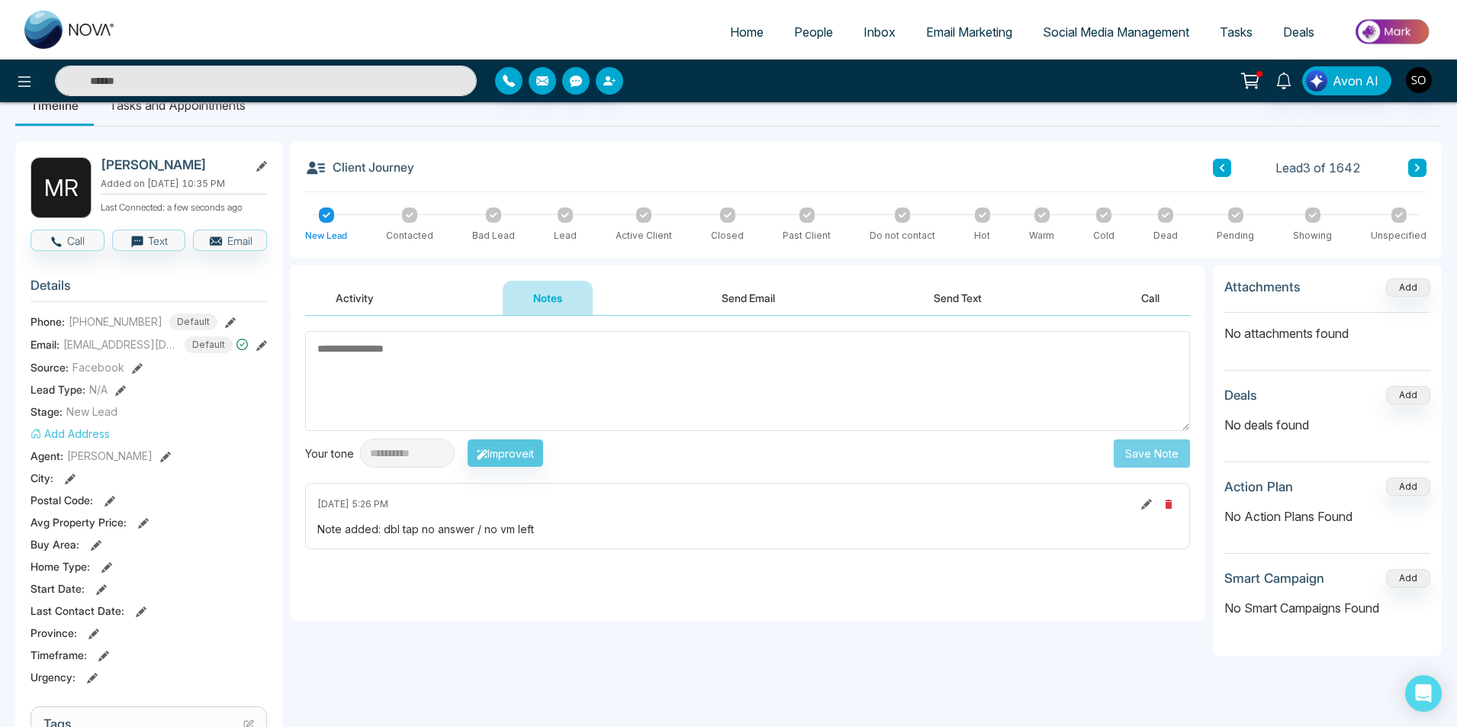
scroll to position [0, 0]
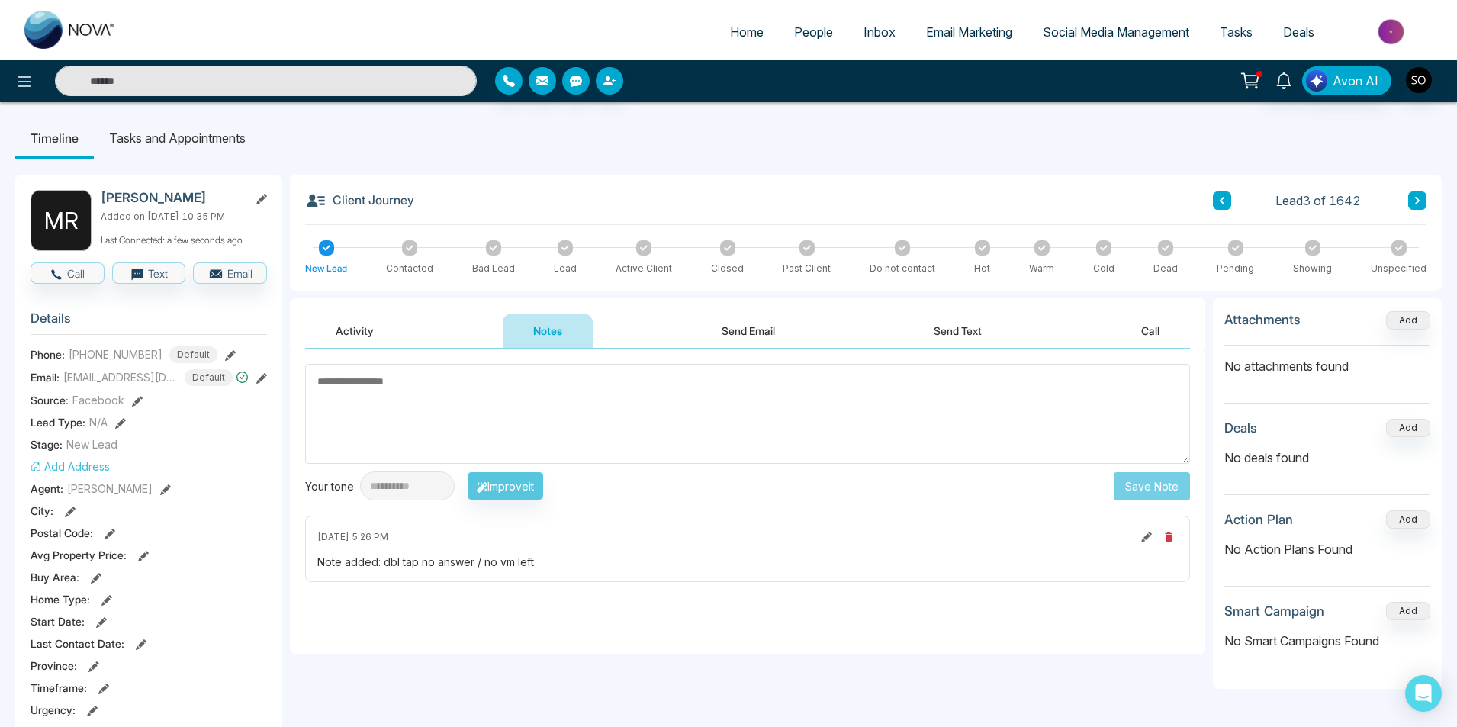
click at [1223, 201] on icon at bounding box center [1222, 200] width 8 height 9
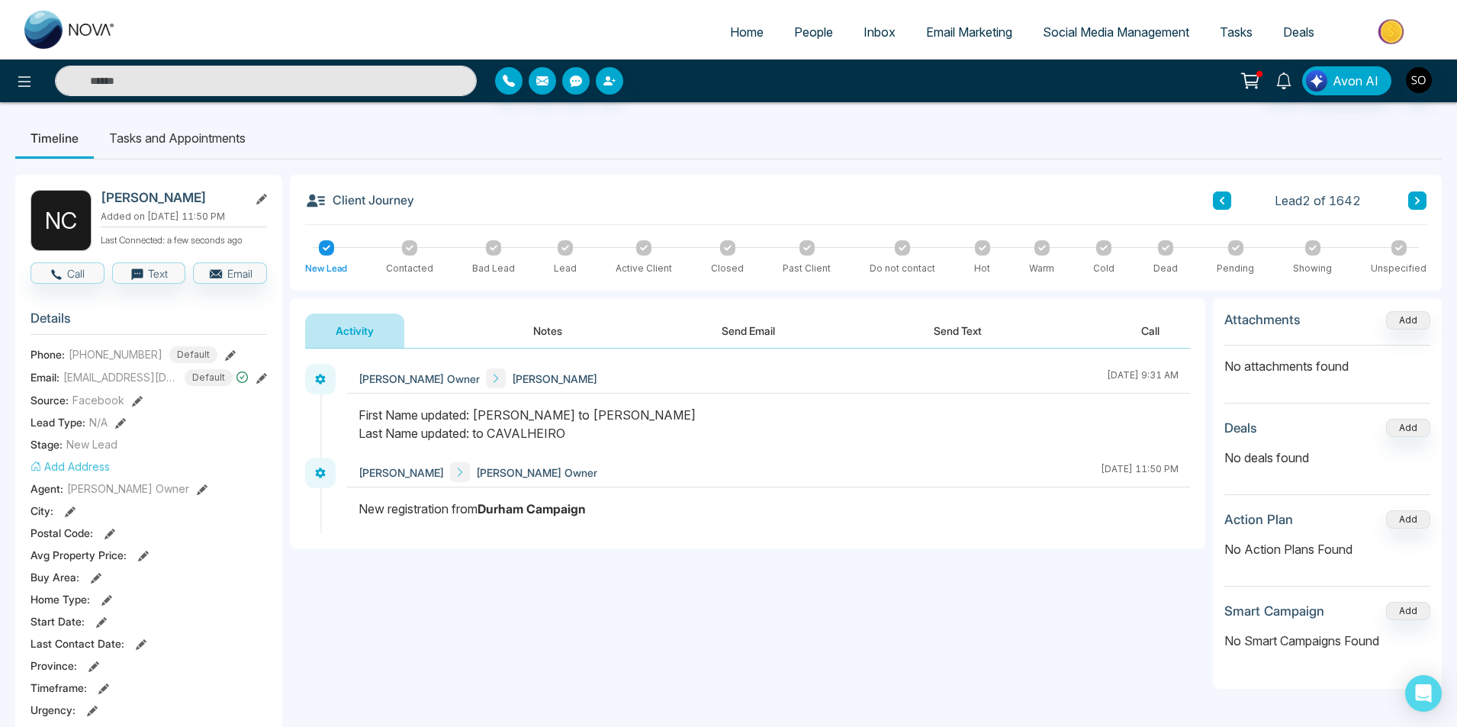
click at [580, 320] on button "Notes" at bounding box center [548, 330] width 90 height 34
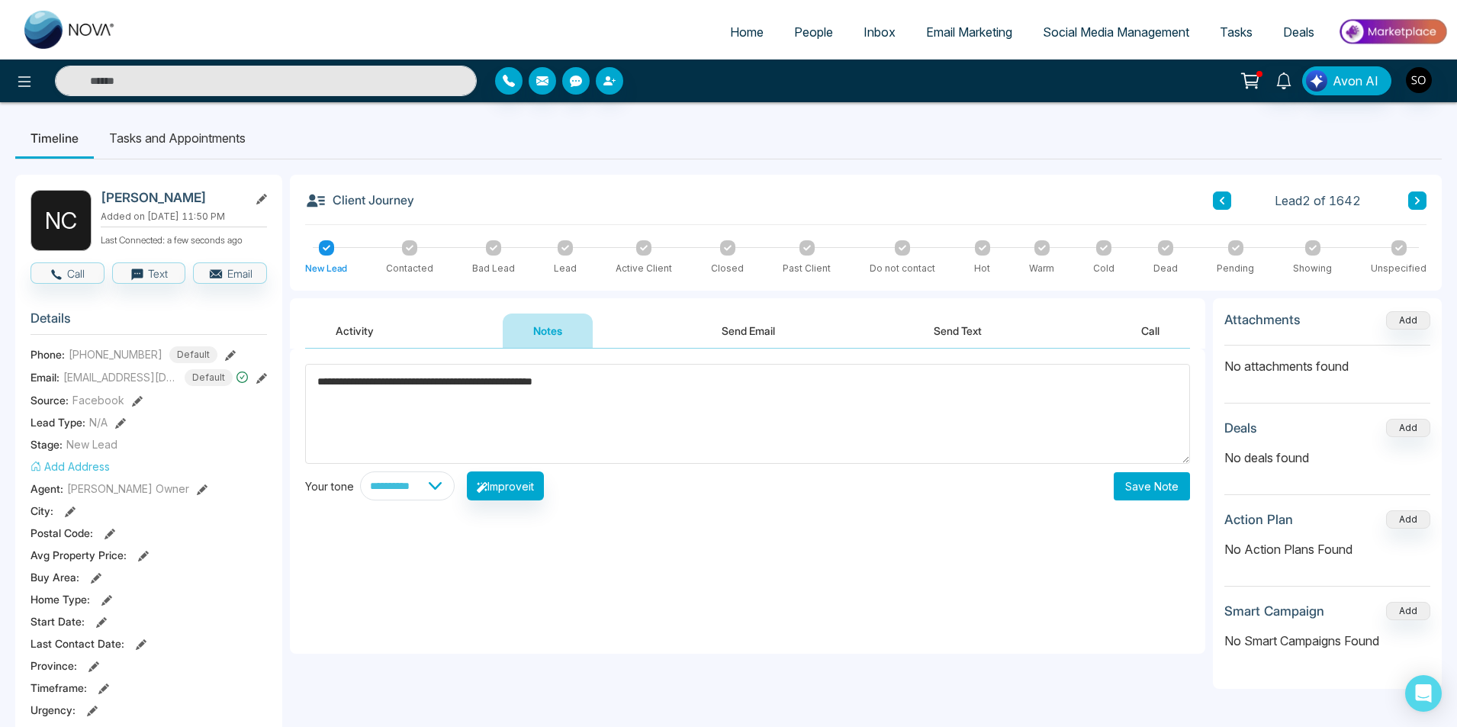
type textarea "**********"
click at [1135, 487] on button "Save Note" at bounding box center [1151, 486] width 76 height 28
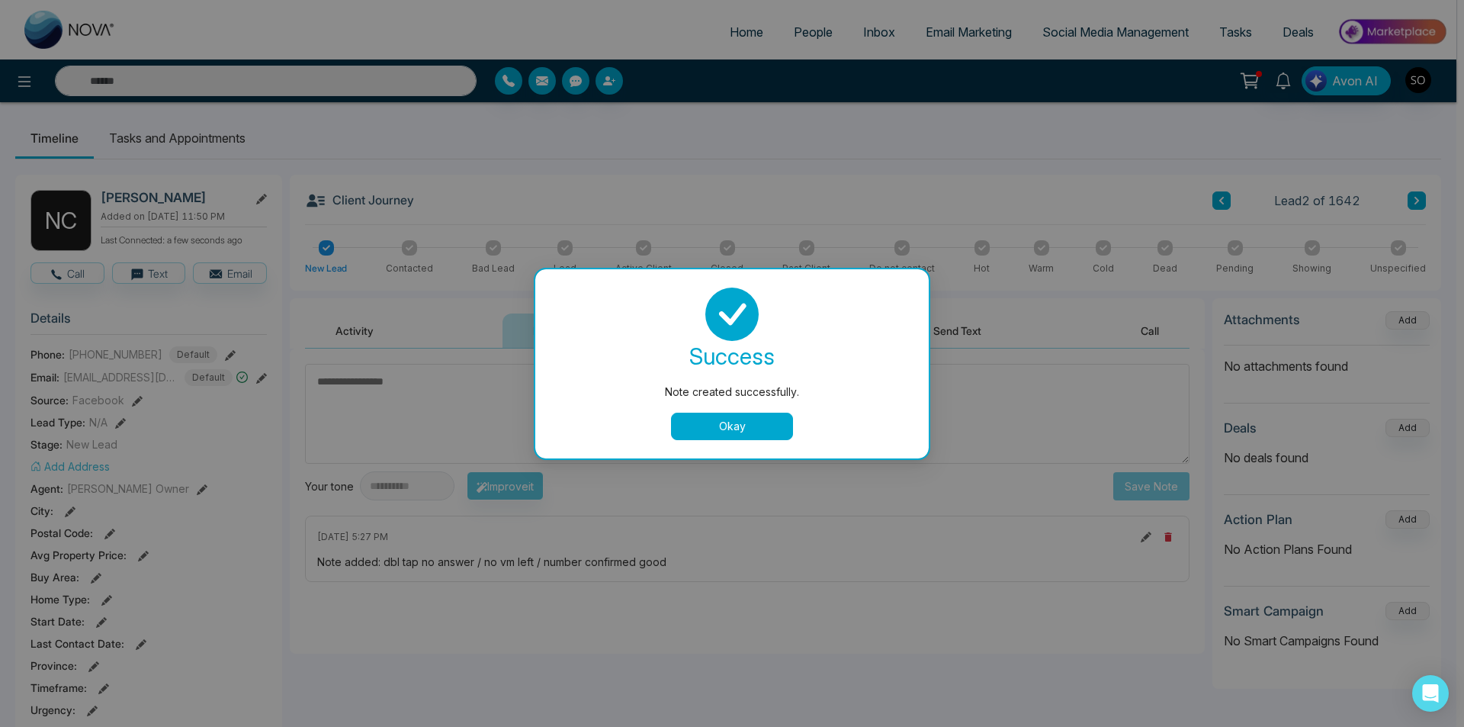
click at [729, 420] on button "Okay" at bounding box center [732, 426] width 122 height 27
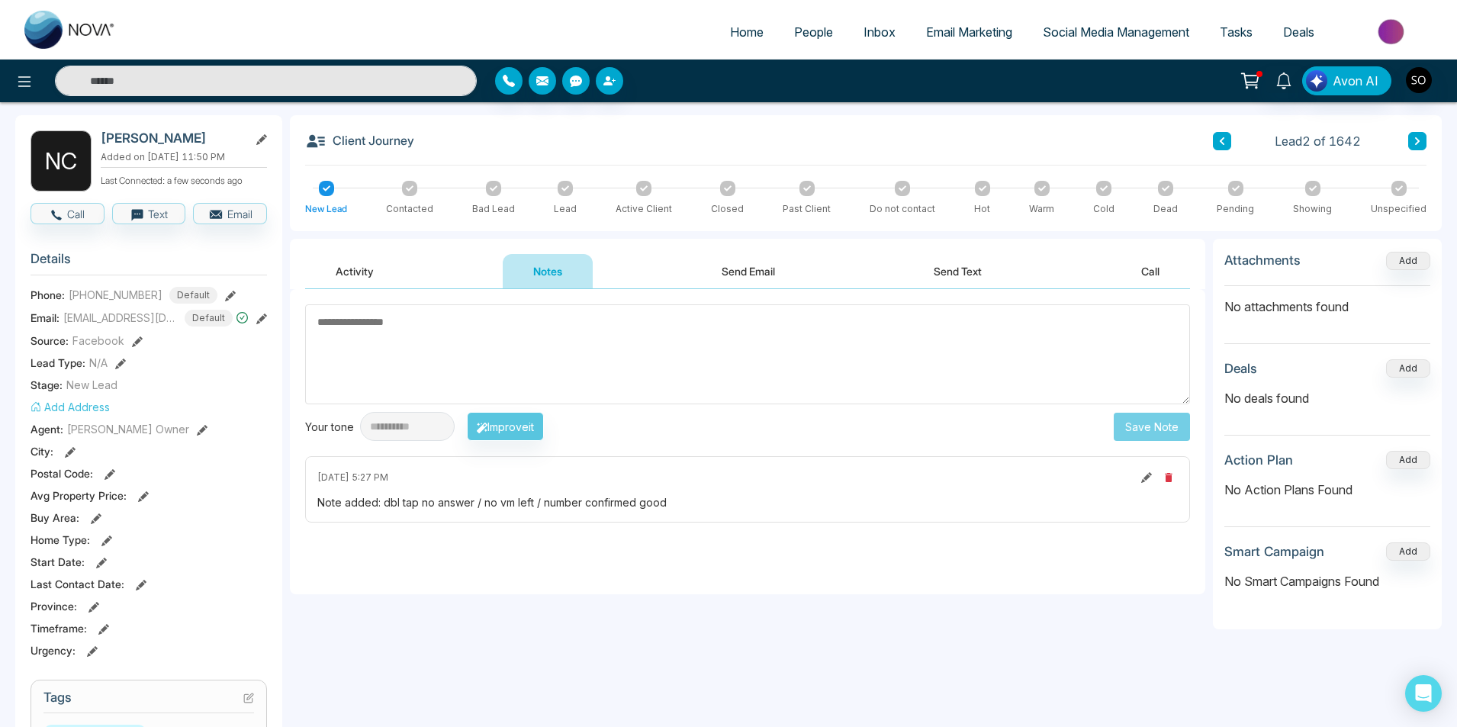
scroll to position [51, 0]
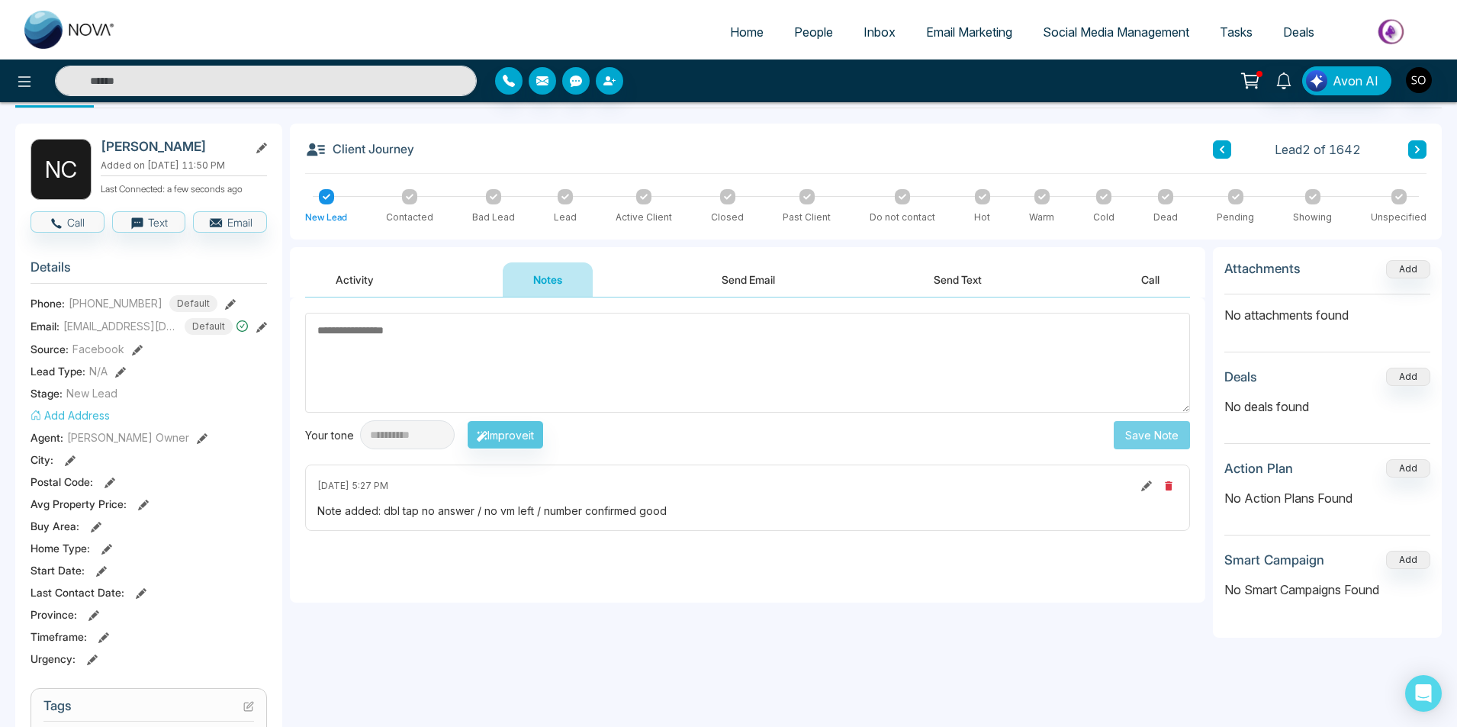
click at [197, 439] on icon at bounding box center [202, 438] width 11 height 11
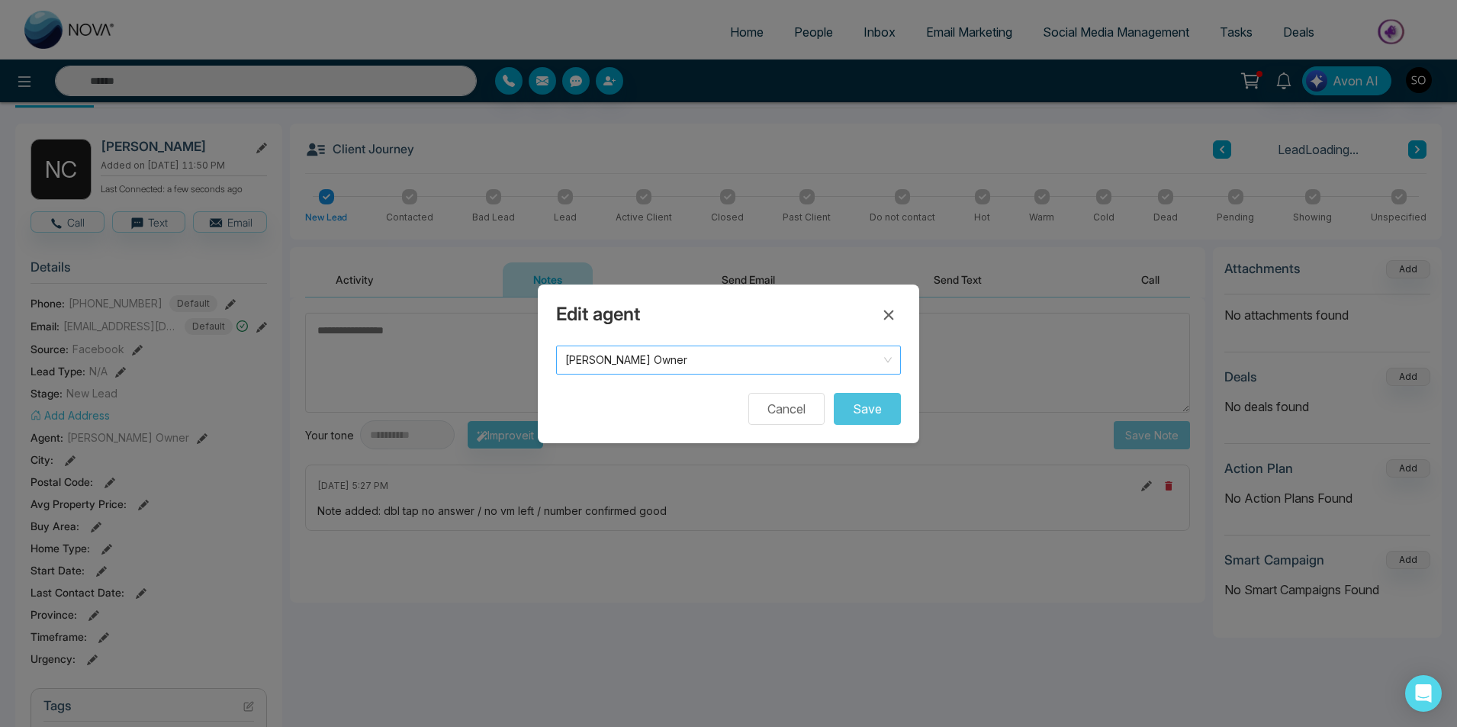
click at [582, 365] on span "[PERSON_NAME] Owner" at bounding box center [728, 359] width 326 height 21
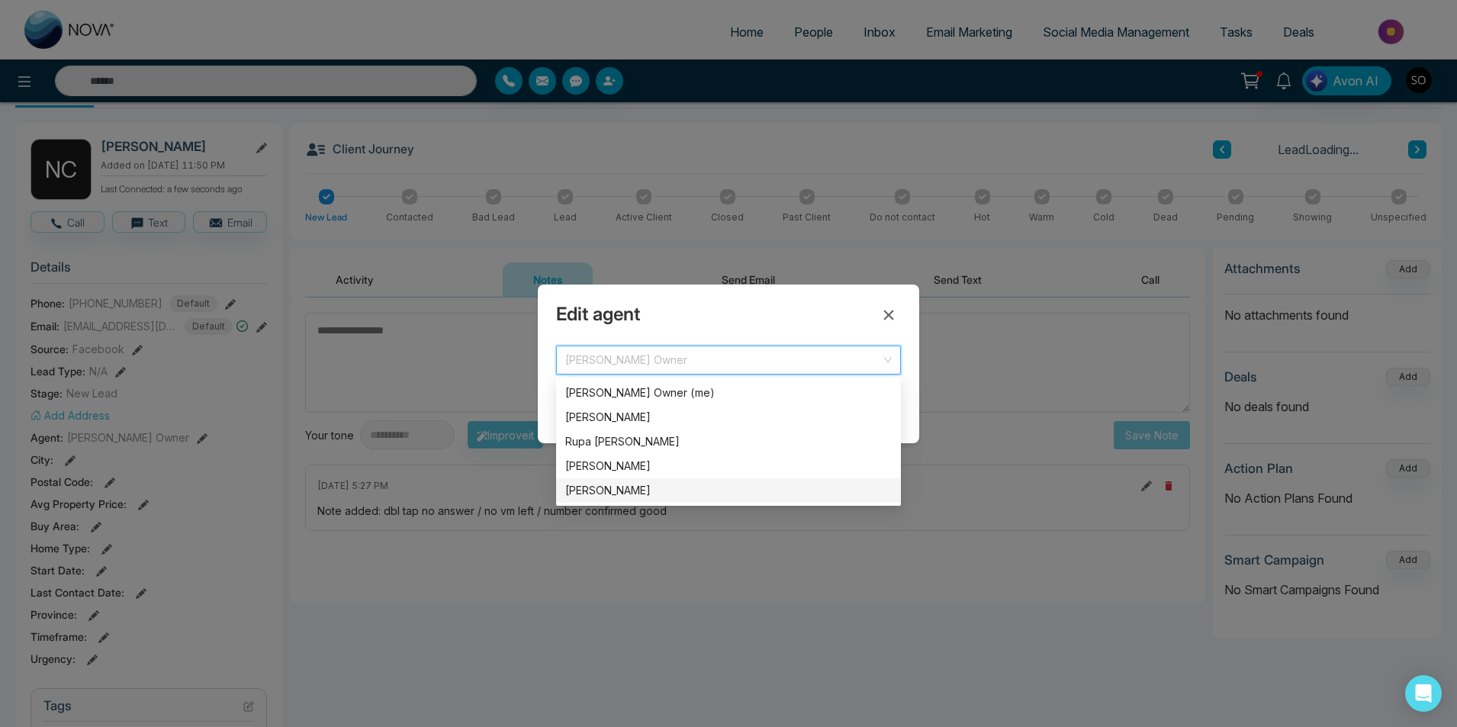
click at [619, 496] on div "[PERSON_NAME]" at bounding box center [728, 490] width 326 height 17
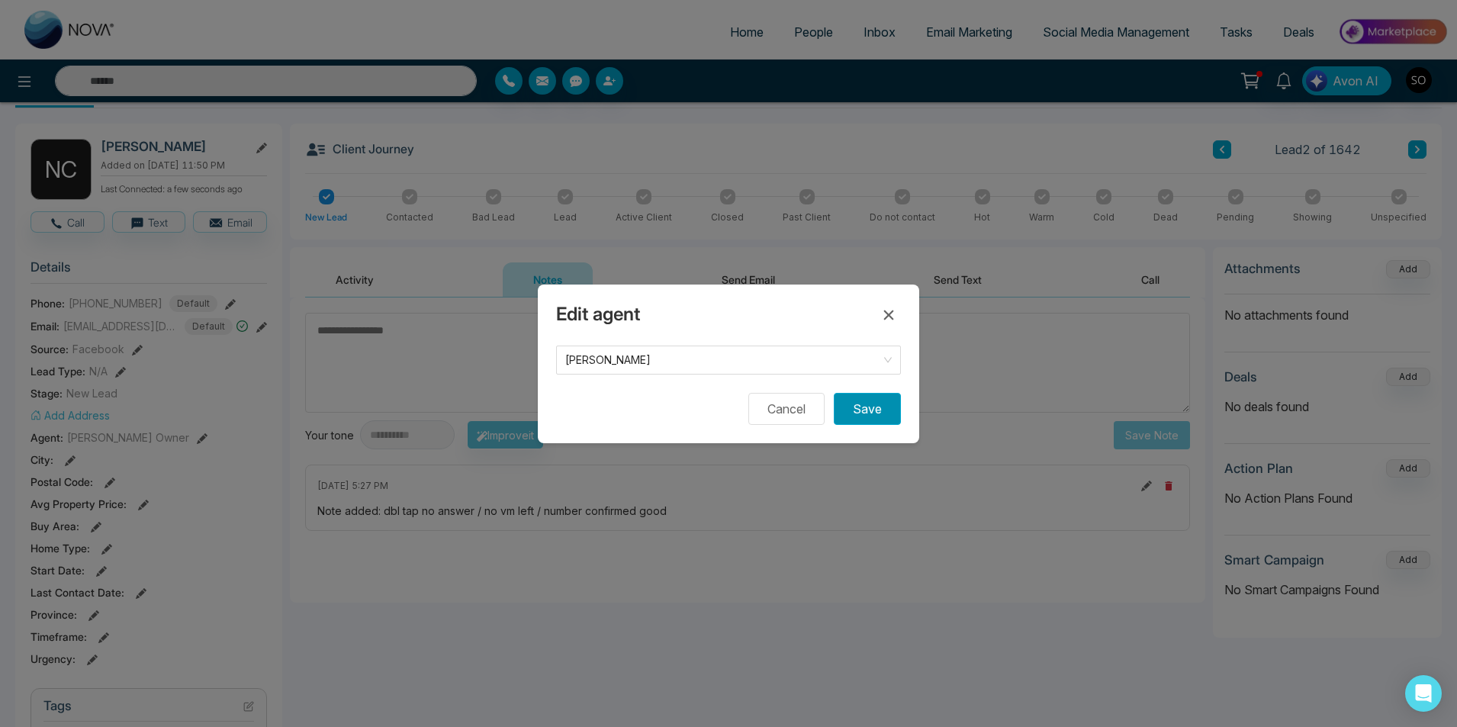
click at [892, 415] on button "Save" at bounding box center [867, 409] width 67 height 32
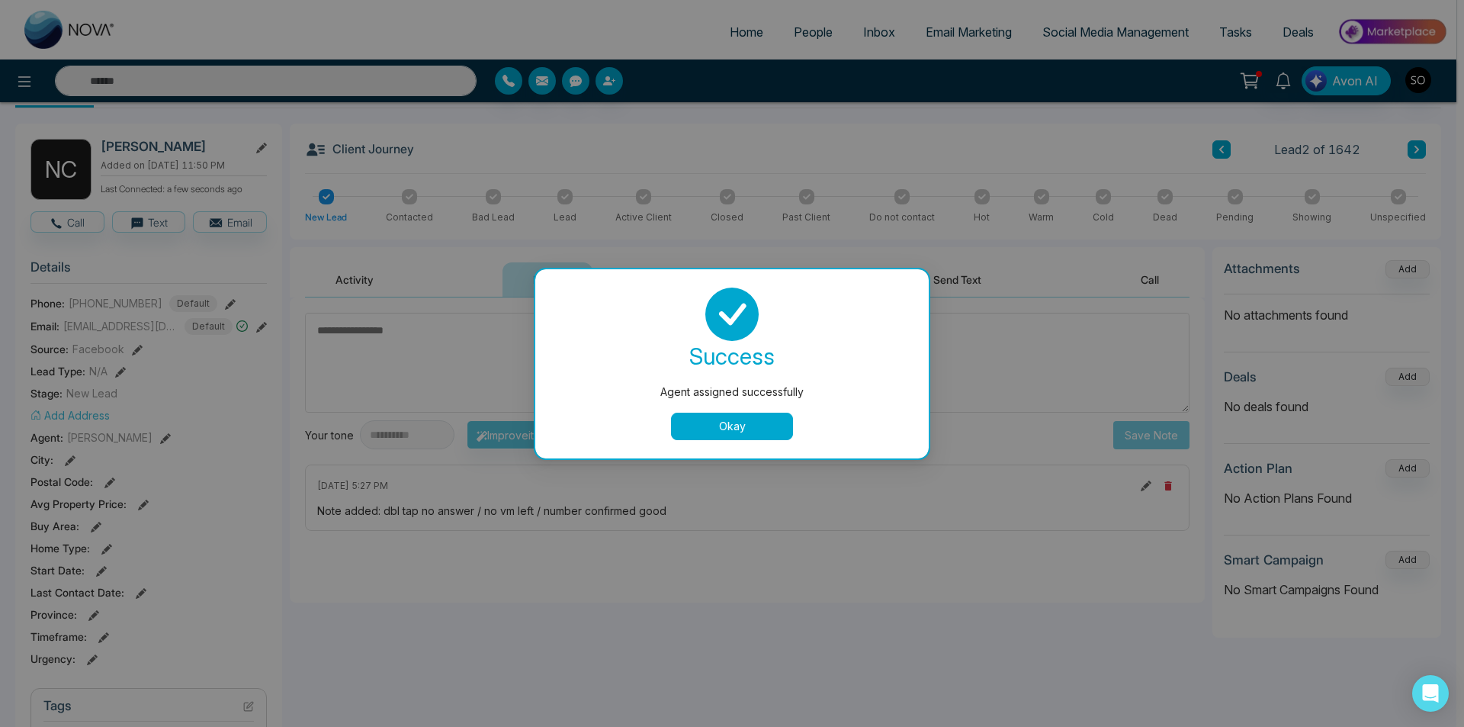
click at [741, 414] on button "Okay" at bounding box center [732, 426] width 122 height 27
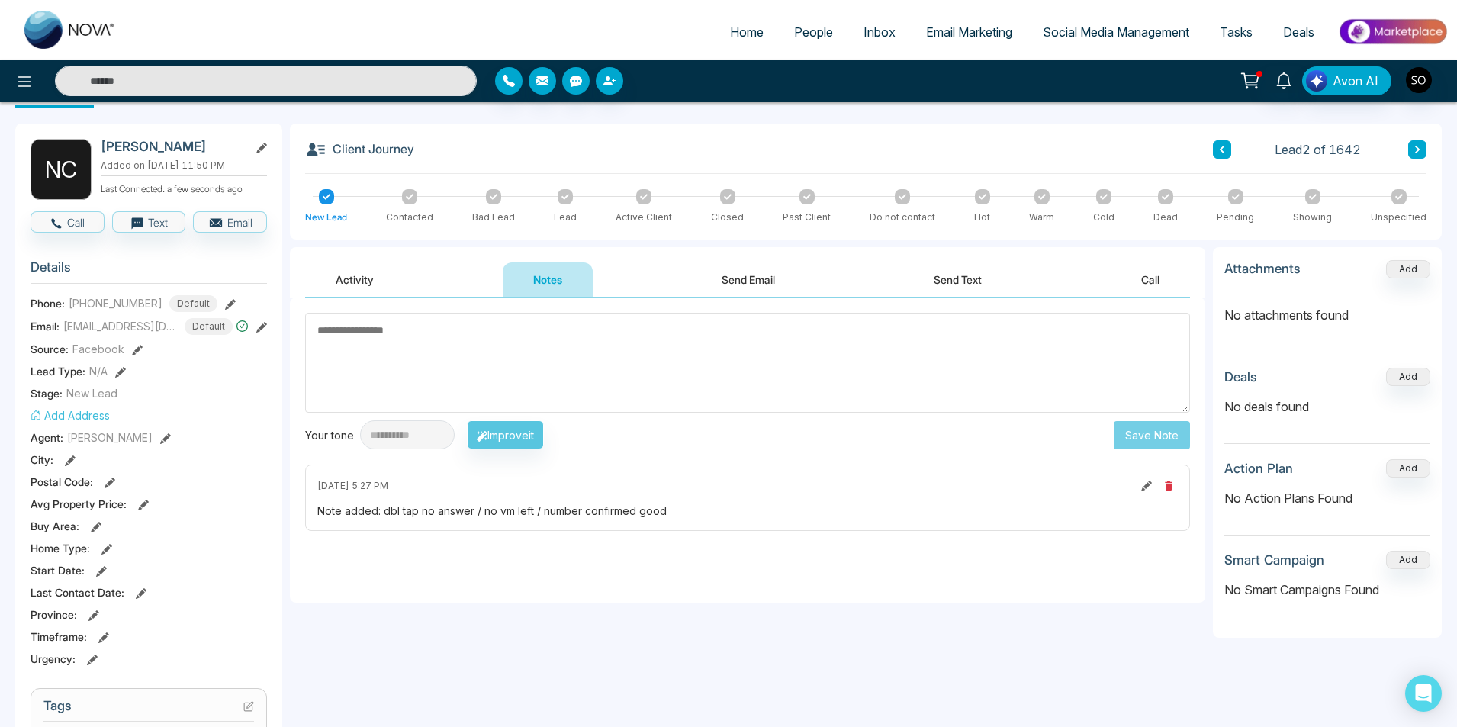
click at [1223, 149] on icon at bounding box center [1222, 149] width 8 height 9
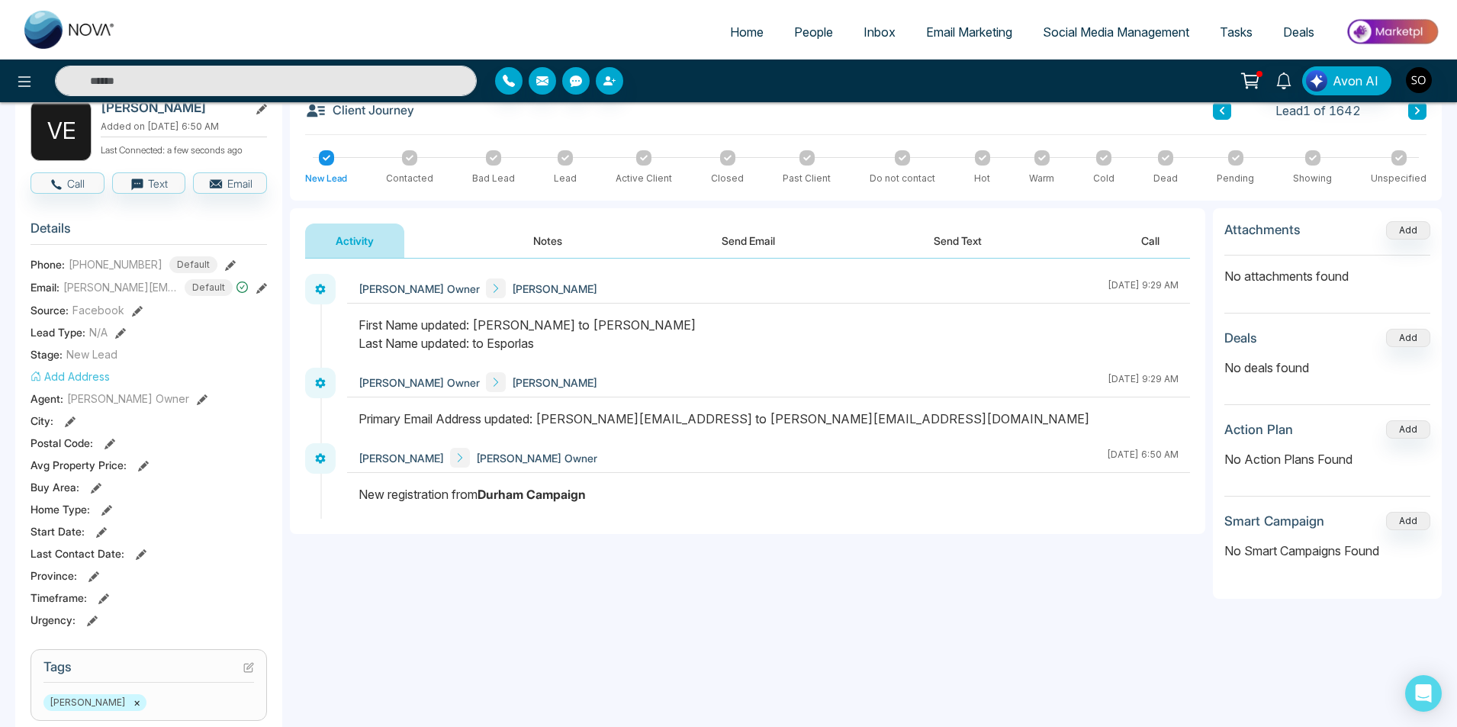
scroll to position [51, 0]
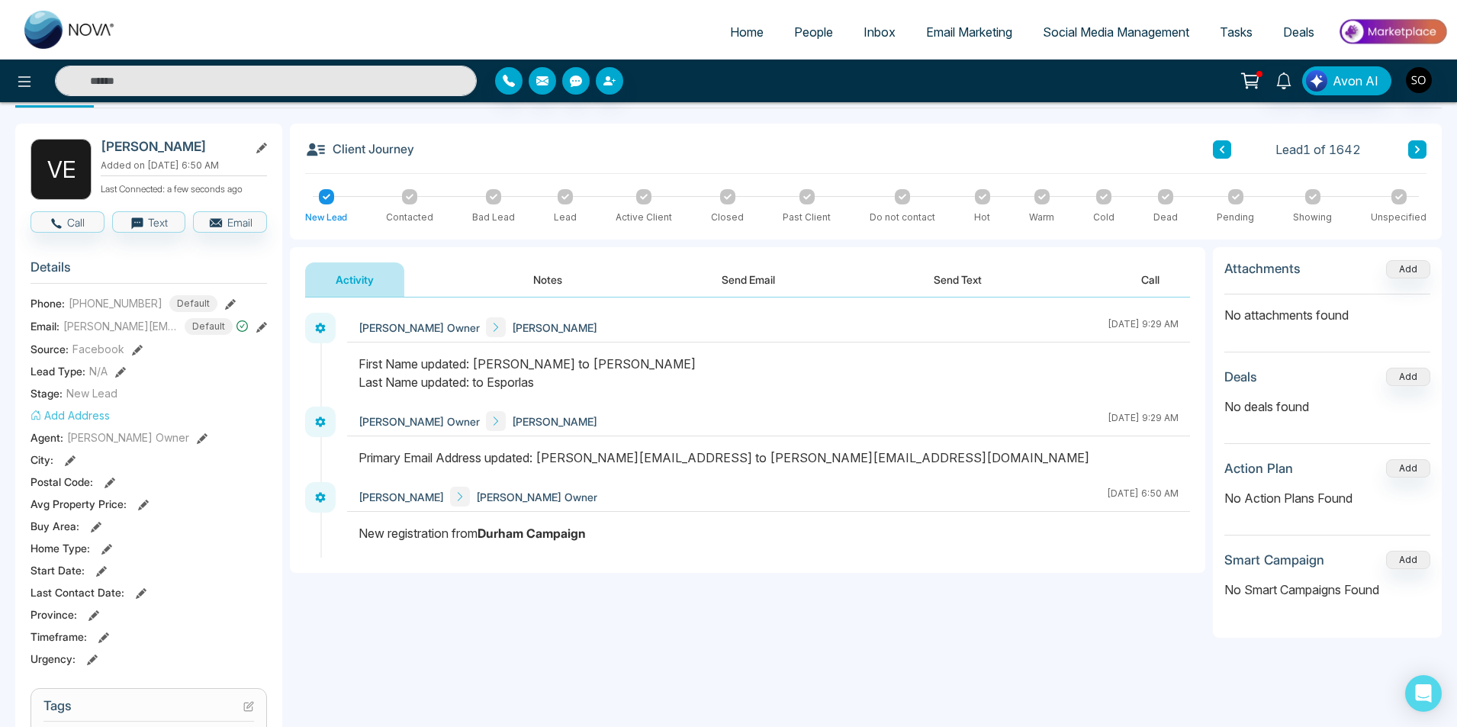
click at [552, 275] on button "Notes" at bounding box center [548, 279] width 90 height 34
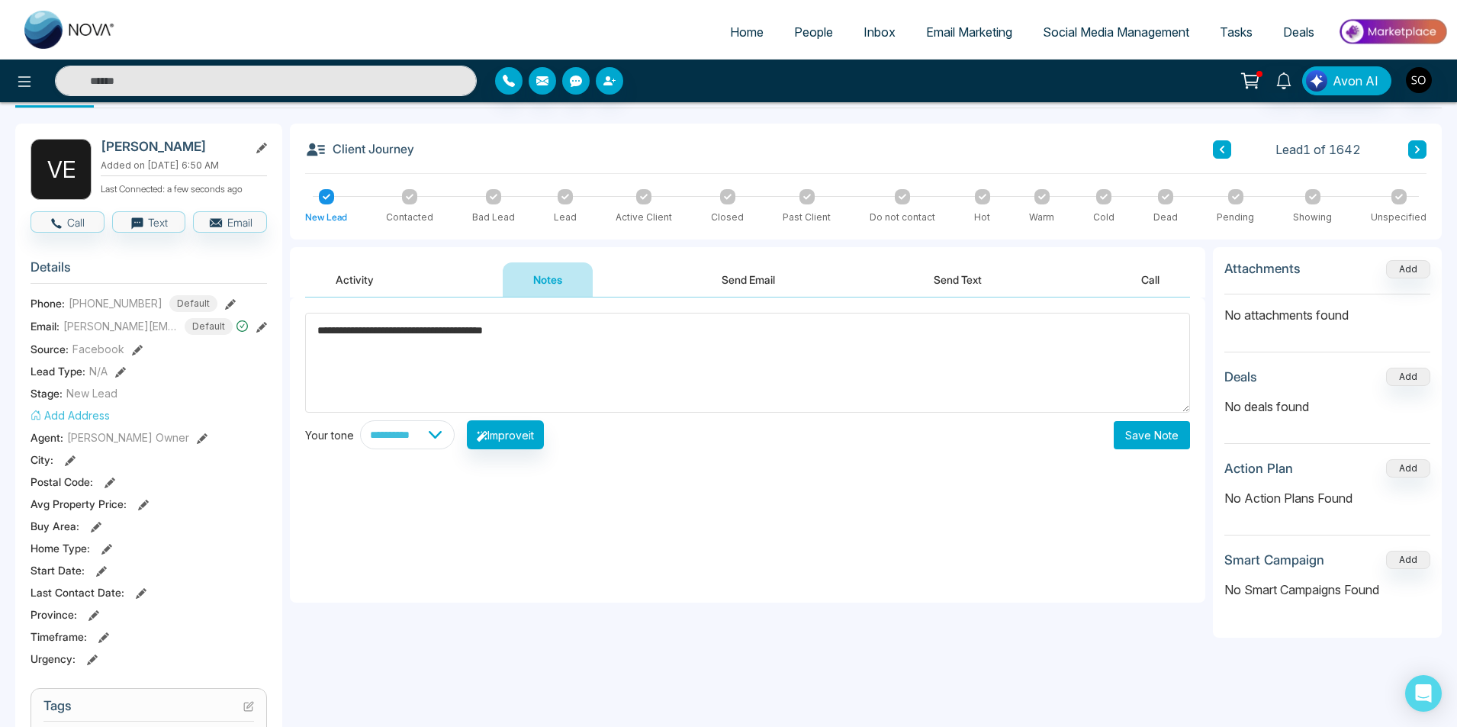
type textarea "**********"
click at [1146, 428] on button "Save Note" at bounding box center [1151, 435] width 76 height 28
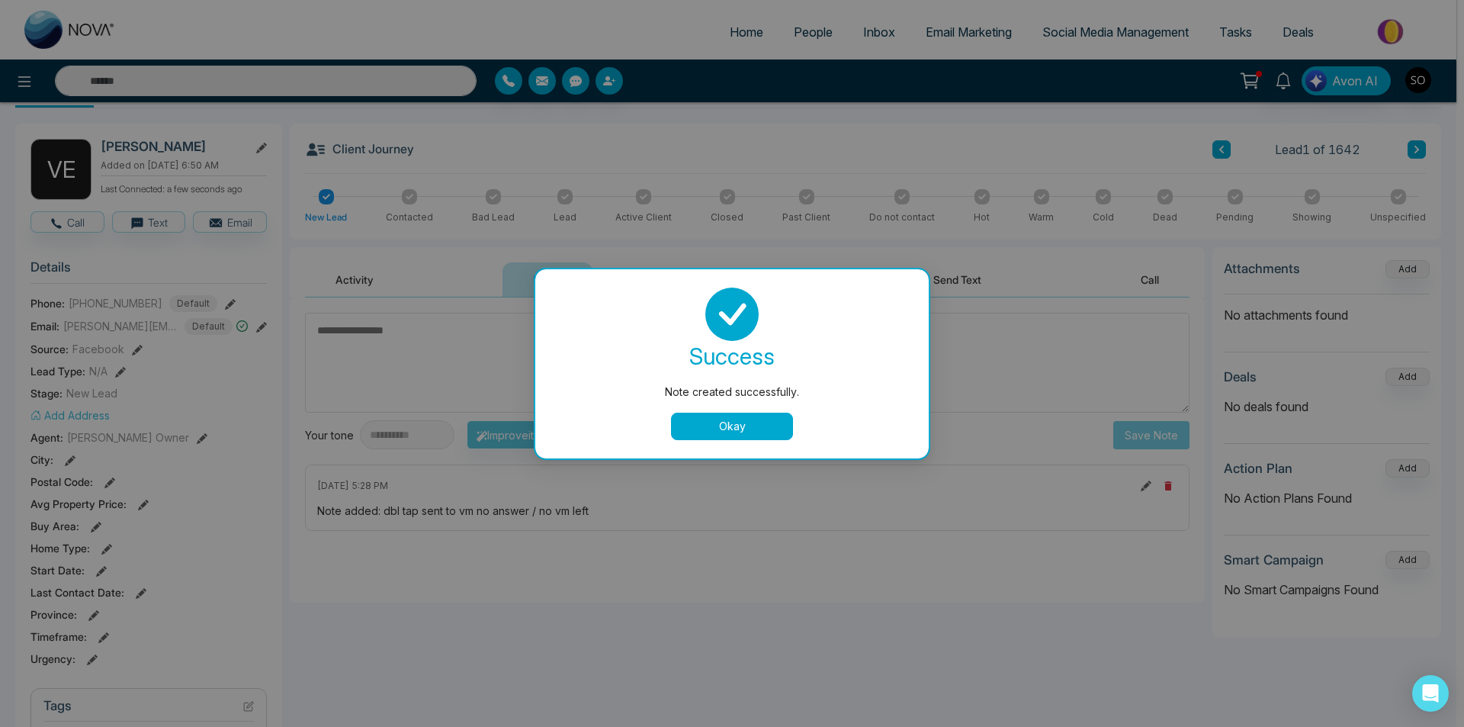
click at [767, 419] on button "Okay" at bounding box center [732, 426] width 122 height 27
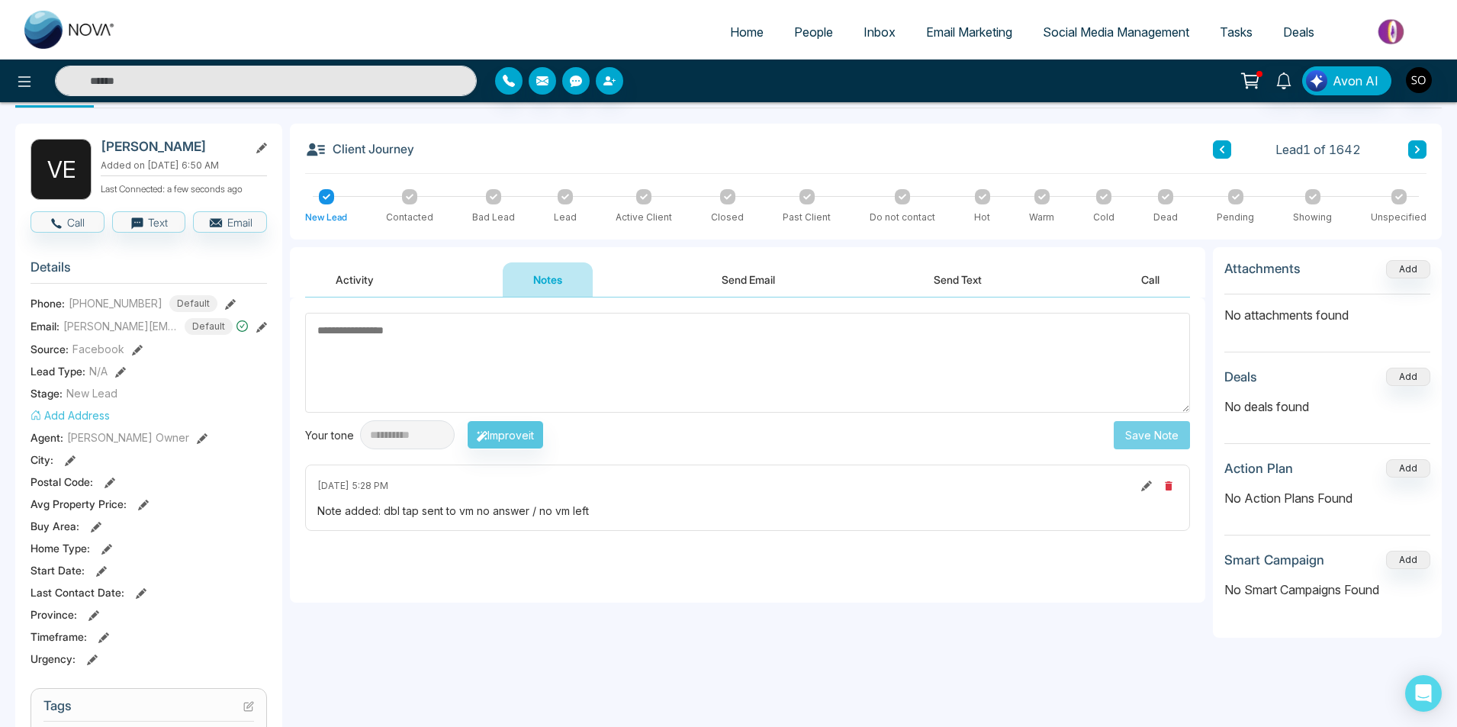
click at [198, 433] on icon at bounding box center [202, 438] width 11 height 11
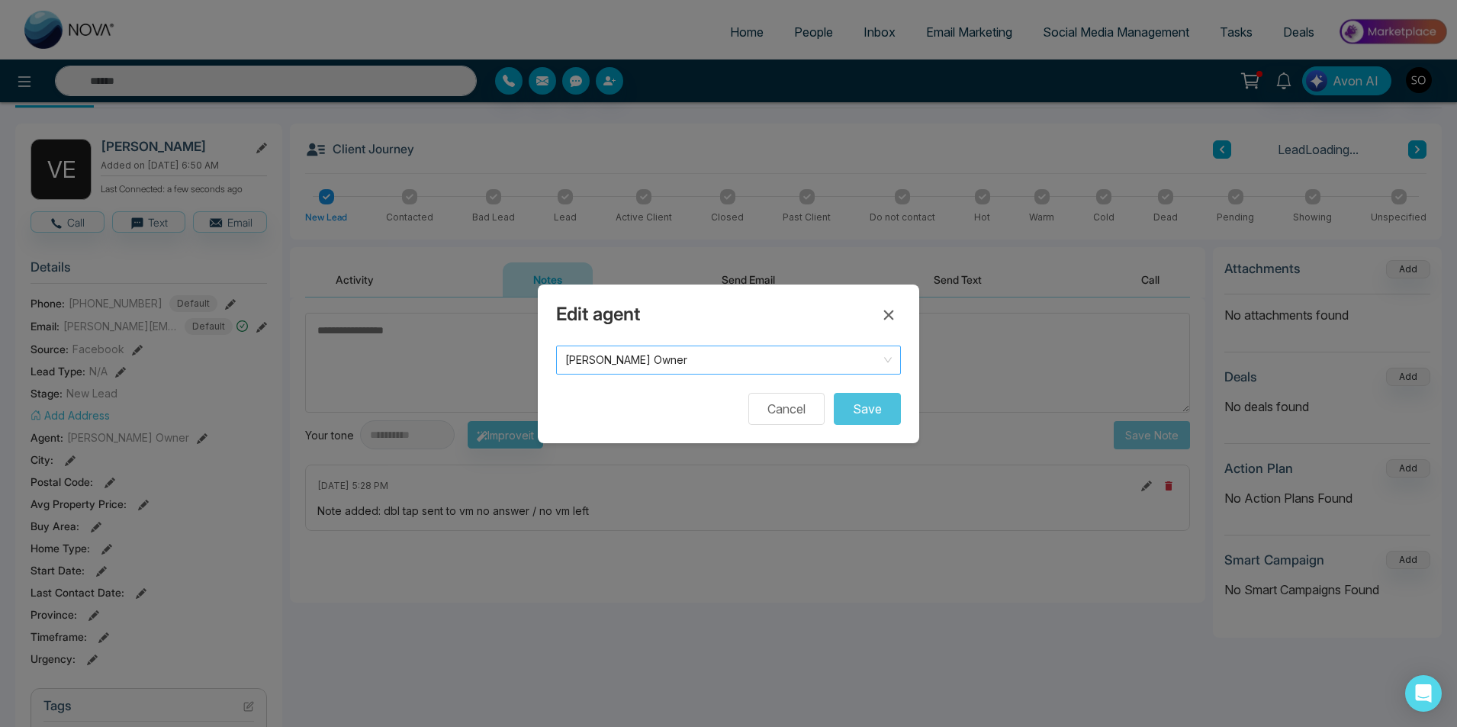
click at [736, 367] on span "[PERSON_NAME] Owner" at bounding box center [728, 359] width 326 height 21
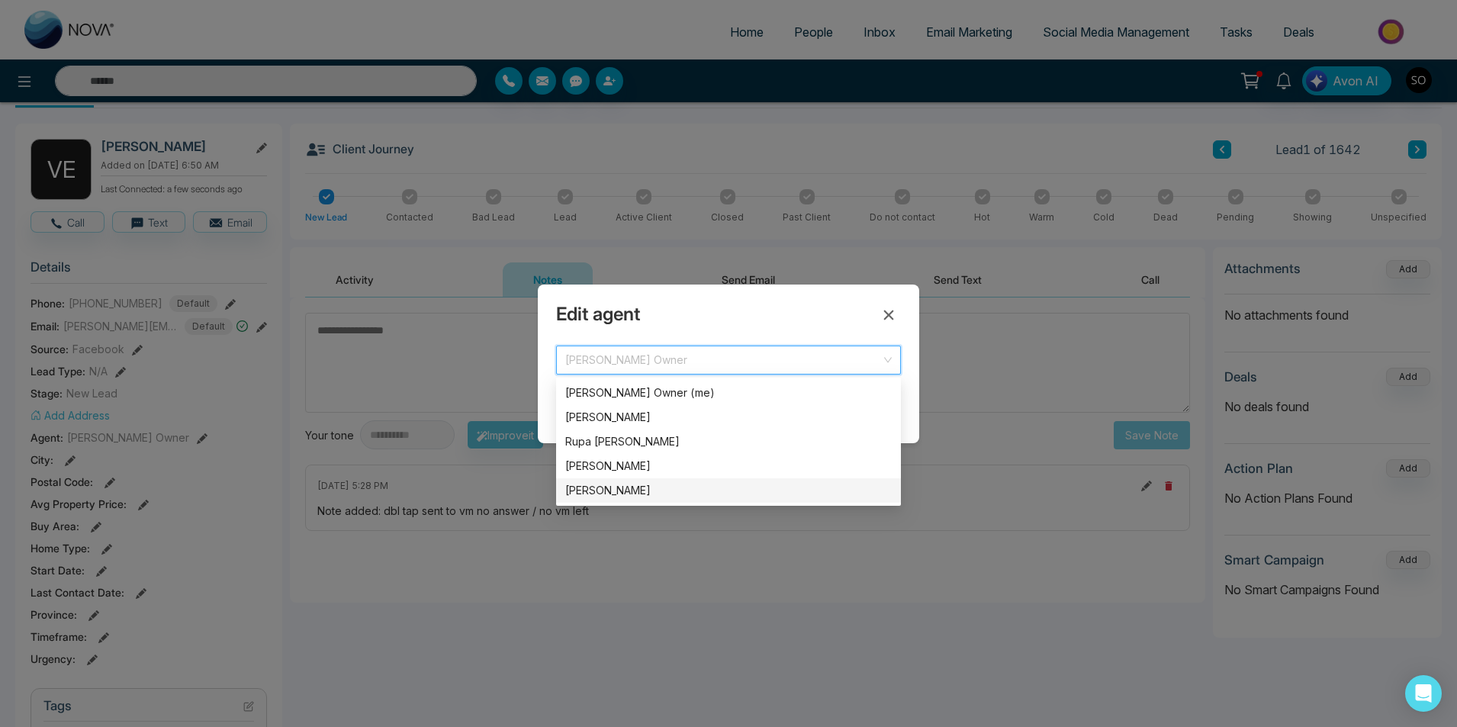
click at [599, 501] on div "[PERSON_NAME]" at bounding box center [728, 490] width 345 height 24
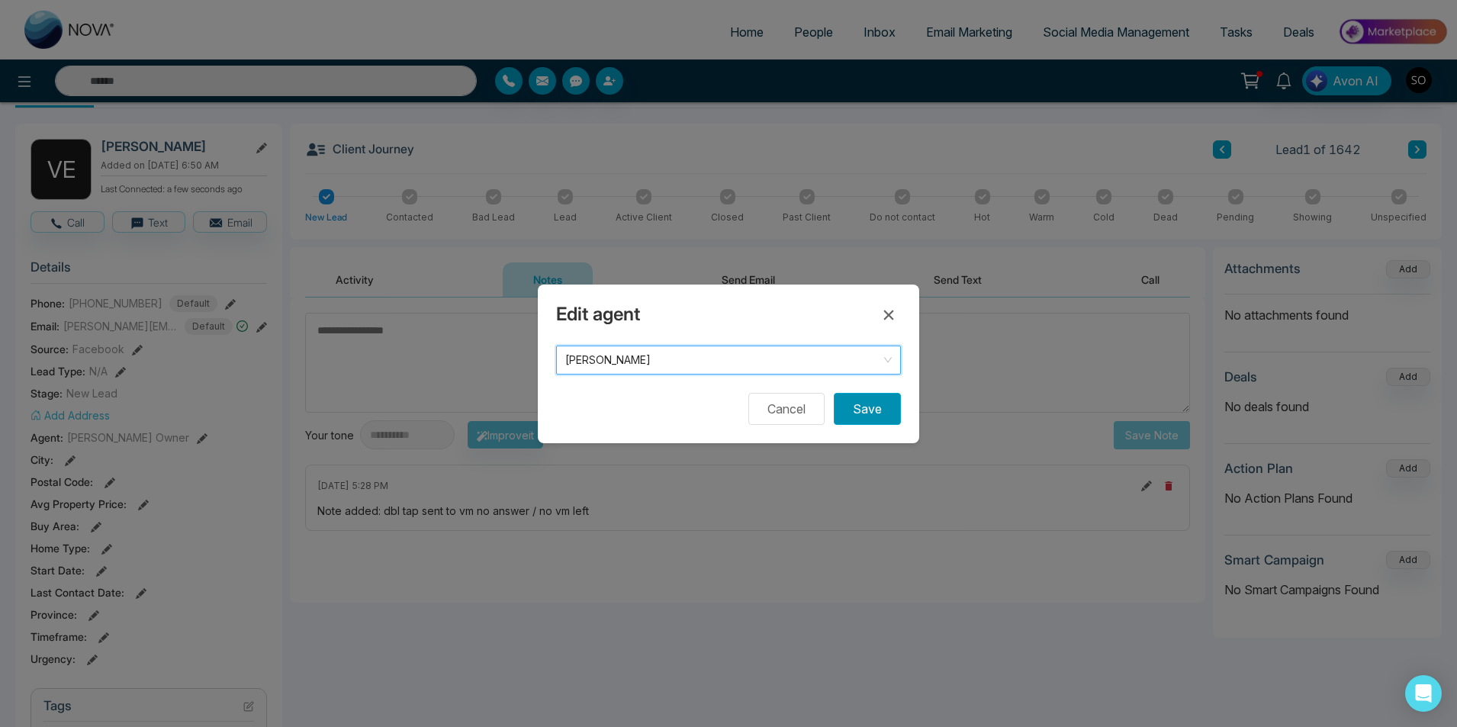
click at [866, 406] on button "Save" at bounding box center [867, 409] width 67 height 32
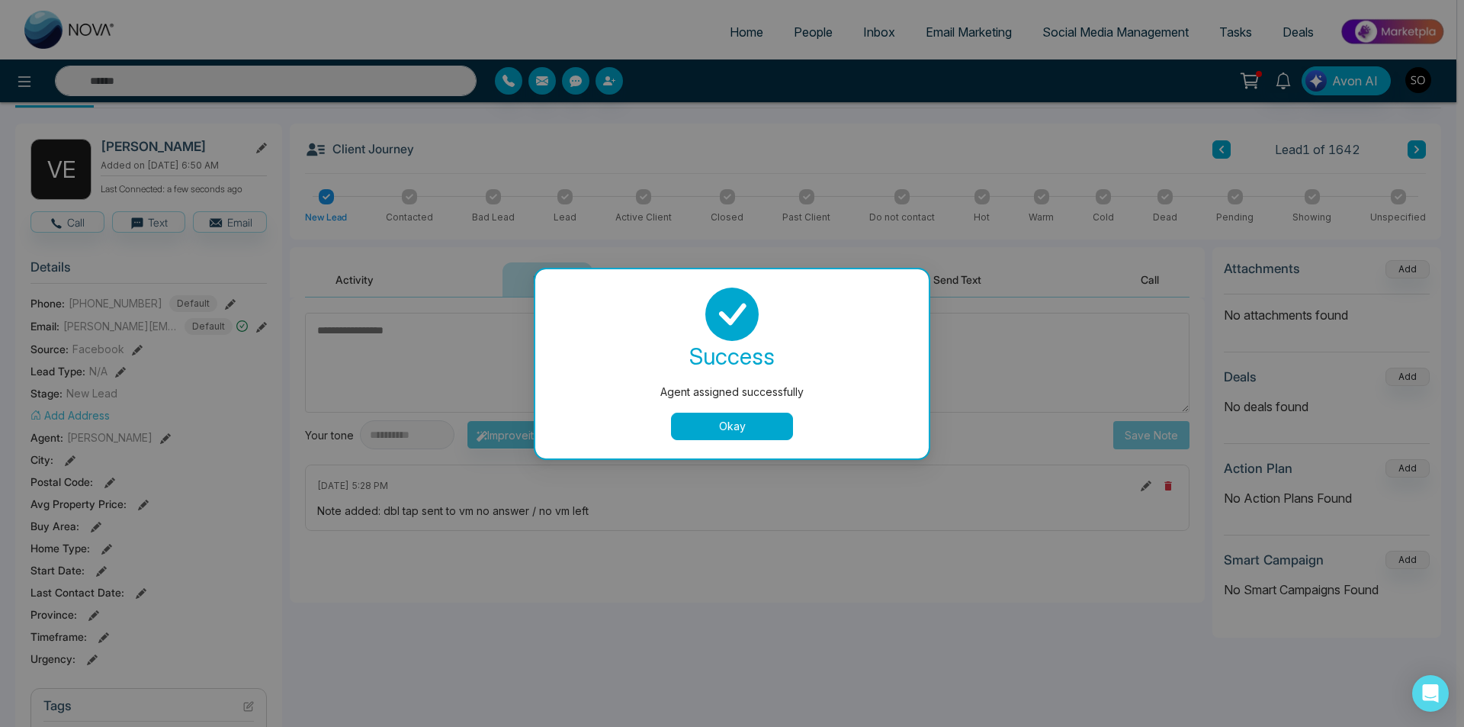
click at [706, 424] on button "Okay" at bounding box center [732, 426] width 122 height 27
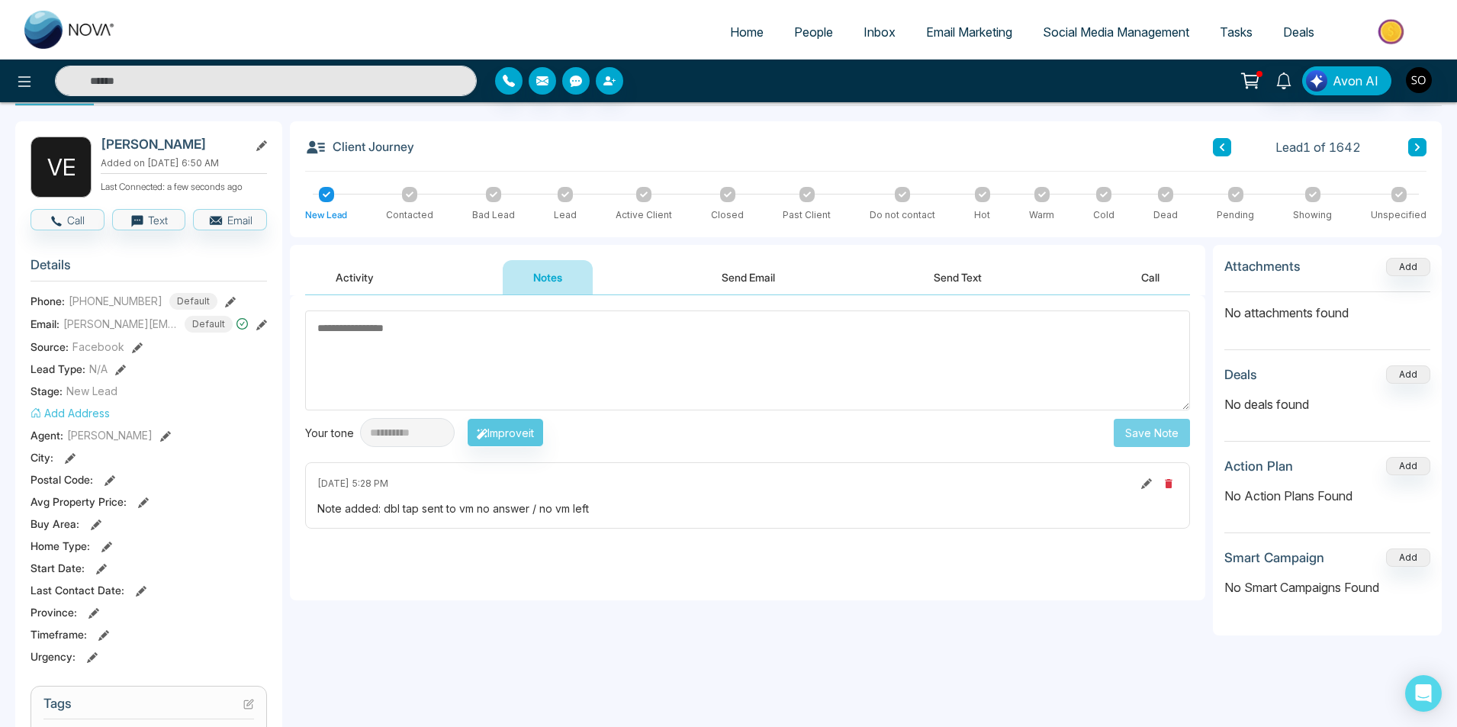
scroll to position [51, 0]
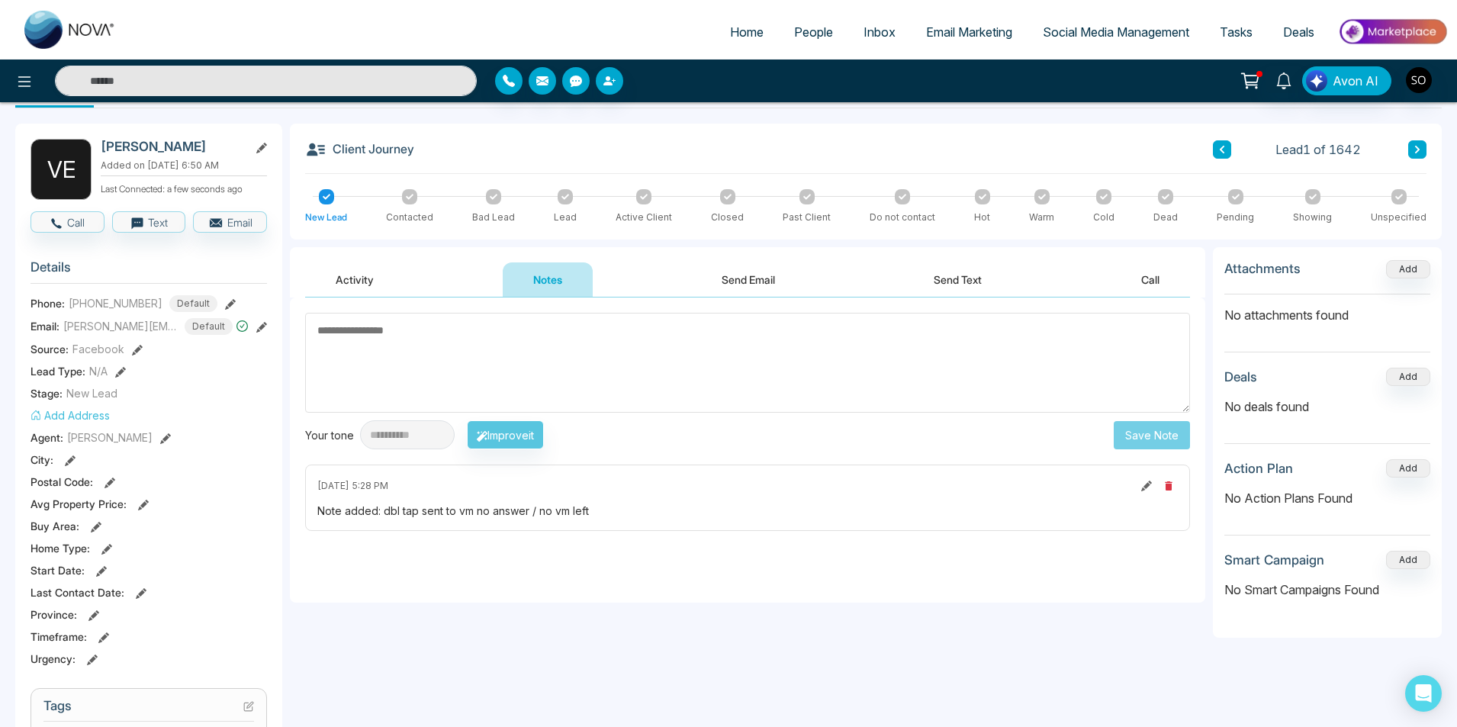
click at [803, 40] on link "People" at bounding box center [813, 32] width 69 height 29
